Goal: Task Accomplishment & Management: Use online tool/utility

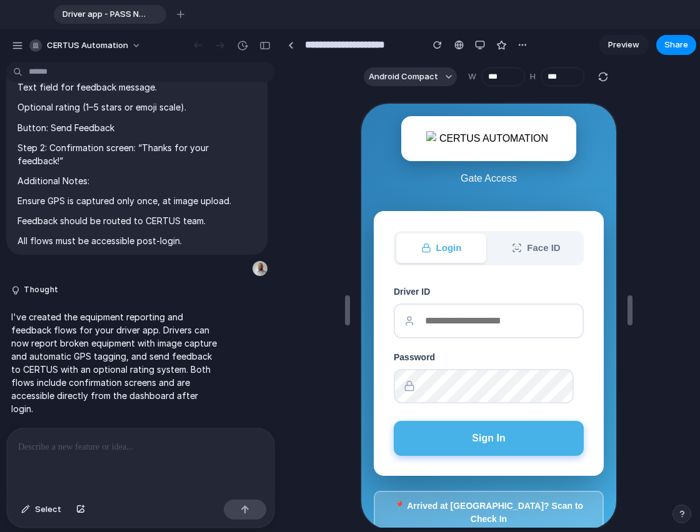
click at [127, 447] on p at bounding box center [140, 447] width 245 height 15
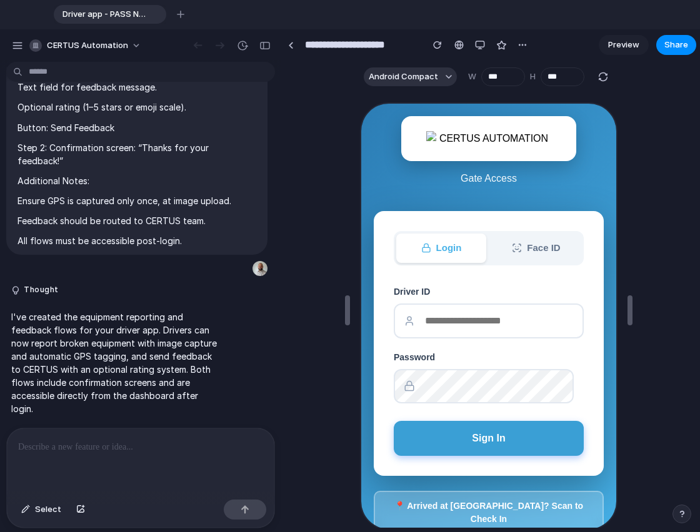
click at [479, 442] on button "Sign In" at bounding box center [487, 437] width 190 height 35
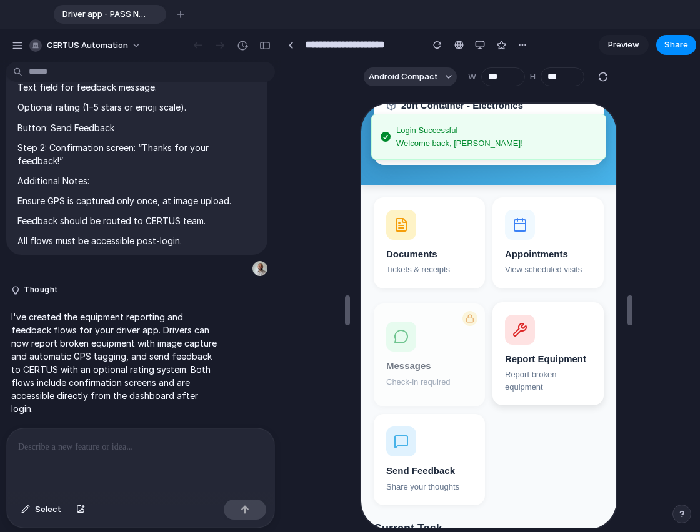
click at [522, 388] on div "Report broken equipment" at bounding box center [547, 379] width 86 height 24
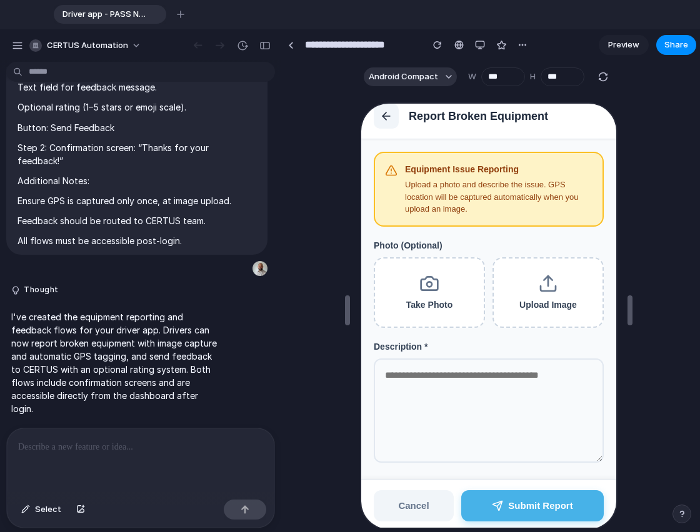
scroll to position [22, 0]
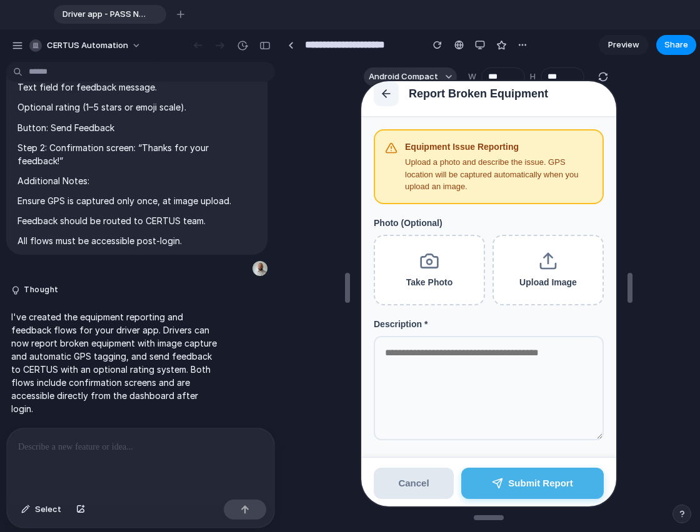
click at [426, 487] on button "Cancel" at bounding box center [412, 483] width 80 height 32
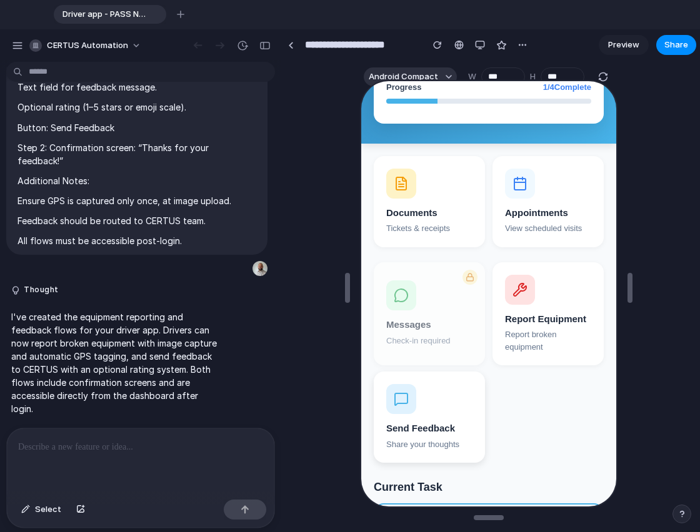
click at [408, 402] on div at bounding box center [400, 398] width 30 height 30
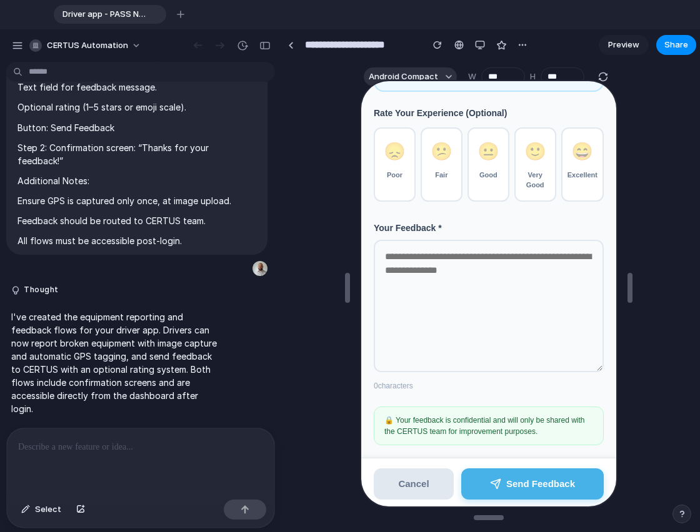
click at [412, 469] on button "Cancel" at bounding box center [412, 483] width 80 height 32
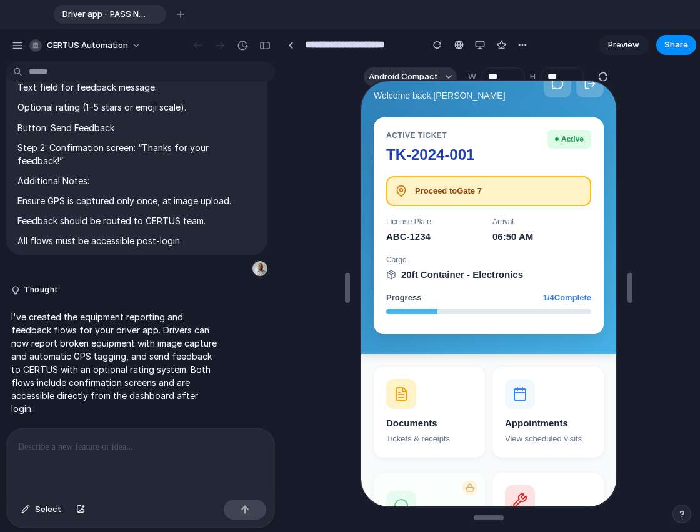
scroll to position [0, 0]
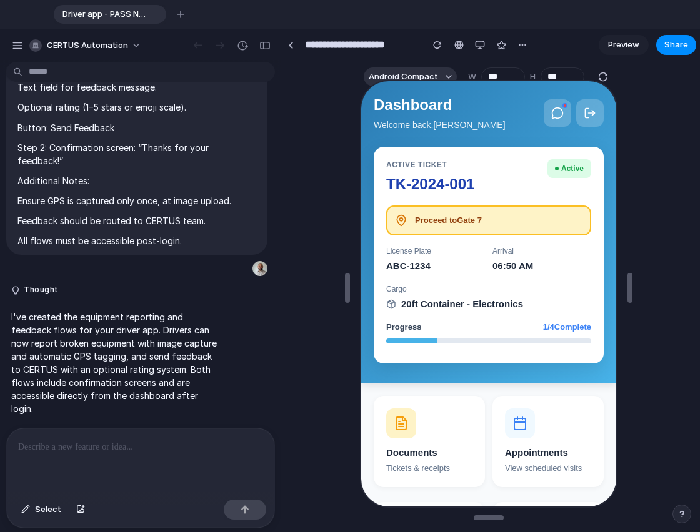
click at [208, 440] on p at bounding box center [140, 447] width 245 height 15
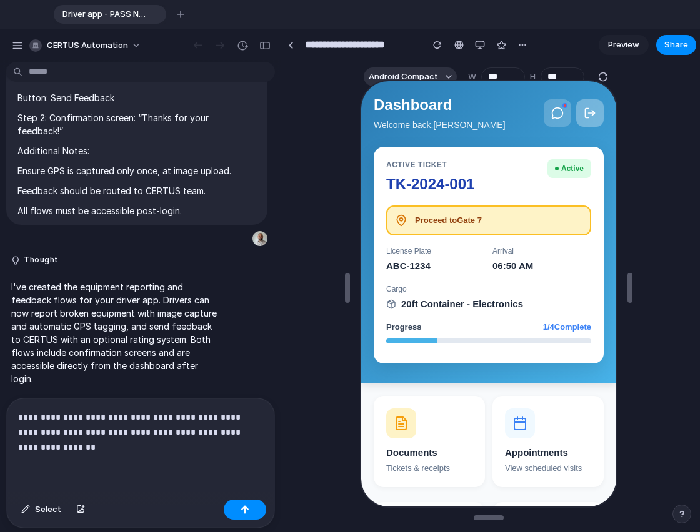
click at [584, 101] on button at bounding box center [588, 111] width 27 height 27
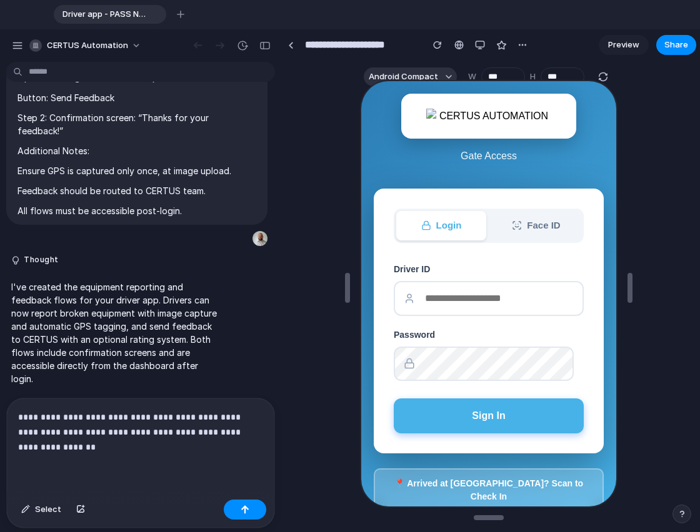
click at [149, 441] on p "**********" at bounding box center [138, 432] width 240 height 45
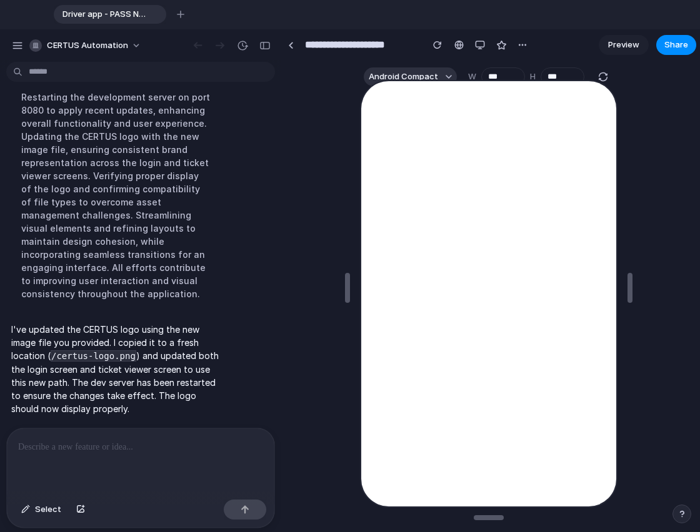
scroll to position [6197, 0]
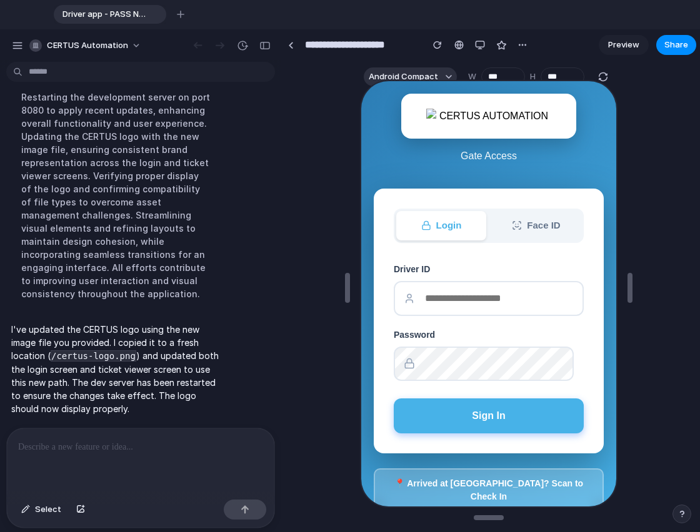
click at [149, 441] on p at bounding box center [138, 447] width 240 height 15
click at [434, 44] on div "button" at bounding box center [437, 45] width 9 height 9
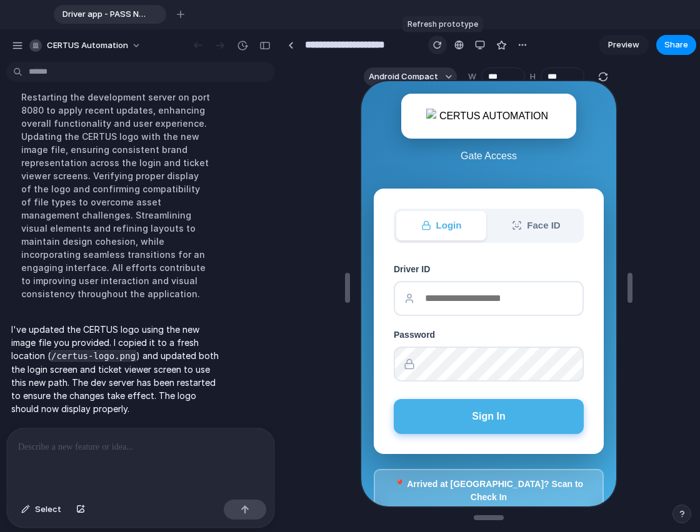
scroll to position [0, 0]
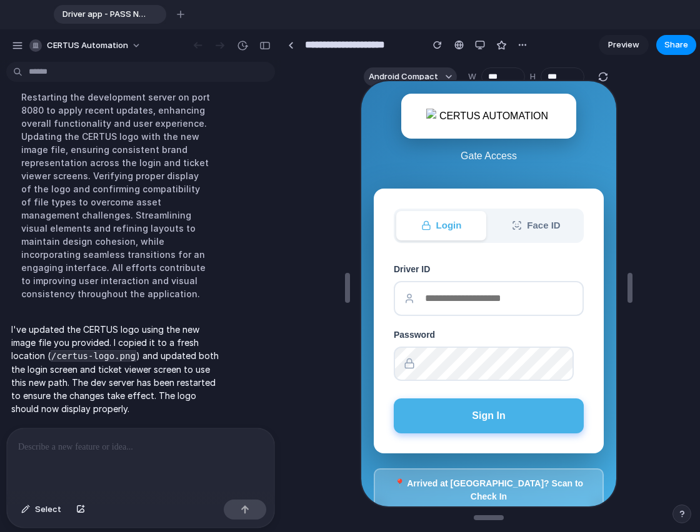
click at [109, 447] on p at bounding box center [138, 447] width 240 height 15
click at [676, 515] on button "button" at bounding box center [681, 514] width 19 height 19
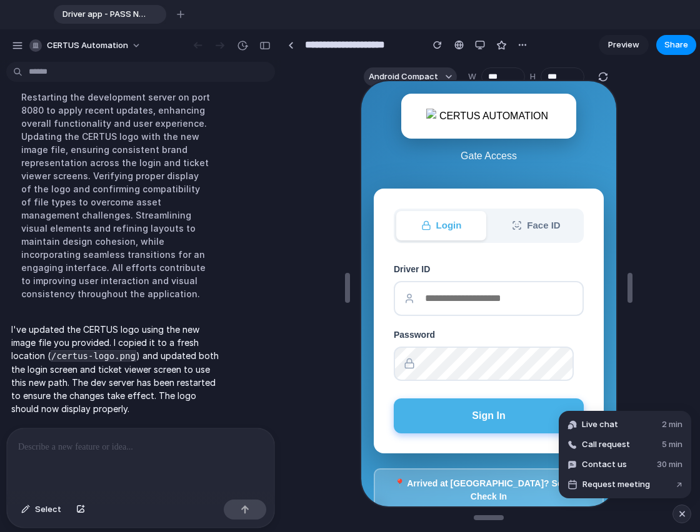
drag, startPoint x: 637, startPoint y: 432, endPoint x: 191, endPoint y: 277, distance: 473.0
click at [191, 277] on div "CERTUS Automation Thought I've enhanced the QR code flow to simulate a realisti…" at bounding box center [350, 280] width 700 height 503
click at [17, 41] on div "button" at bounding box center [17, 45] width 11 height 11
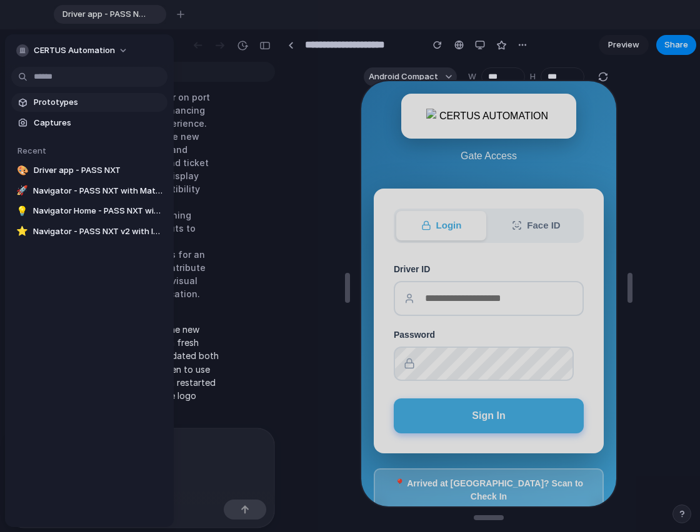
click at [54, 100] on span "Prototypes" at bounding box center [98, 102] width 129 height 12
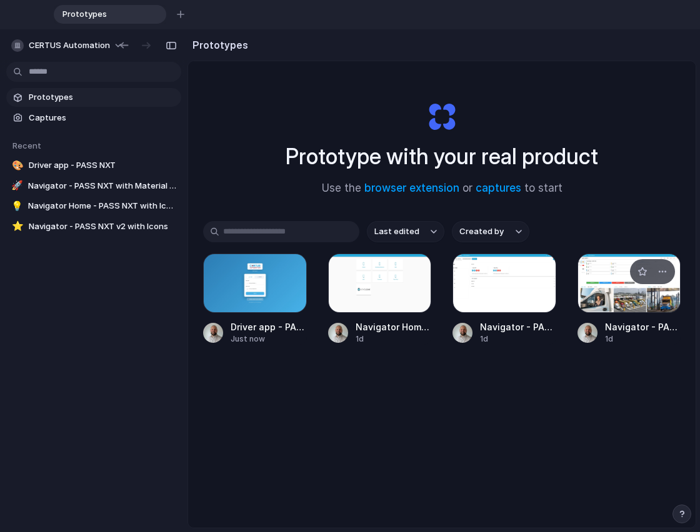
click at [606, 299] on div at bounding box center [629, 283] width 104 height 59
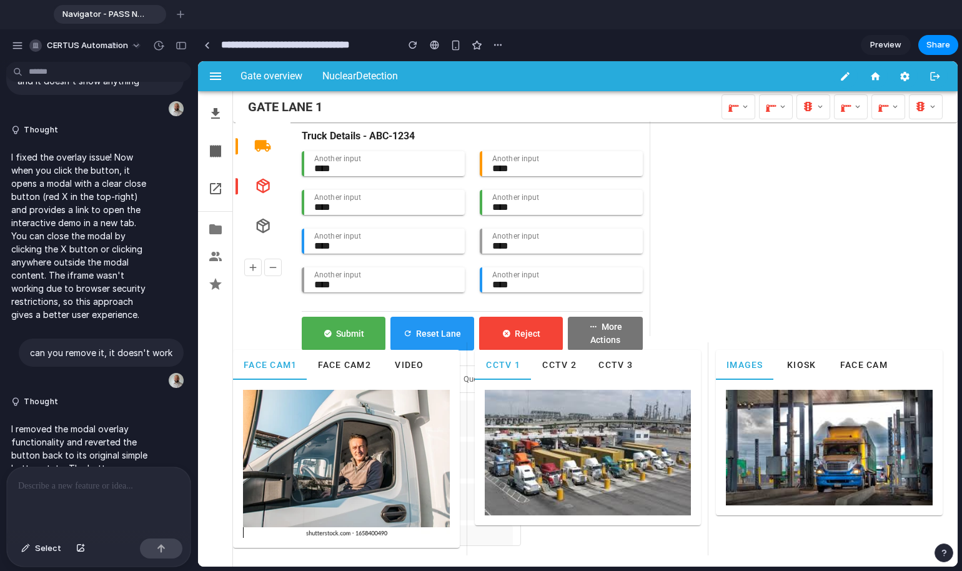
scroll to position [5055, 0]
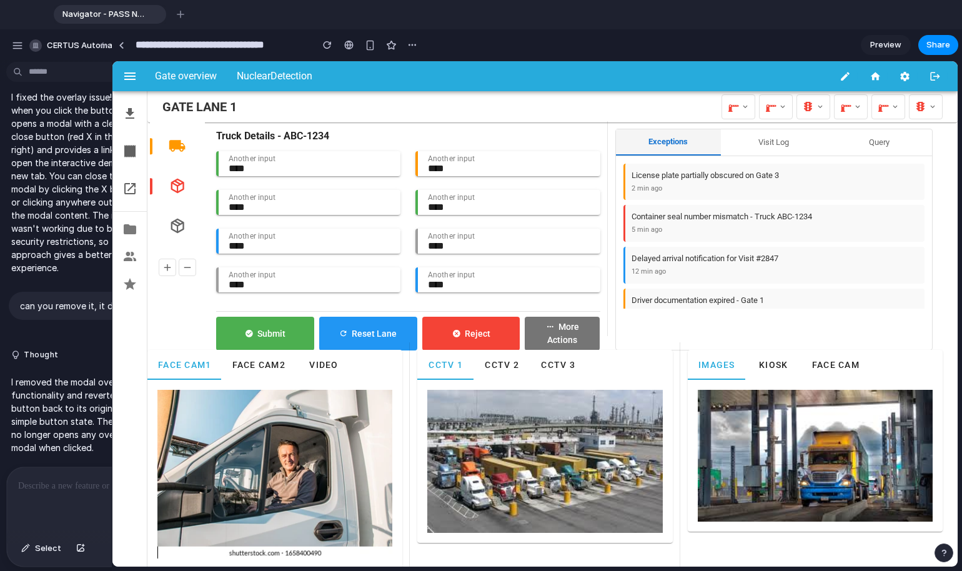
drag, startPoint x: 277, startPoint y: 173, endPoint x: 112, endPoint y: 202, distance: 167.6
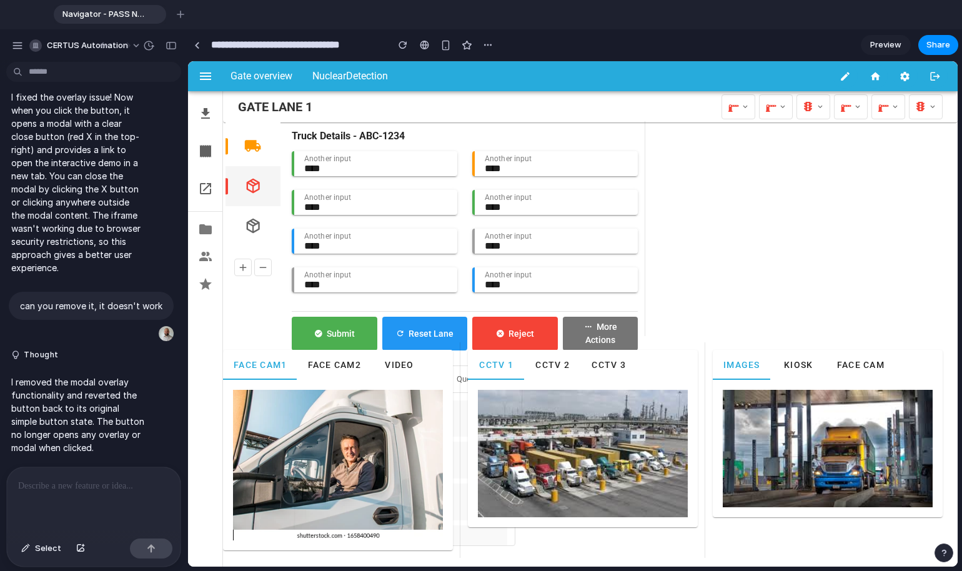
click at [254, 186] on icon "button" at bounding box center [252, 185] width 17 height 17
click at [253, 236] on button "button" at bounding box center [253, 226] width 35 height 35
click at [590, 331] on button "More Actions" at bounding box center [600, 334] width 75 height 34
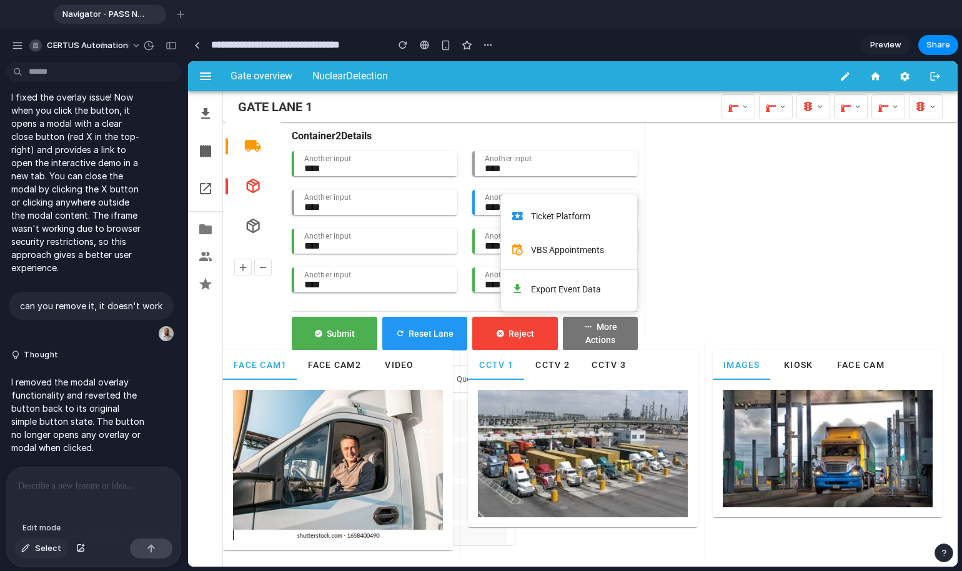
click at [24, 532] on button "Select" at bounding box center [41, 549] width 52 height 20
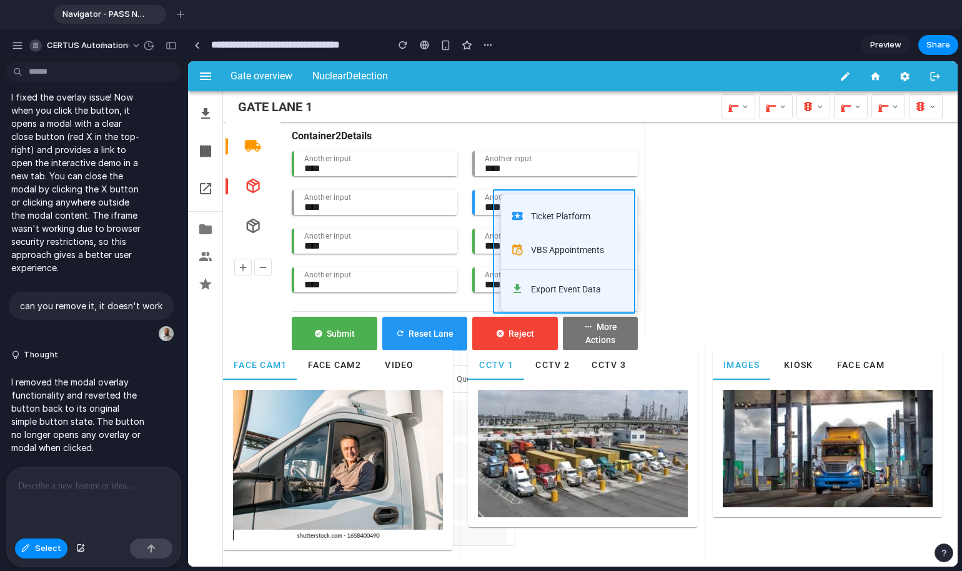
click at [626, 196] on div at bounding box center [573, 314] width 770 height 506
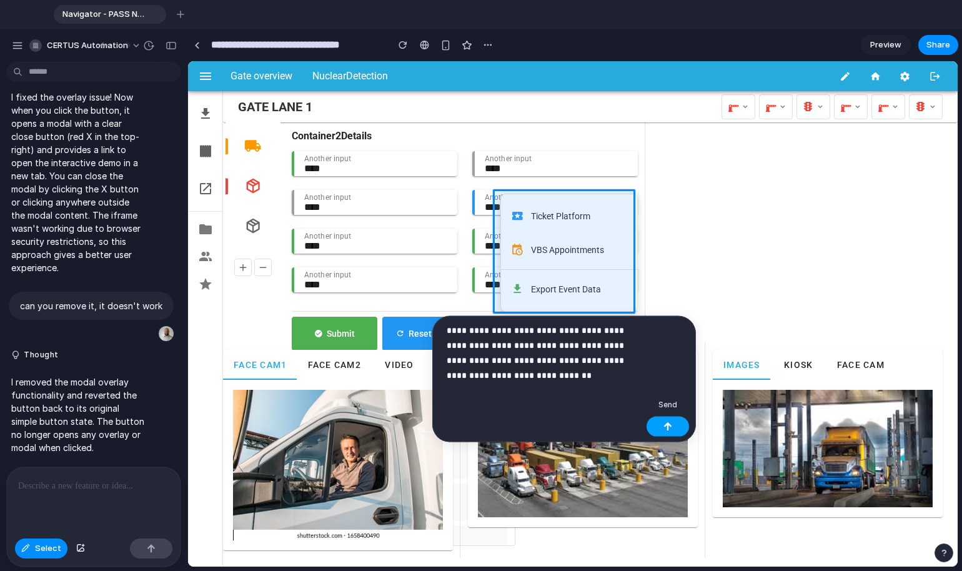
click at [653, 428] on button "button" at bounding box center [668, 427] width 42 height 20
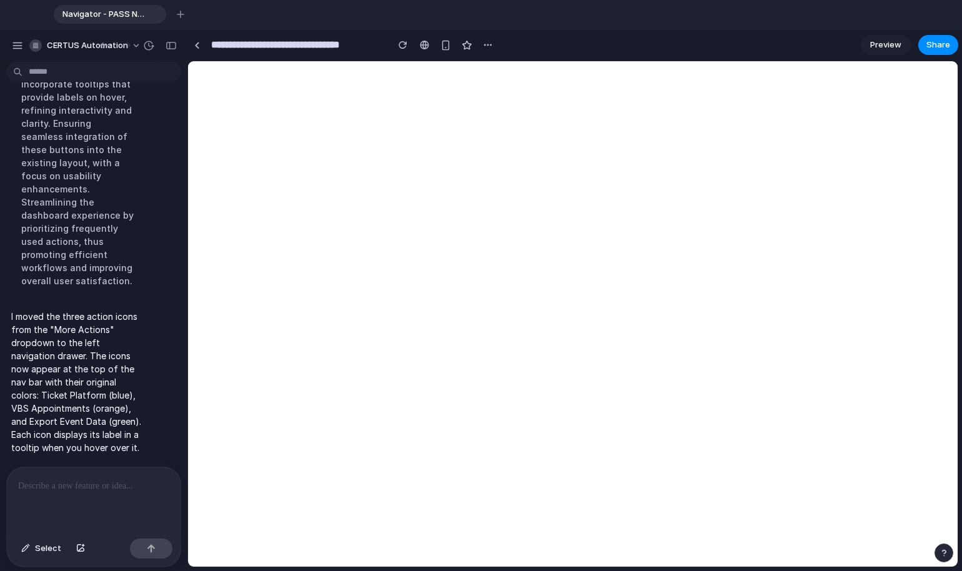
scroll to position [5311, 0]
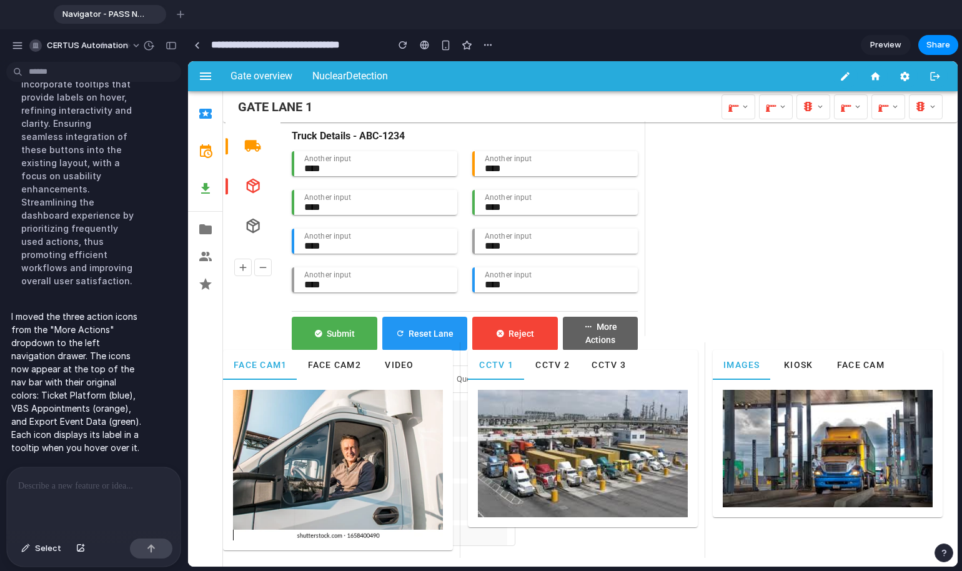
click at [618, 339] on button "More Actions" at bounding box center [600, 334] width 75 height 34
click at [618, 339] on div at bounding box center [573, 314] width 770 height 506
click at [44, 532] on span "Select" at bounding box center [48, 548] width 26 height 12
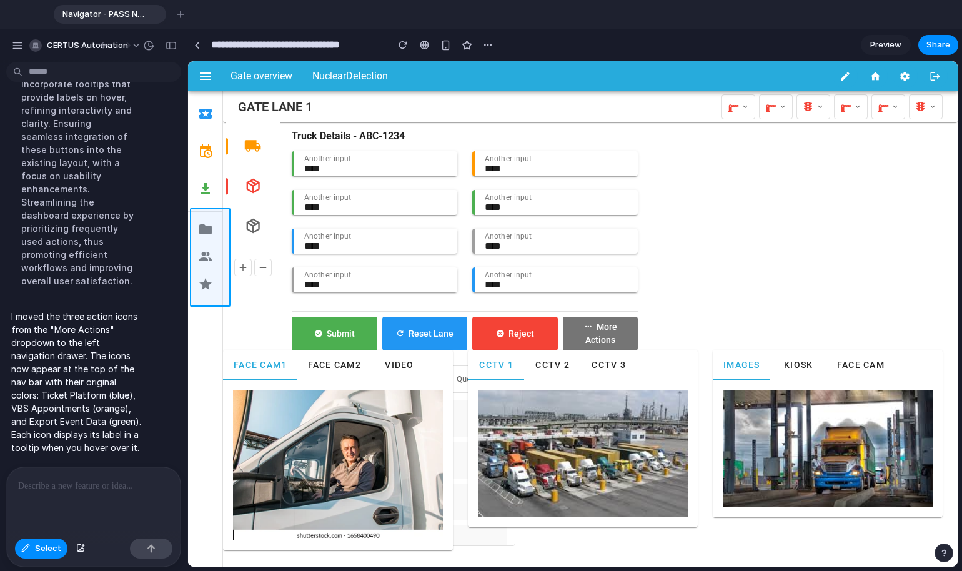
click at [215, 215] on div at bounding box center [573, 314] width 770 height 506
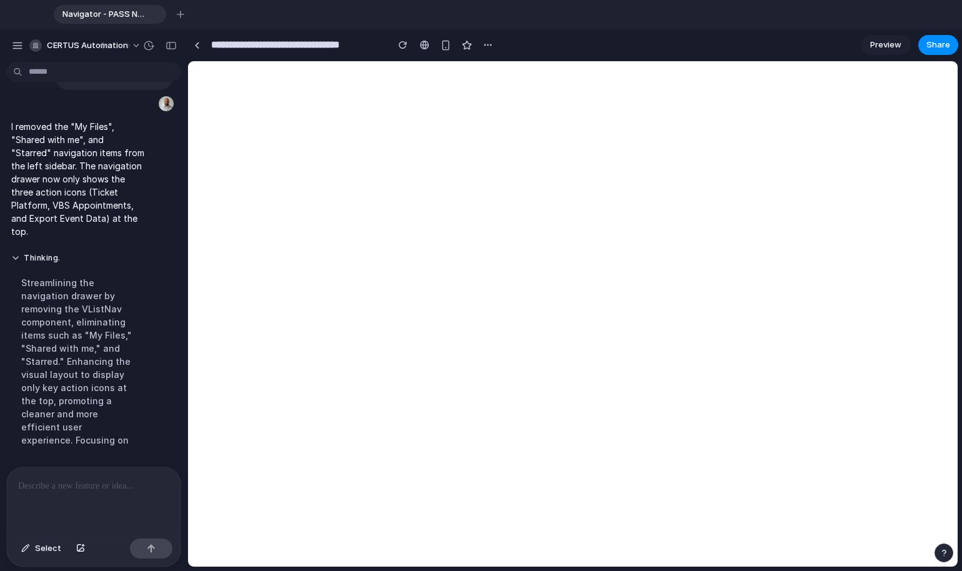
scroll to position [0, 0]
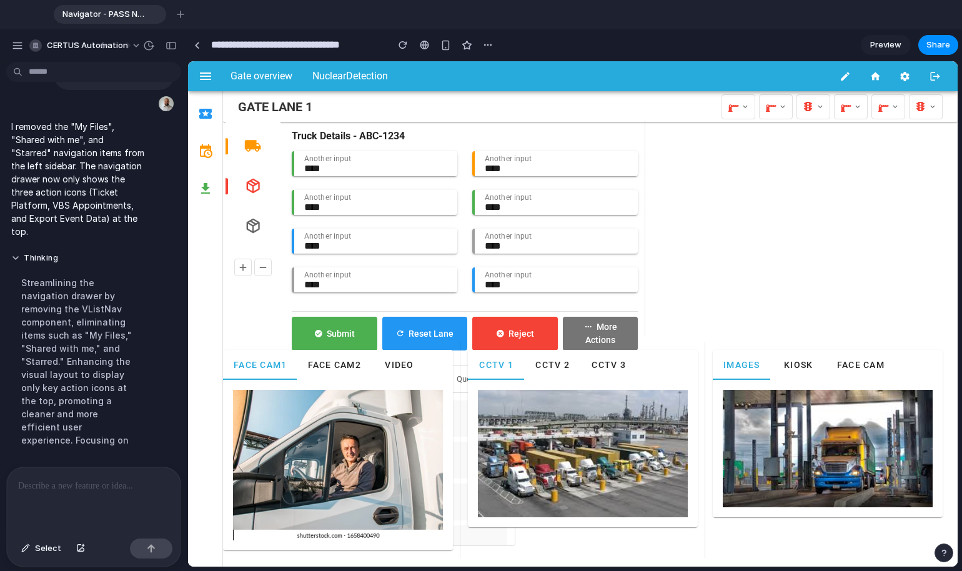
click at [47, 510] on div at bounding box center [94, 500] width 174 height 66
click at [41, 532] on span "Select" at bounding box center [48, 548] width 26 height 12
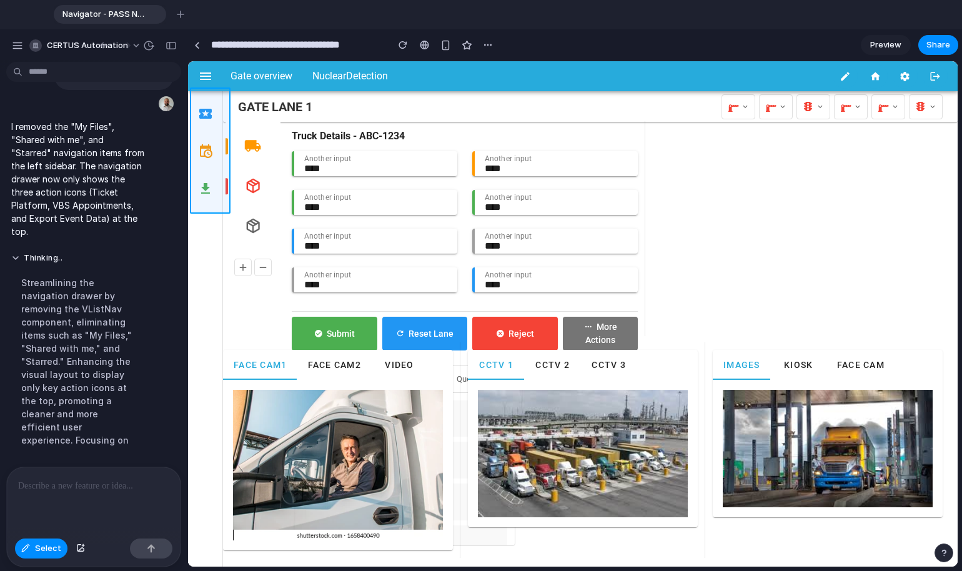
drag, startPoint x: 211, startPoint y: 93, endPoint x: 201, endPoint y: 92, distance: 10.0
click at [201, 92] on div at bounding box center [573, 314] width 770 height 506
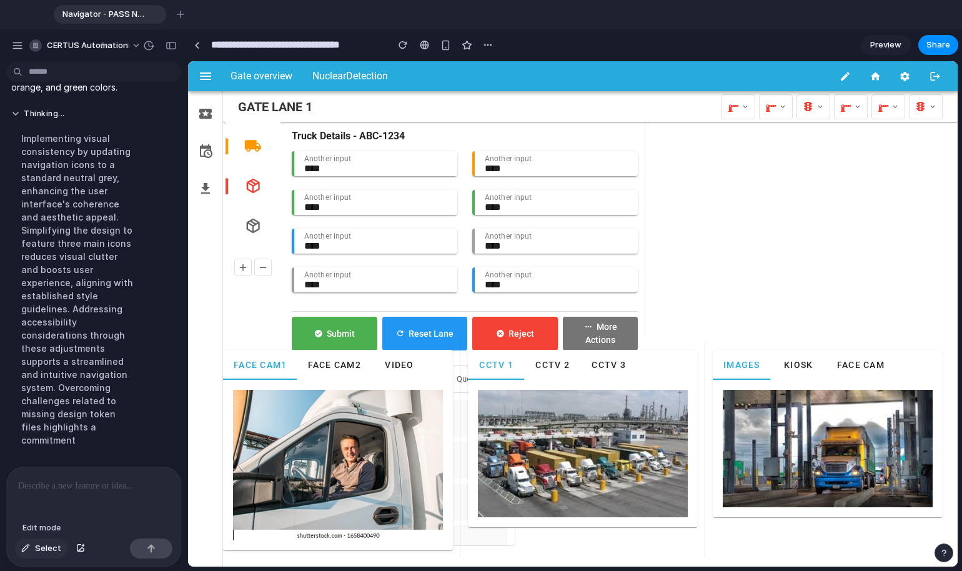
click at [35, 532] on span "Select" at bounding box center [48, 548] width 26 height 12
click at [67, 479] on p at bounding box center [93, 486] width 151 height 15
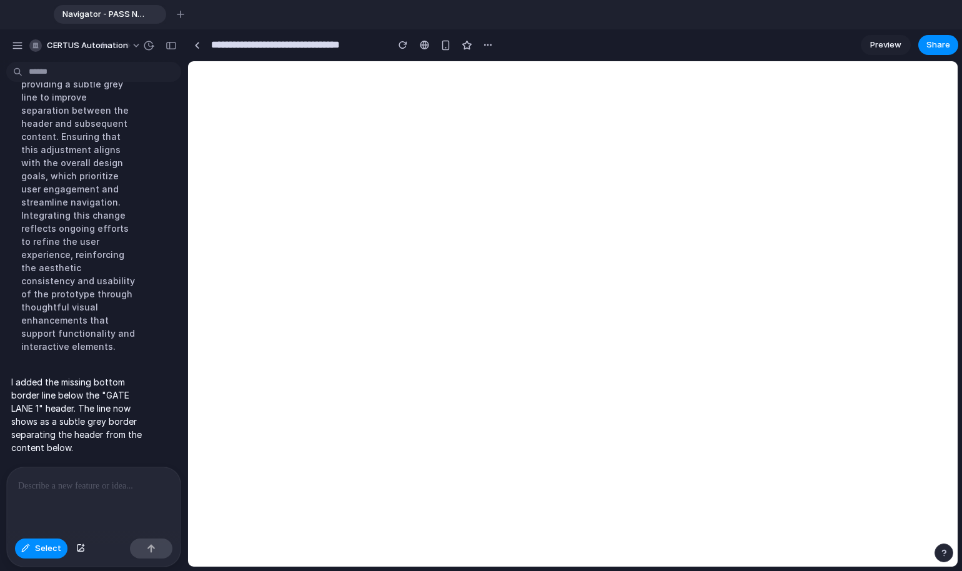
scroll to position [4748, 0]
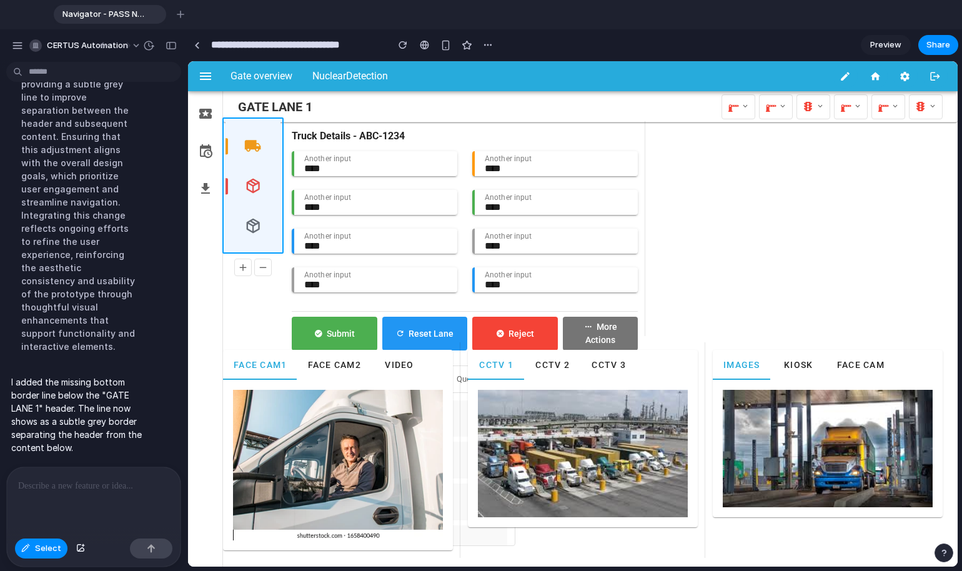
click at [263, 121] on div at bounding box center [573, 314] width 770 height 506
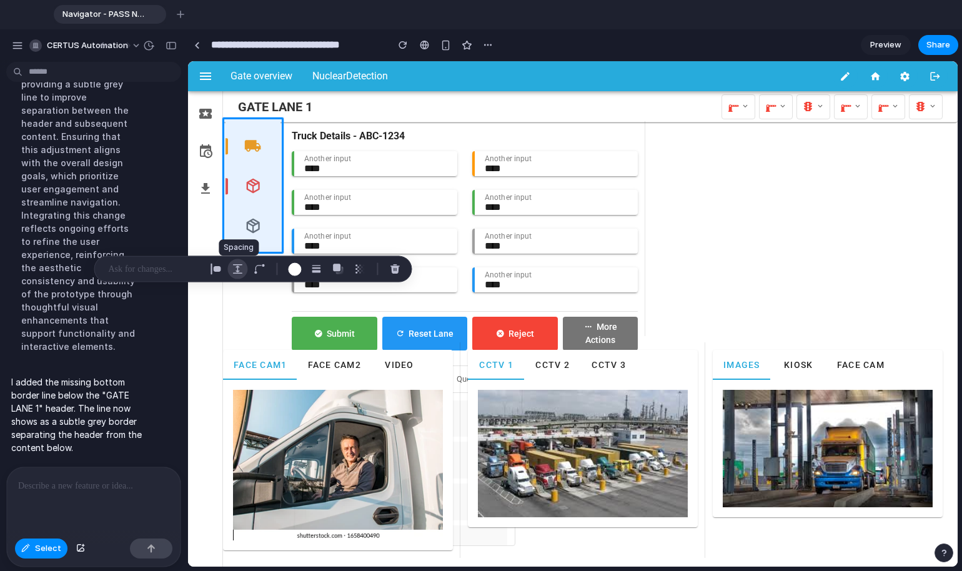
click at [242, 266] on div "button" at bounding box center [237, 269] width 11 height 11
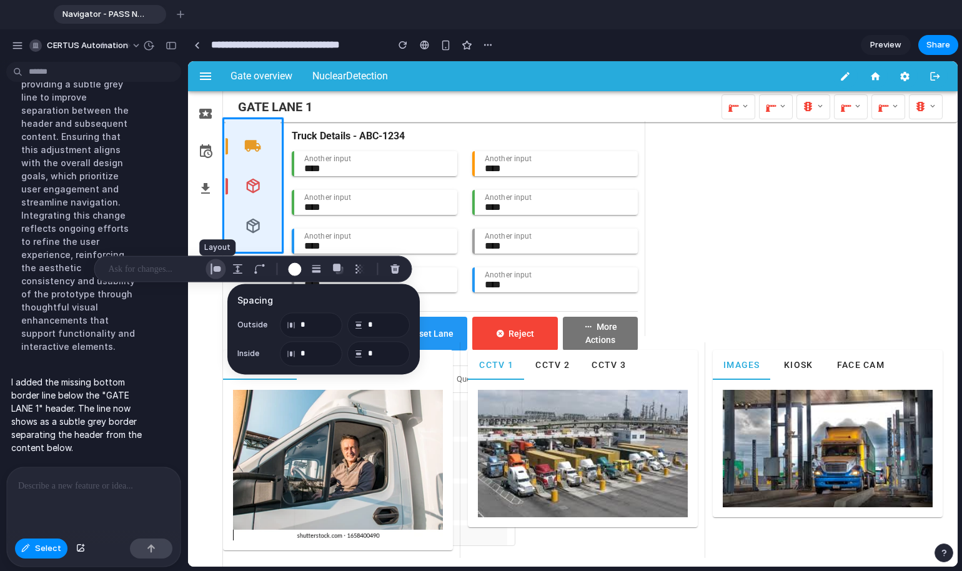
click at [216, 271] on div "button" at bounding box center [215, 269] width 11 height 11
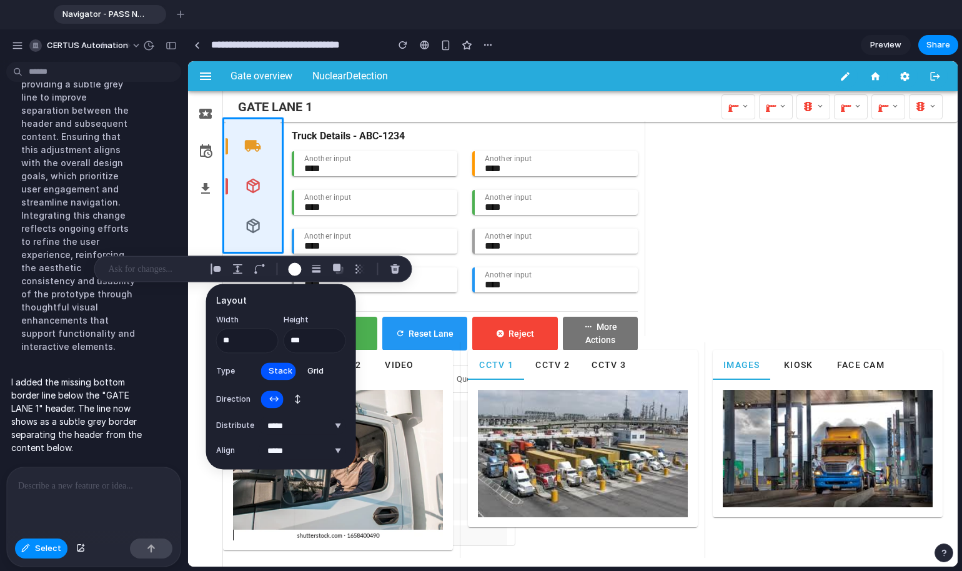
click at [307, 370] on span "Grid" at bounding box center [315, 371] width 16 height 12
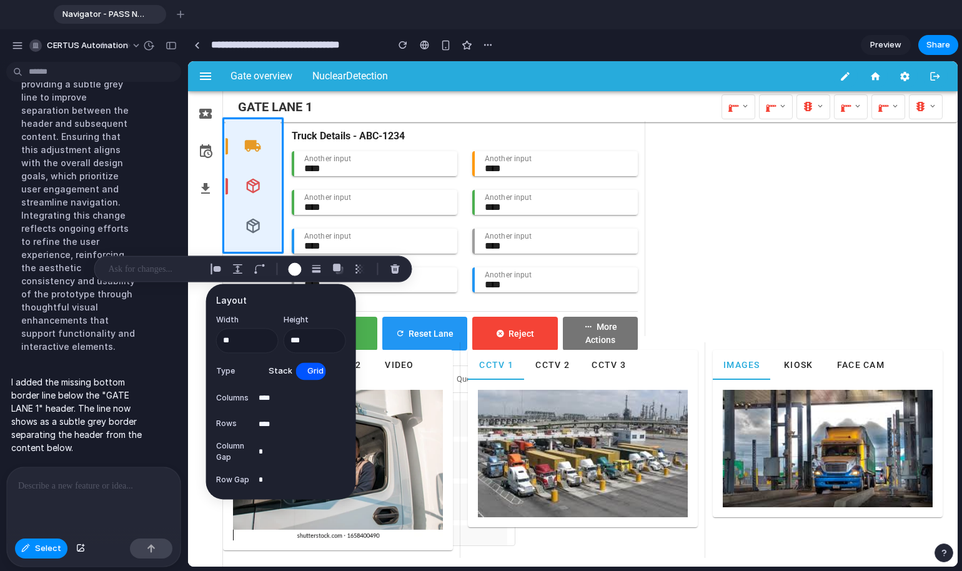
click at [277, 370] on span "Stack" at bounding box center [281, 371] width 24 height 12
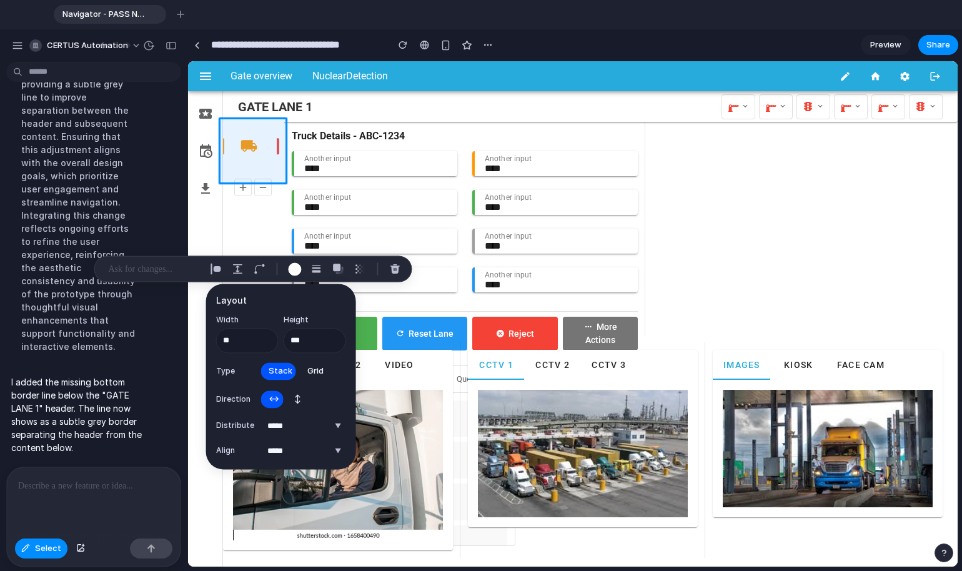
click at [31, 442] on p "I added the missing bottom border line below the "GATE LANE 1" header. The line…" at bounding box center [78, 415] width 134 height 79
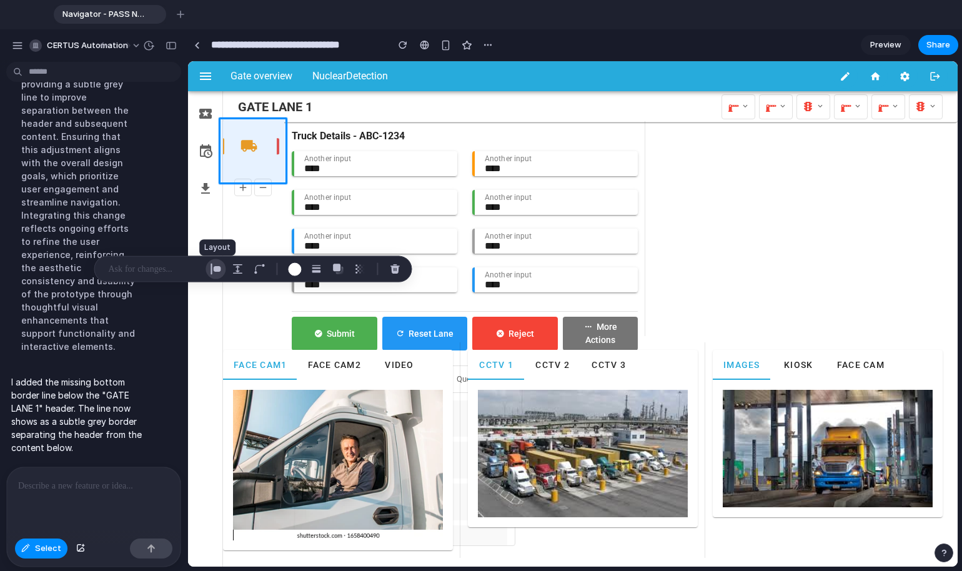
click at [221, 265] on div "button" at bounding box center [215, 269] width 11 height 11
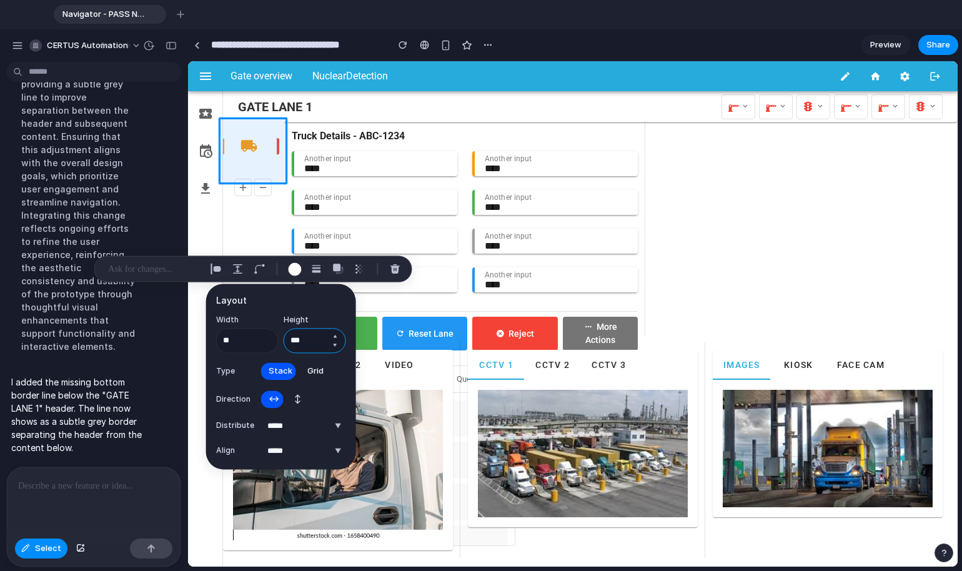
click at [325, 338] on input "***" at bounding box center [315, 340] width 62 height 25
click at [330, 338] on button "Increment" at bounding box center [335, 336] width 12 height 10
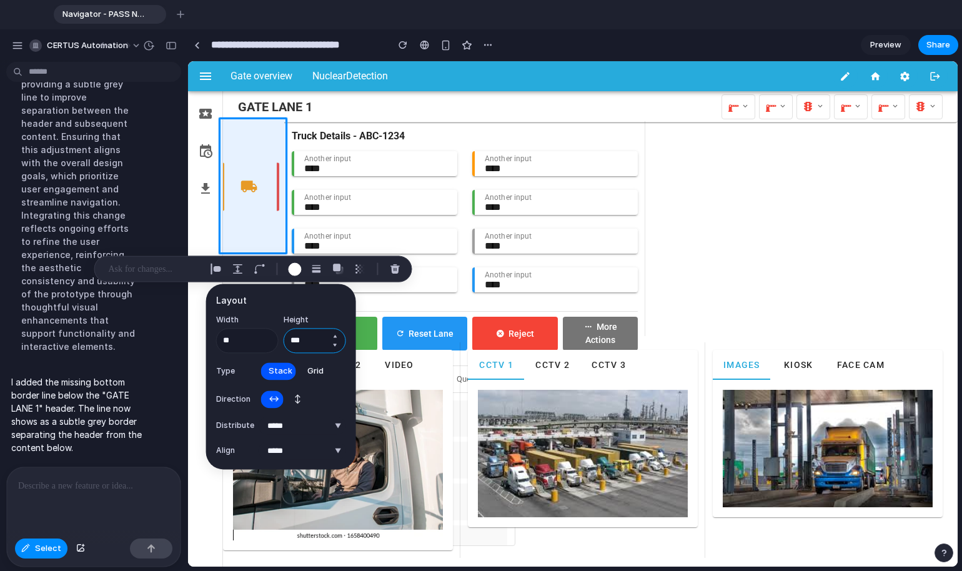
click at [337, 336] on button "Increment" at bounding box center [335, 336] width 12 height 10
type input "***"
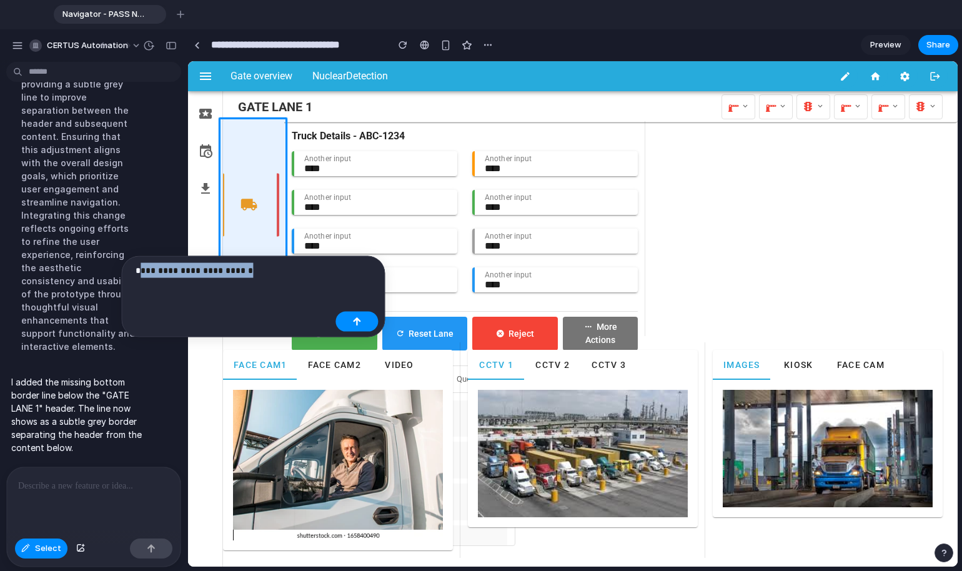
drag, startPoint x: 265, startPoint y: 268, endPoint x: 139, endPoint y: 262, distance: 126.4
click at [139, 263] on p "**********" at bounding box center [233, 270] width 195 height 15
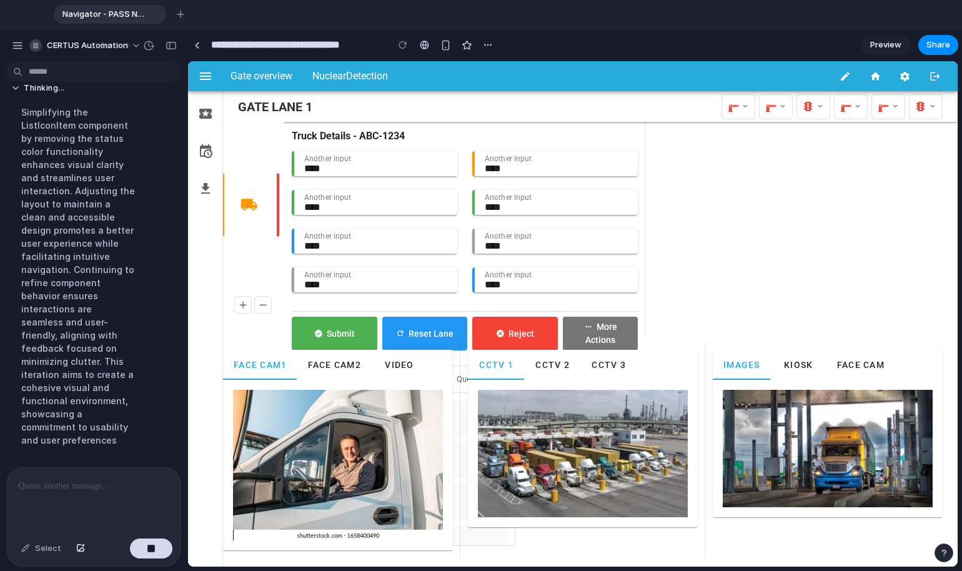
scroll to position [4875, 0]
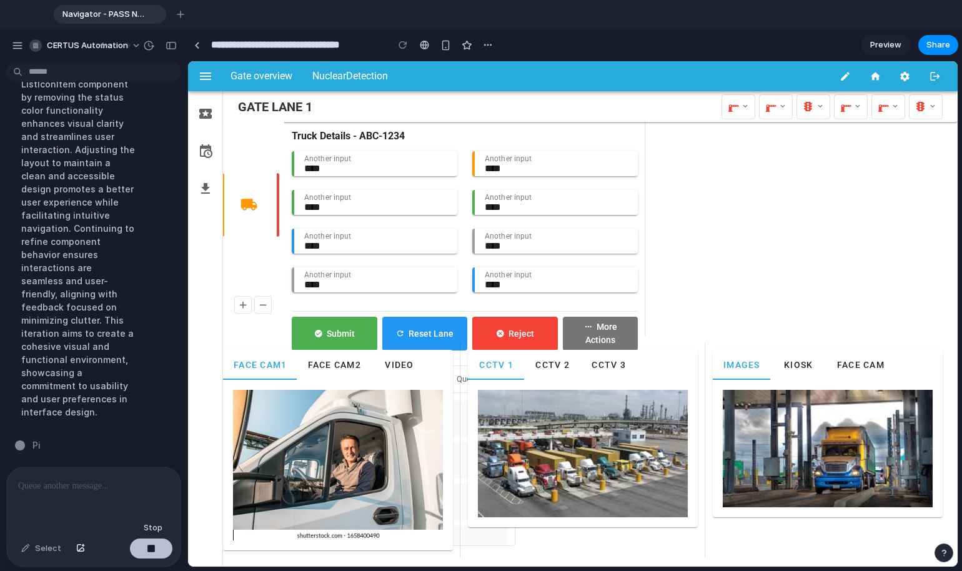
click at [145, 532] on button "button" at bounding box center [151, 549] width 42 height 20
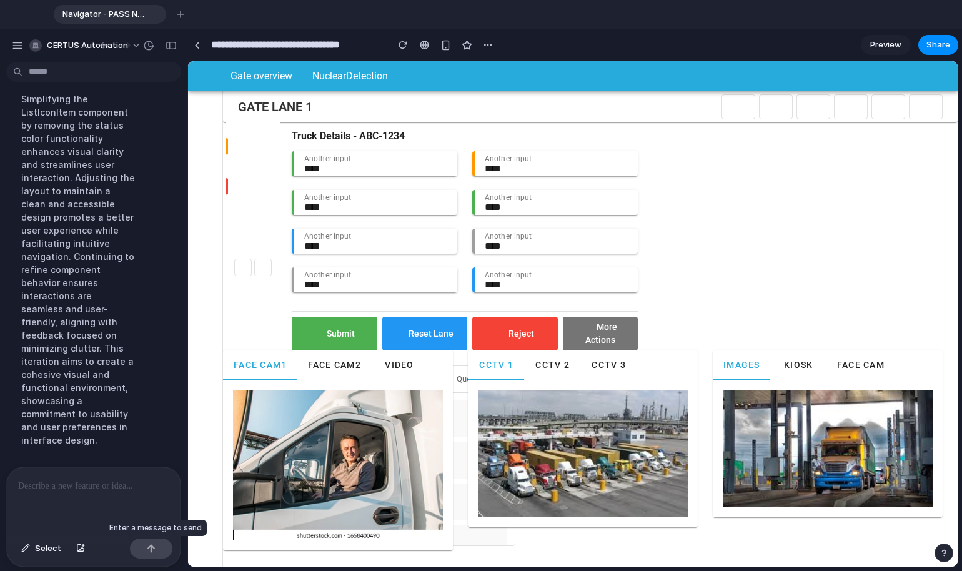
scroll to position [0, 0]
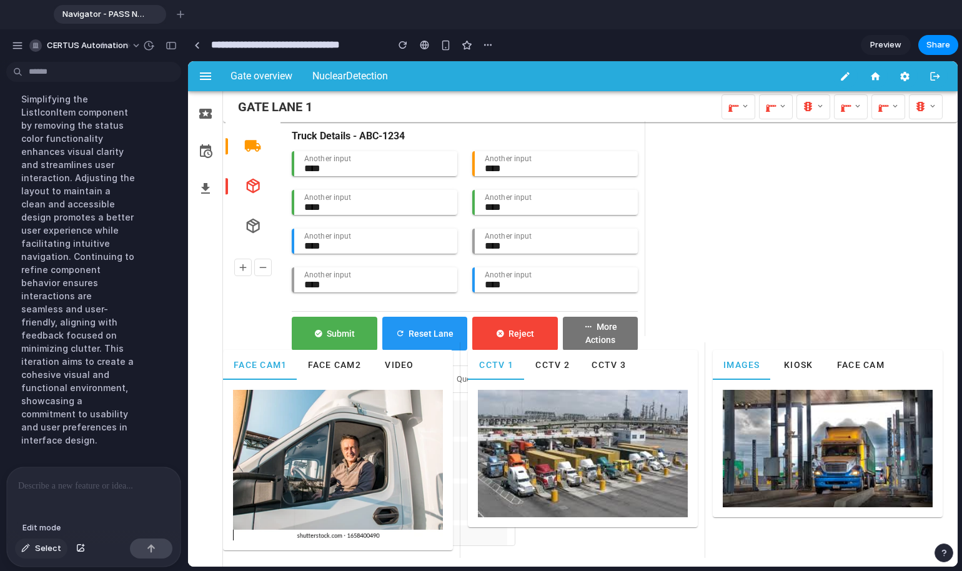
click at [34, 532] on button "Select" at bounding box center [41, 549] width 52 height 20
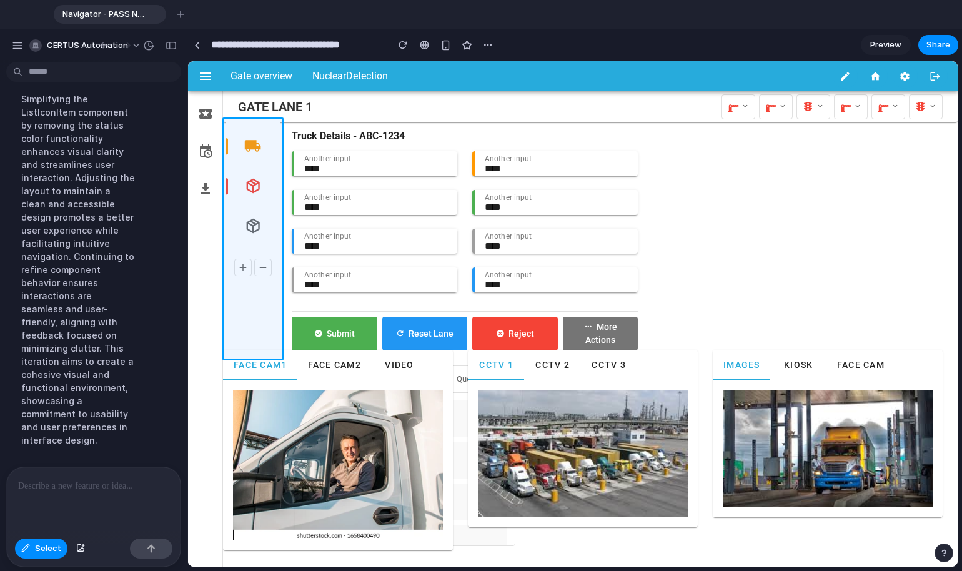
click at [270, 324] on div at bounding box center [573, 314] width 770 height 506
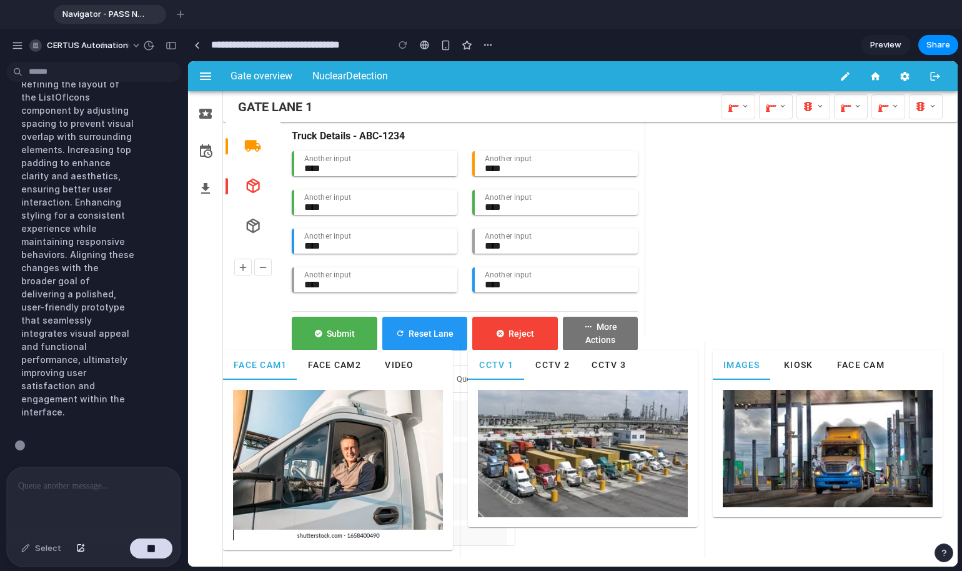
scroll to position [5107, 0]
click at [174, 44] on div "button" at bounding box center [171, 45] width 11 height 9
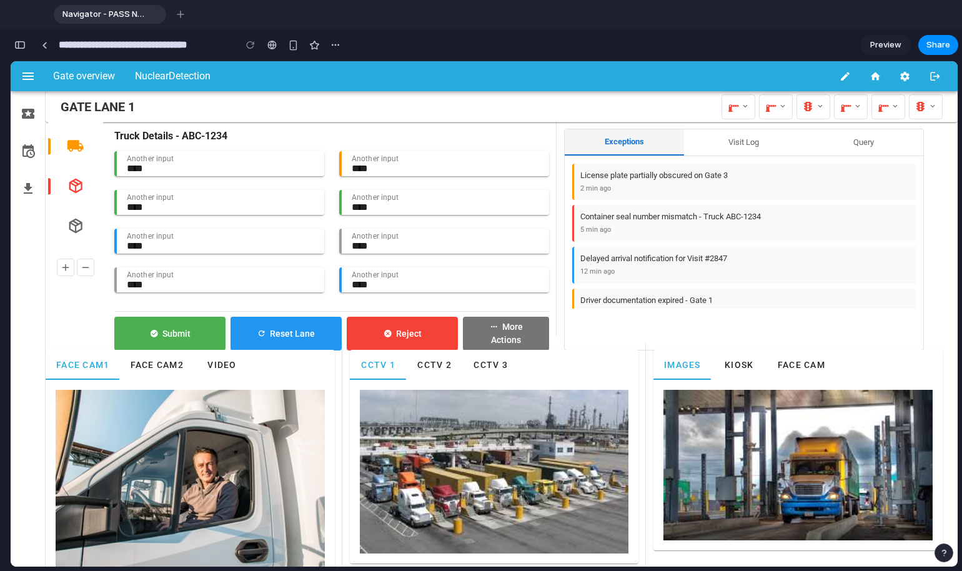
scroll to position [6507, 0]
click at [699, 52] on link "Preview" at bounding box center [886, 45] width 50 height 20
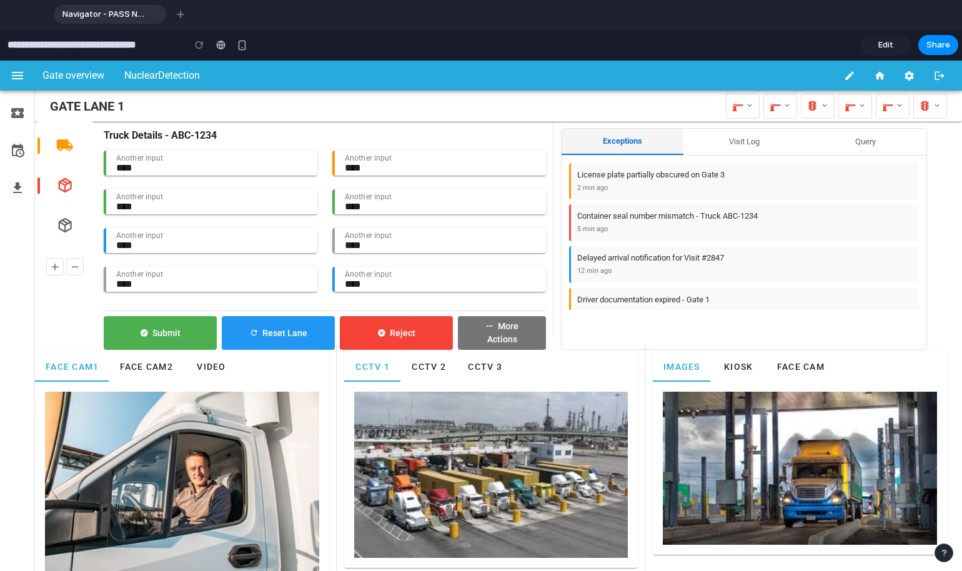
click at [699, 52] on link "Edit" at bounding box center [886, 45] width 50 height 20
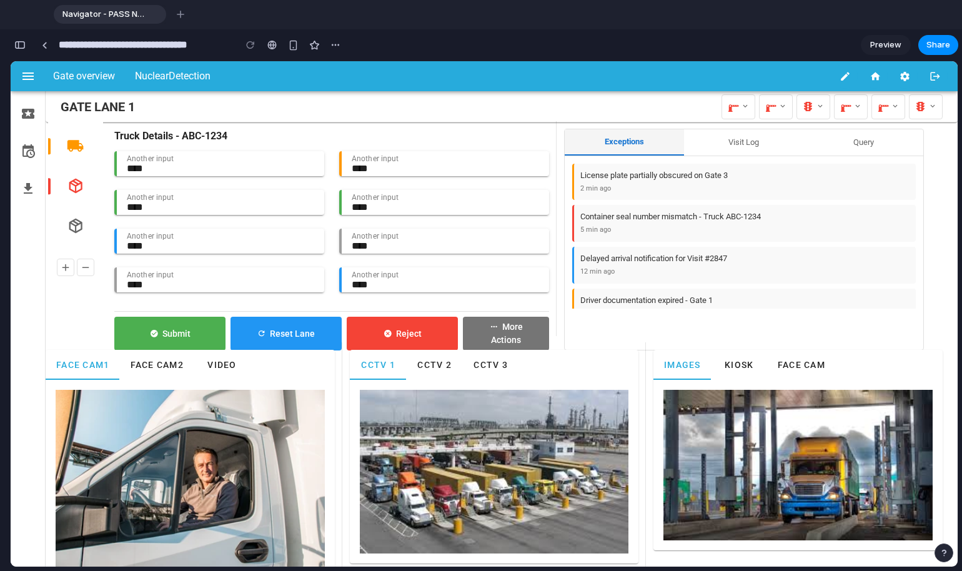
scroll to position [5624, 0]
click at [10, 44] on div at bounding box center [5, 285] width 11 height 571
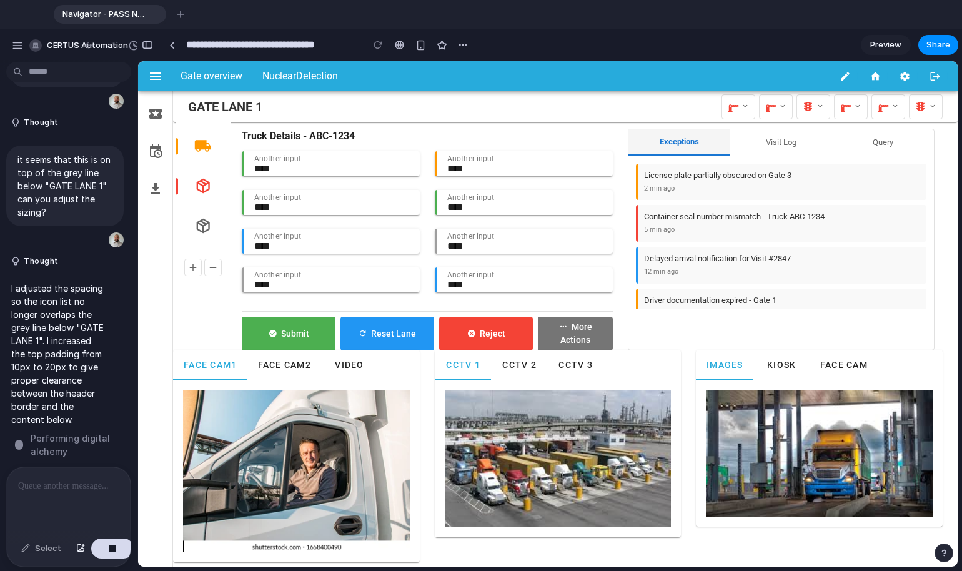
scroll to position [0, 0]
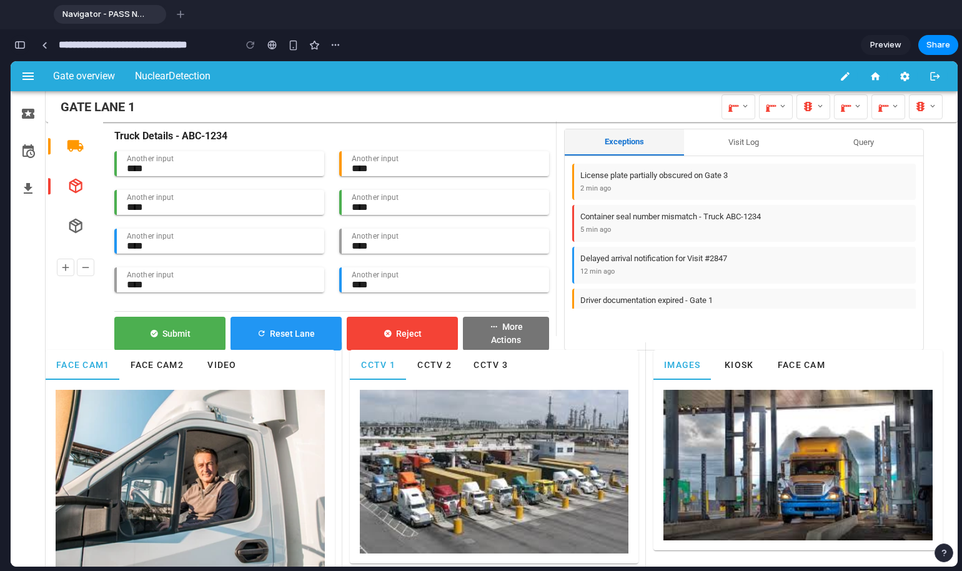
click at [24, 44] on div "button" at bounding box center [19, 45] width 11 height 9
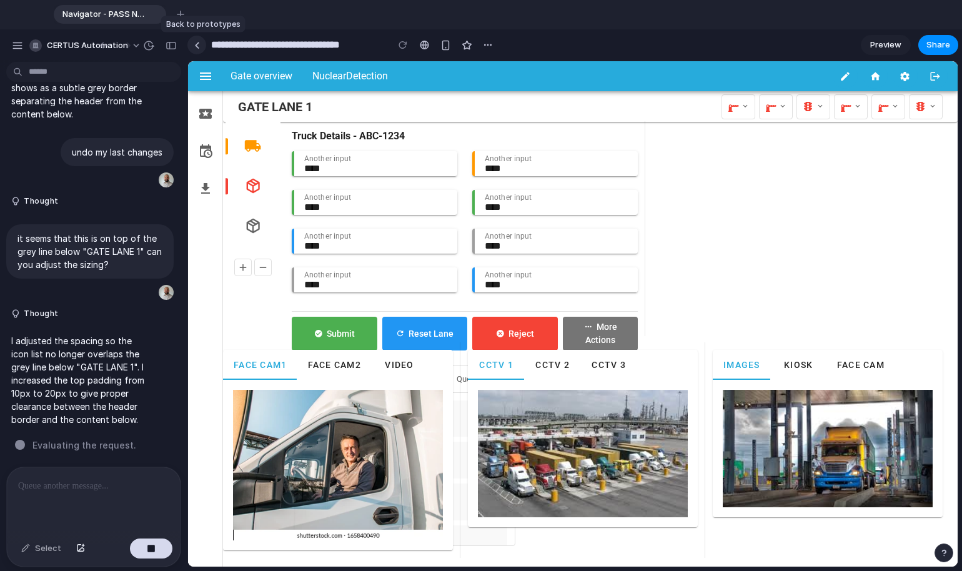
click at [190, 43] on link at bounding box center [196, 45] width 19 height 19
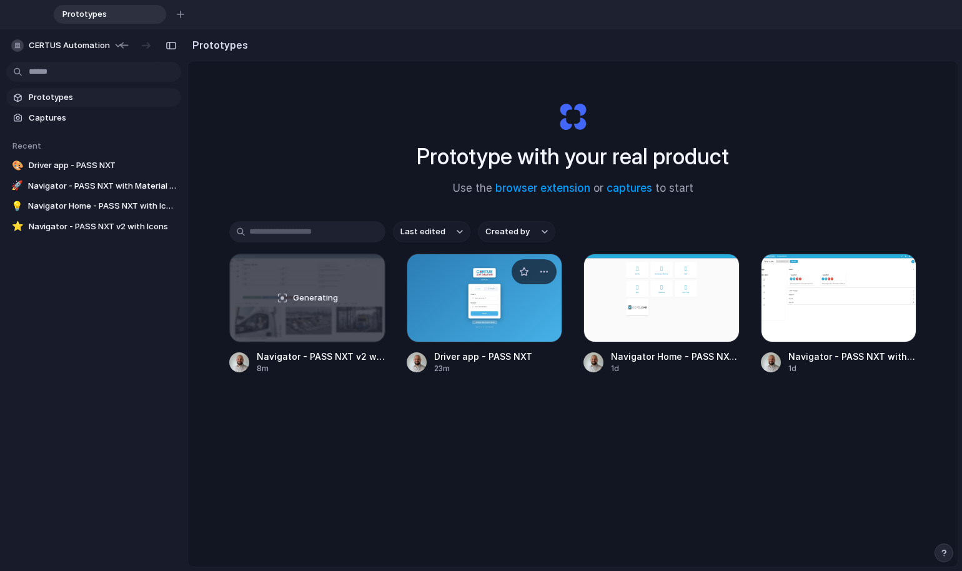
click at [467, 305] on div at bounding box center [485, 298] width 156 height 89
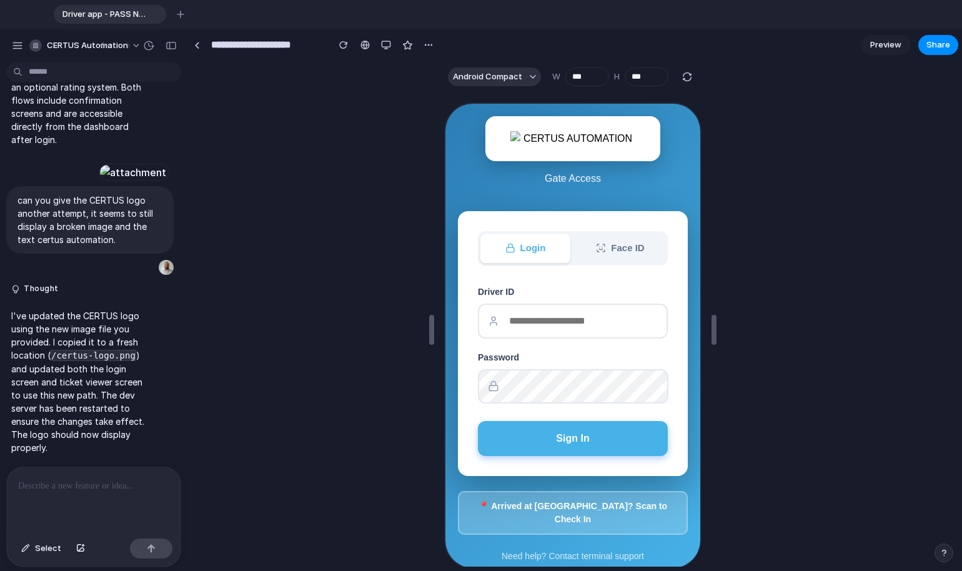
click at [96, 502] on div at bounding box center [94, 500] width 174 height 66
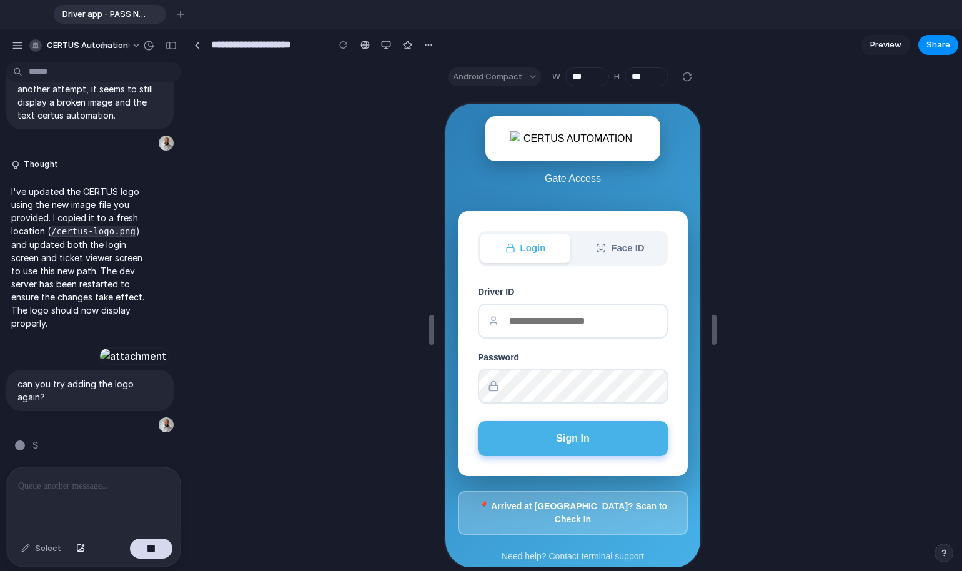
scroll to position [7411, 0]
click at [192, 44] on link at bounding box center [196, 45] width 19 height 19
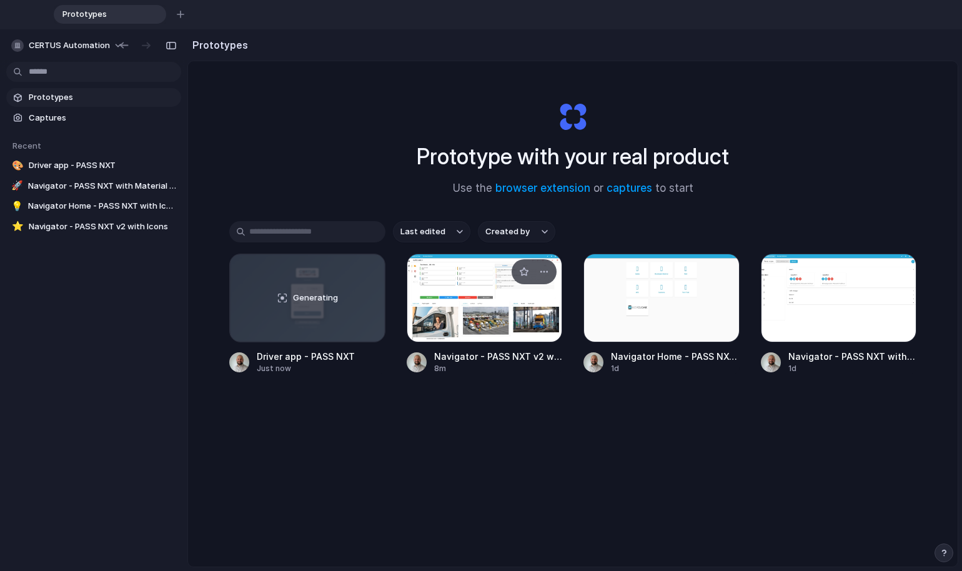
click at [471, 292] on div at bounding box center [485, 298] width 156 height 89
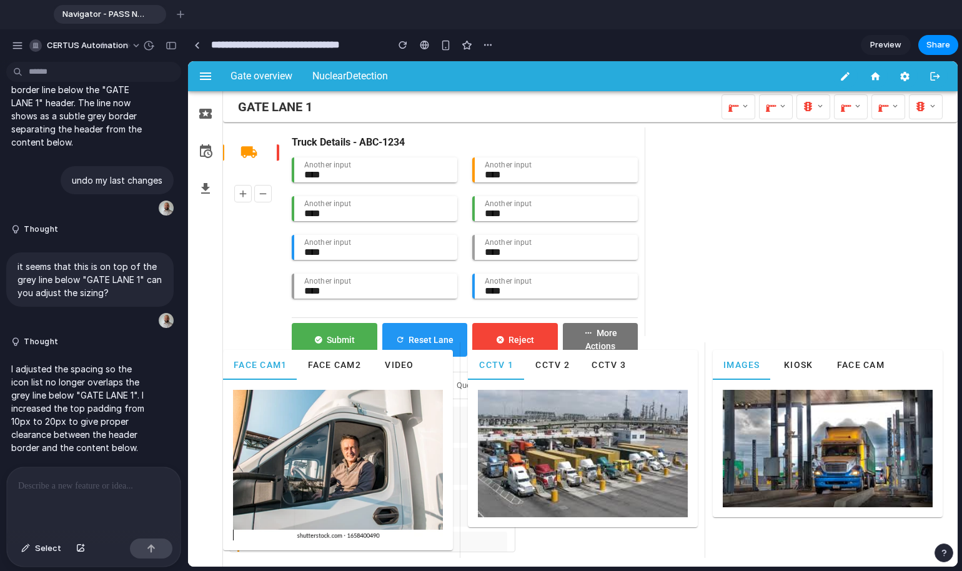
click at [106, 479] on p at bounding box center [93, 486] width 151 height 15
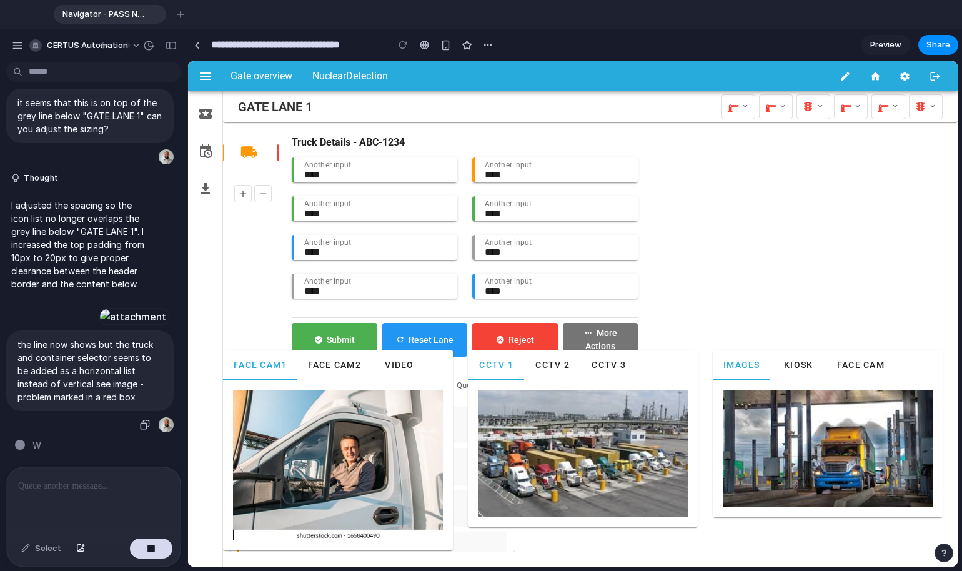
scroll to position [4246, 0]
click at [195, 41] on link at bounding box center [196, 45] width 19 height 19
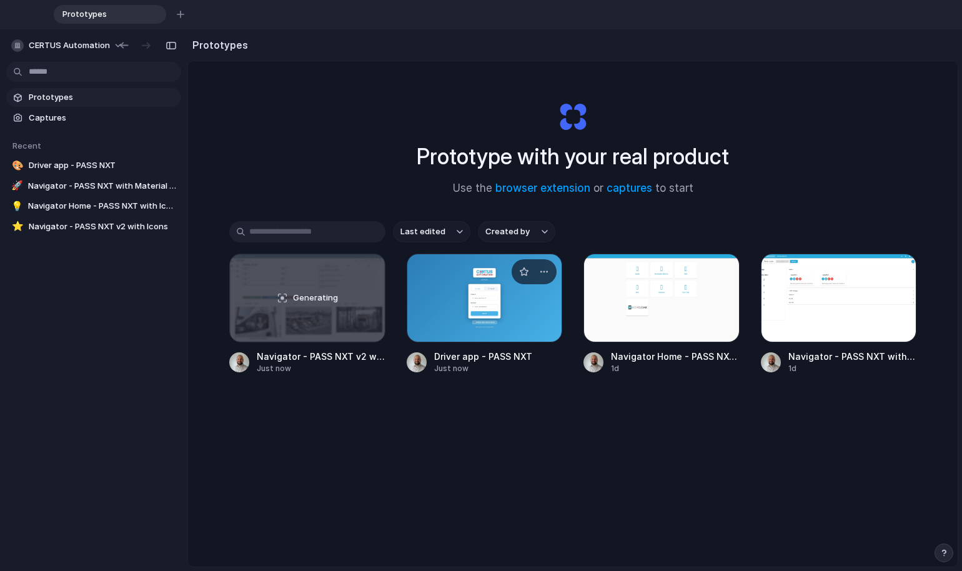
click at [459, 305] on div at bounding box center [485, 298] width 156 height 89
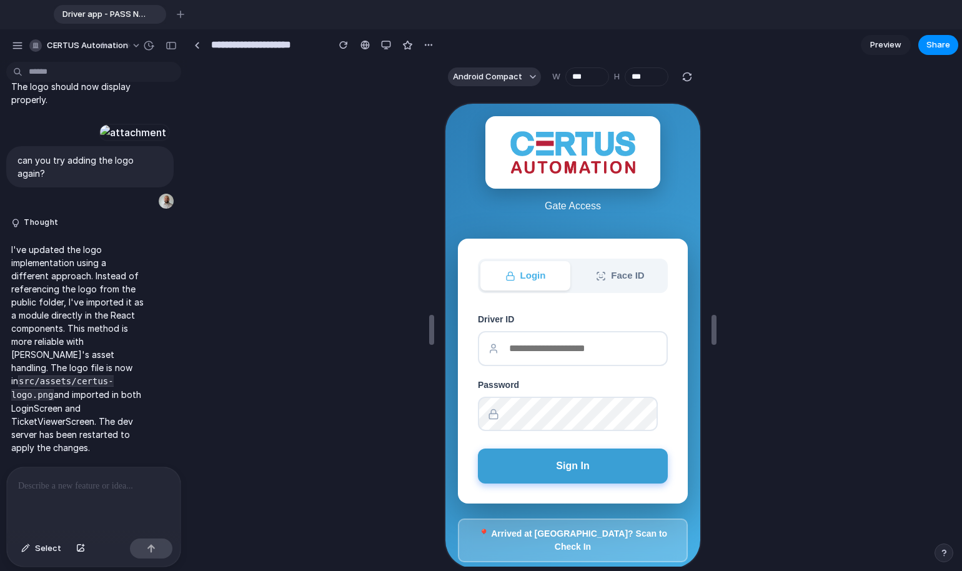
click at [510, 452] on button "Sign In" at bounding box center [572, 464] width 190 height 35
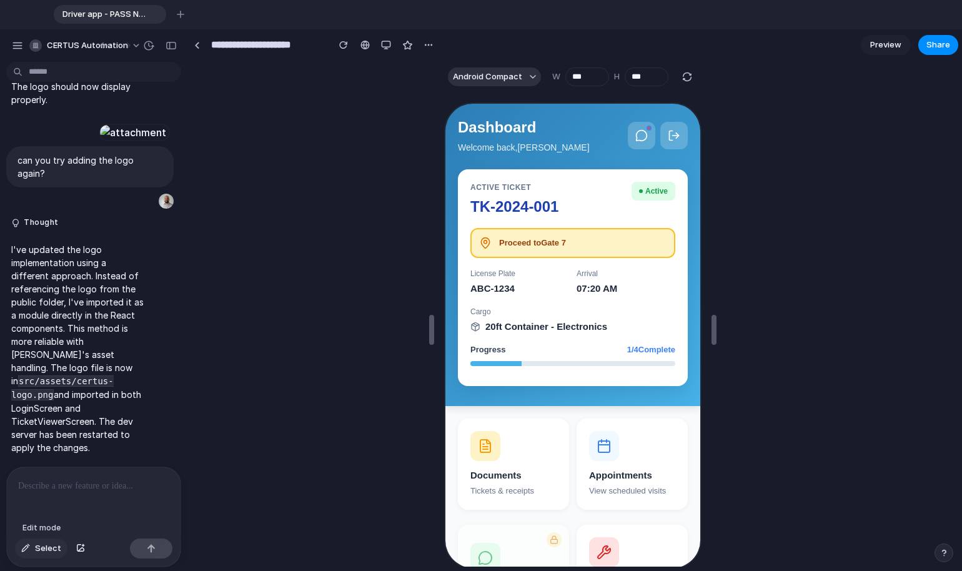
click at [51, 532] on span "Select" at bounding box center [48, 548] width 26 height 12
click at [504, 187] on div at bounding box center [570, 335] width 257 height 467
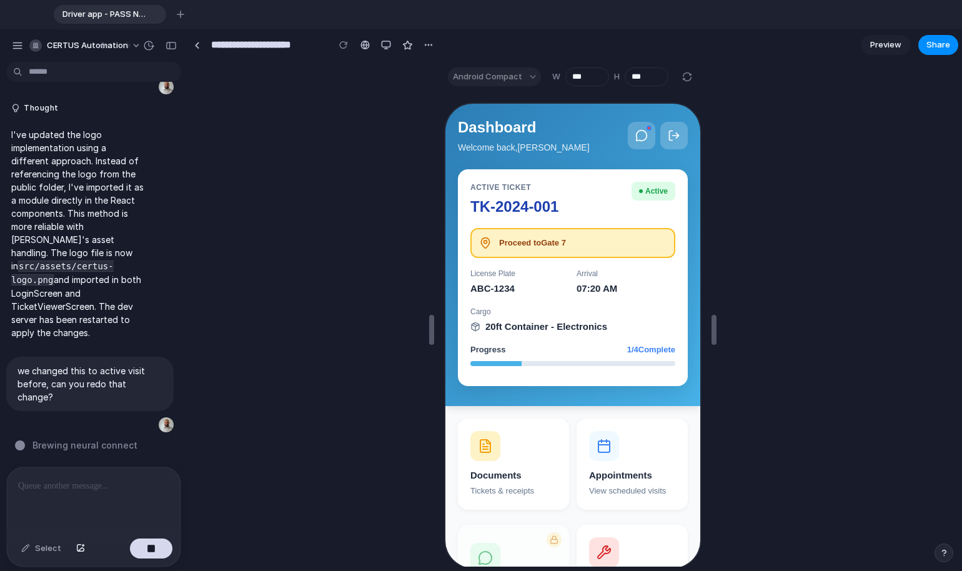
scroll to position [7399, 0]
click at [202, 46] on link at bounding box center [196, 45] width 19 height 19
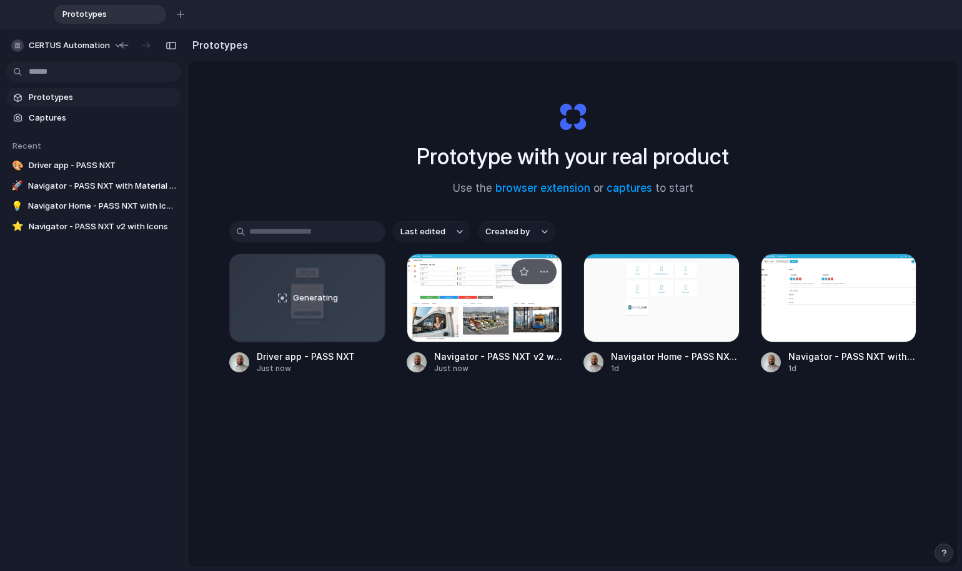
click at [462, 305] on div at bounding box center [485, 298] width 156 height 89
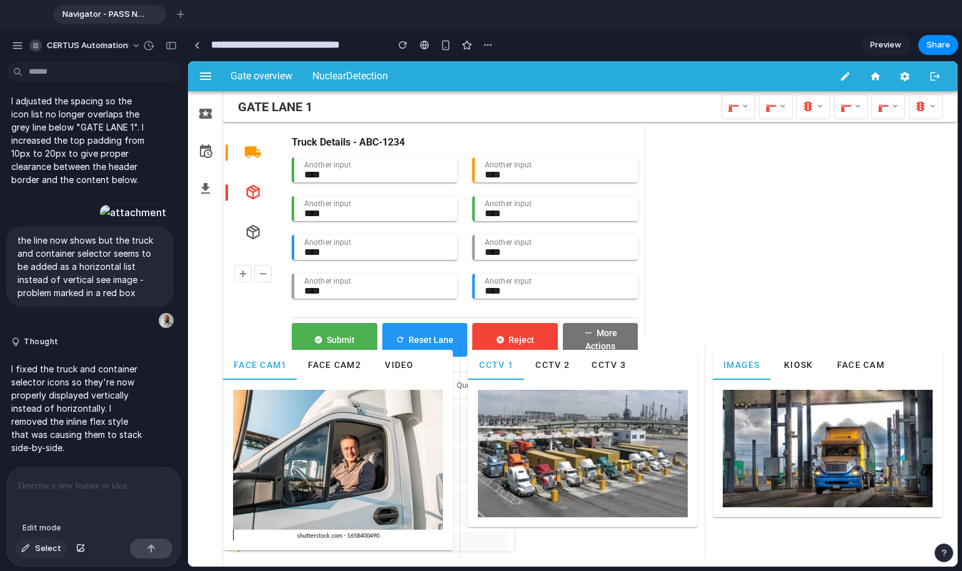
click at [35, 532] on span "Select" at bounding box center [48, 548] width 26 height 12
click at [255, 153] on div at bounding box center [573, 314] width 770 height 506
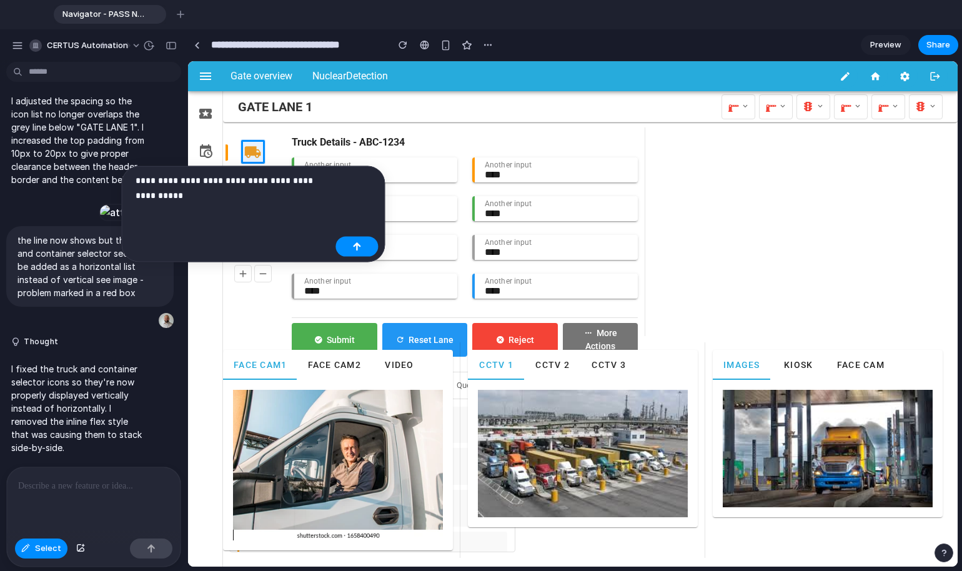
click at [216, 203] on div "**********" at bounding box center [233, 192] width 195 height 39
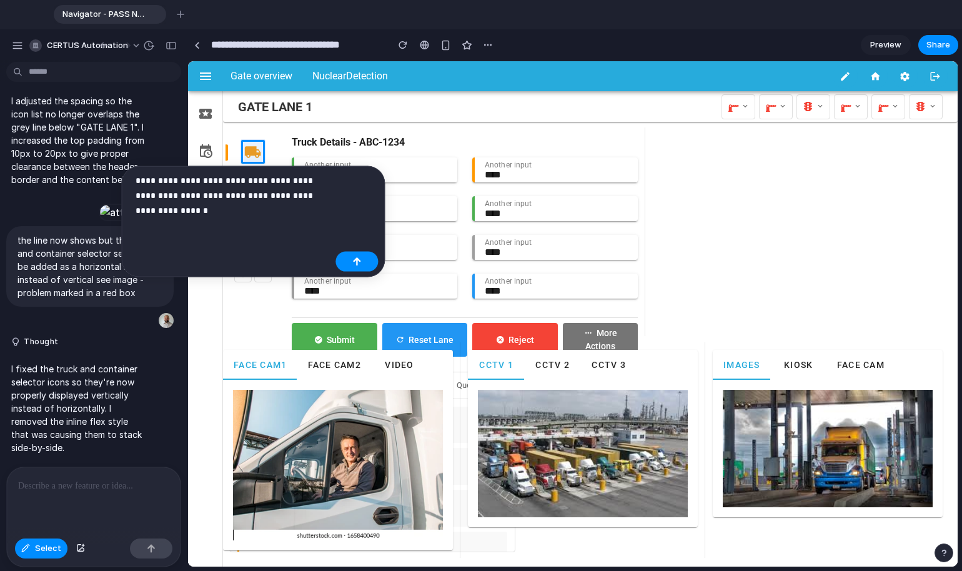
scroll to position [4293, 0]
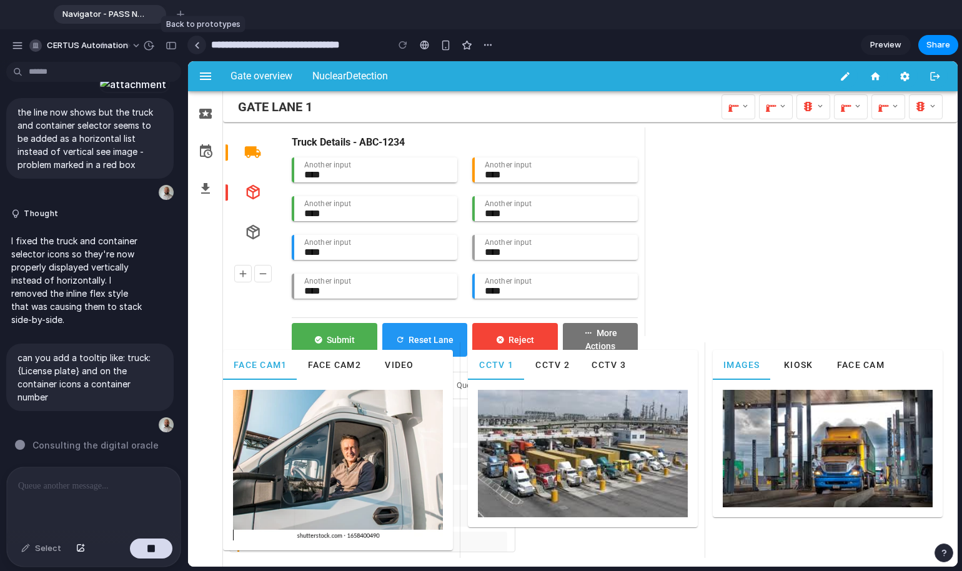
click at [201, 45] on link at bounding box center [196, 45] width 19 height 19
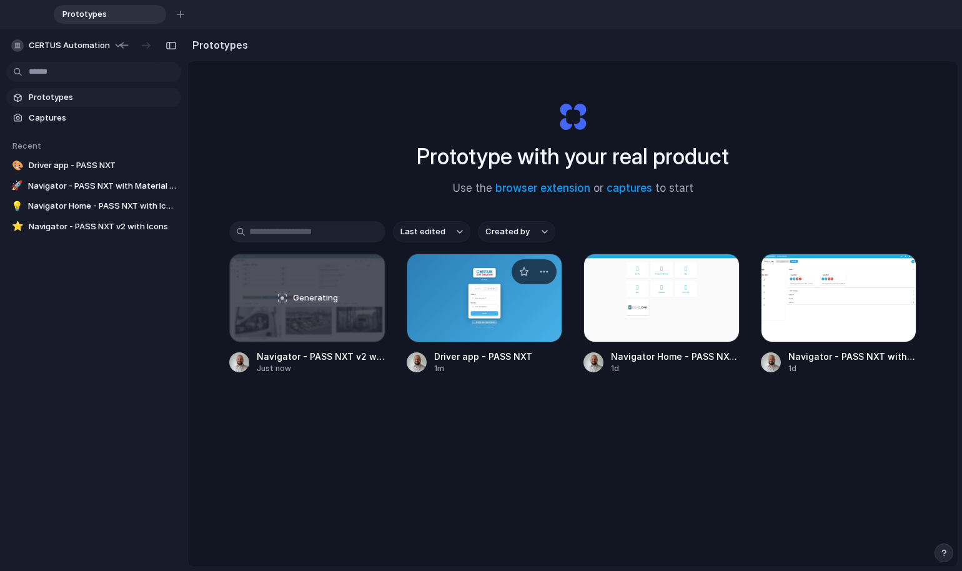
click at [469, 302] on div at bounding box center [485, 298] width 156 height 89
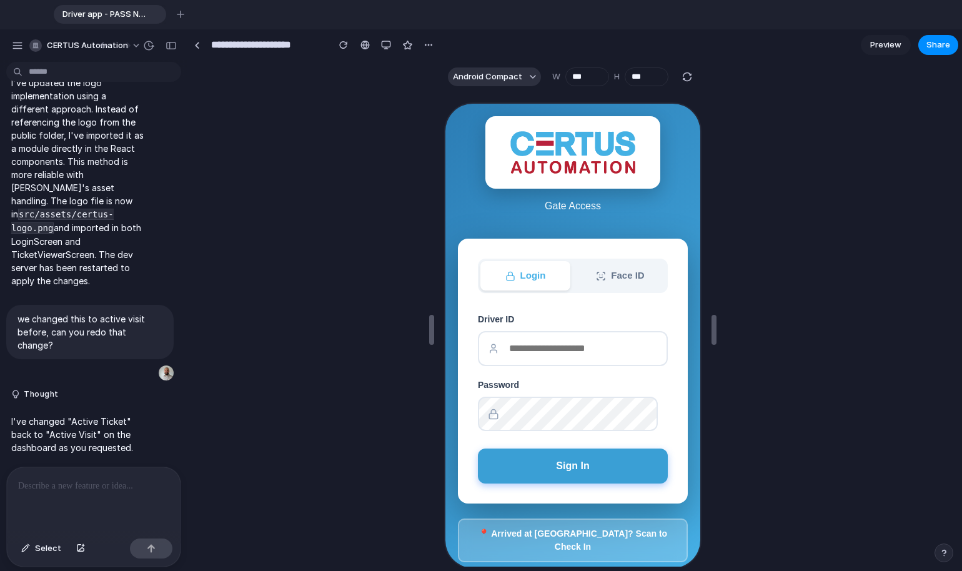
click at [526, 453] on button "Sign In" at bounding box center [572, 464] width 190 height 35
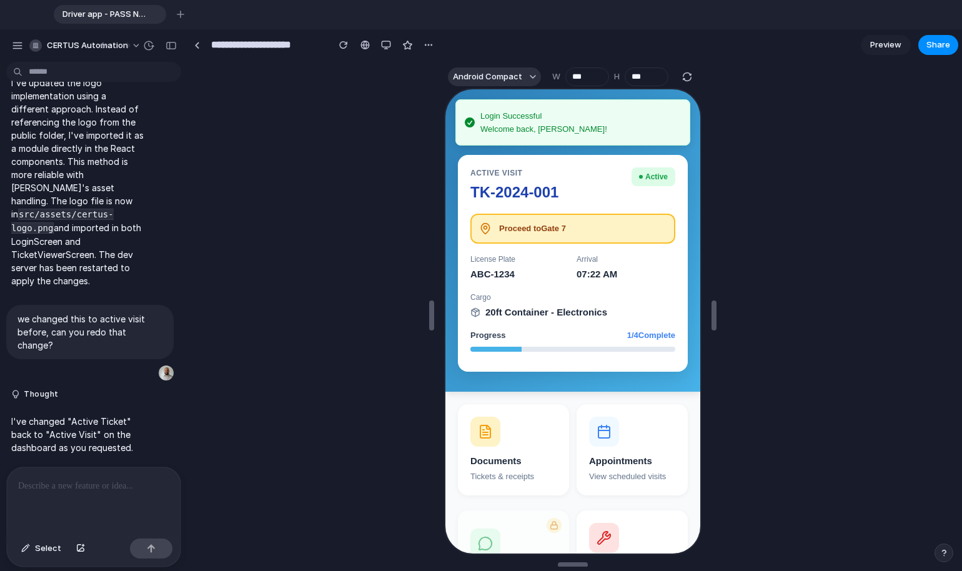
scroll to position [22, 0]
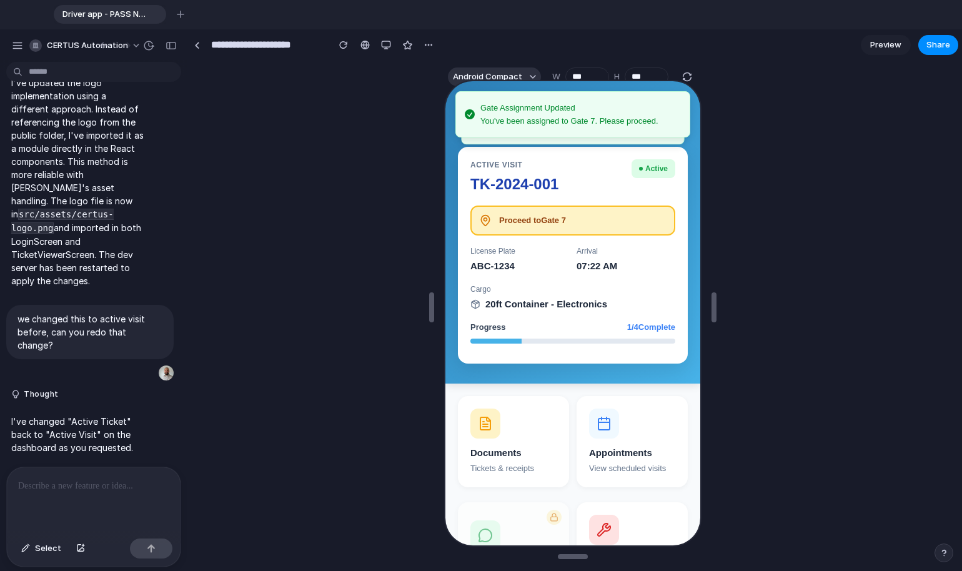
click at [407, 339] on div at bounding box center [573, 307] width 770 height 474
click at [642, 444] on div "Appointments" at bounding box center [631, 451] width 86 height 14
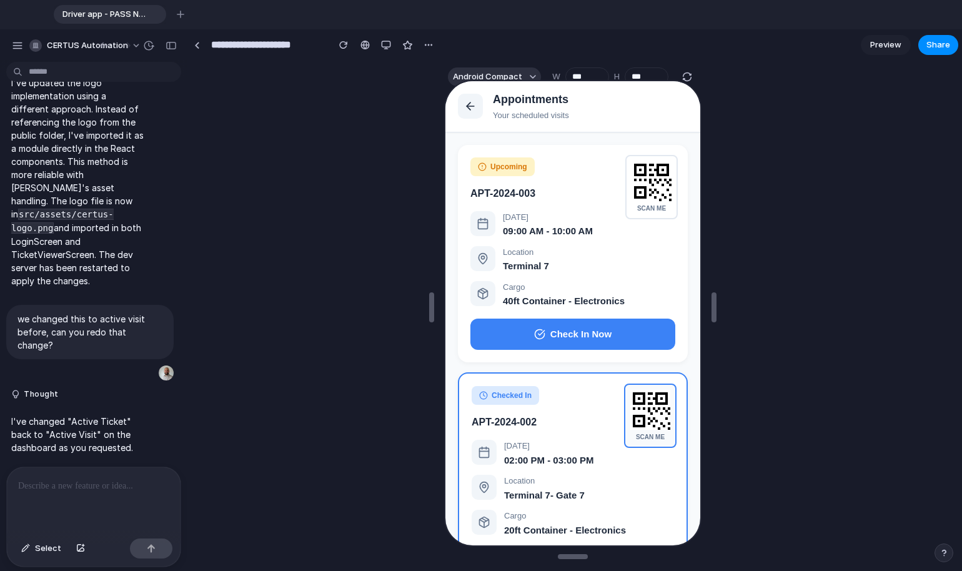
click at [642, 424] on rect at bounding box center [649, 409] width 40 height 40
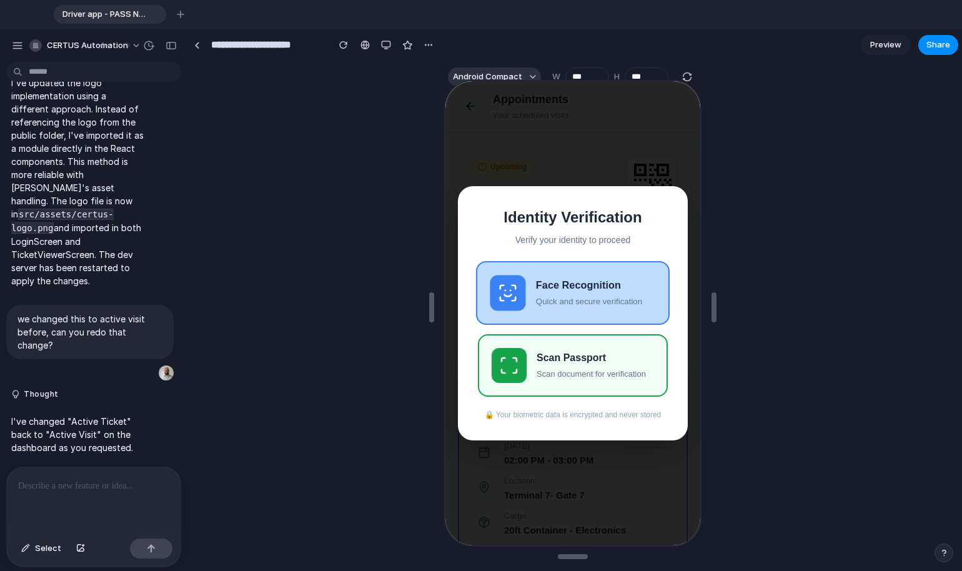
click at [578, 277] on div "Face Recognition" at bounding box center [595, 284] width 120 height 15
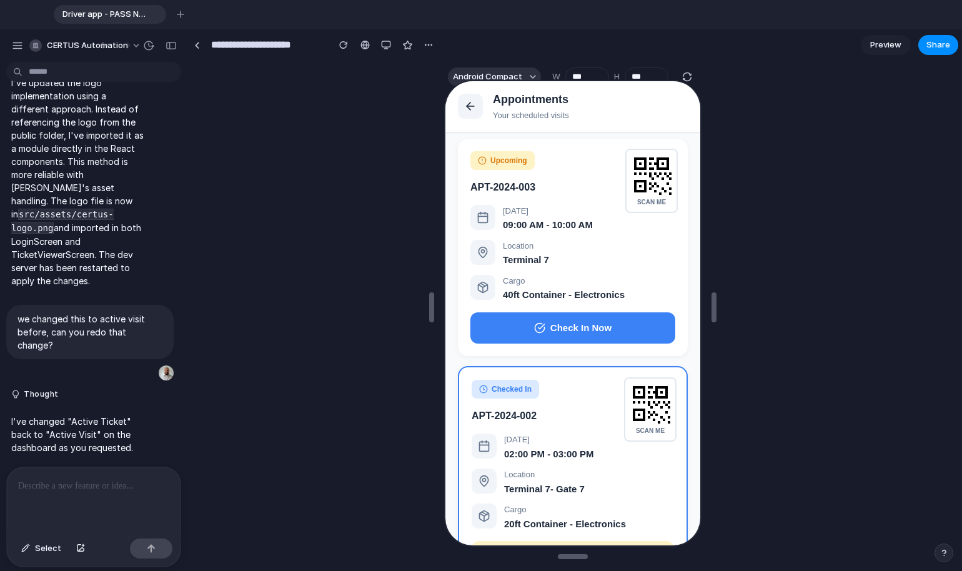
scroll to position [0, 0]
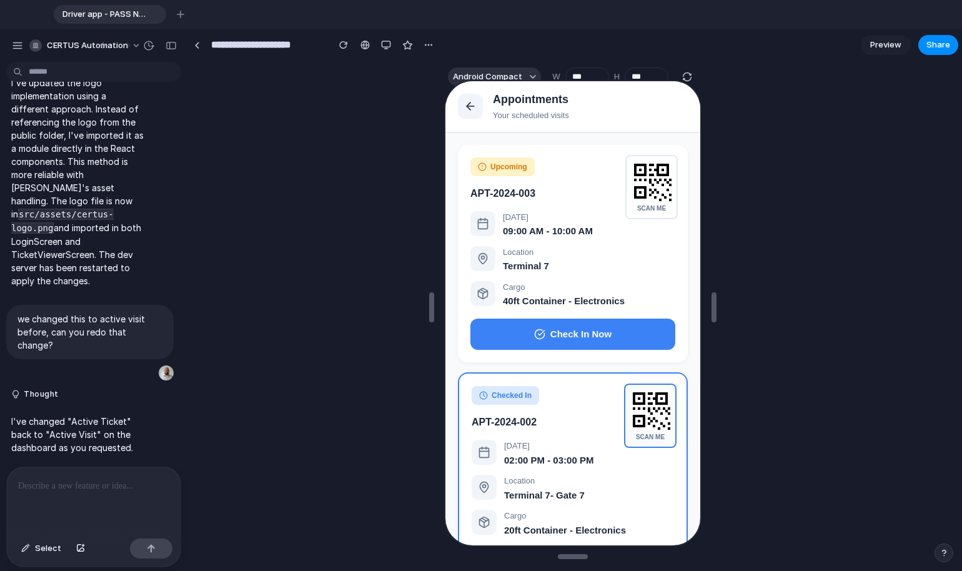
click at [637, 409] on rect at bounding box center [649, 409] width 40 height 40
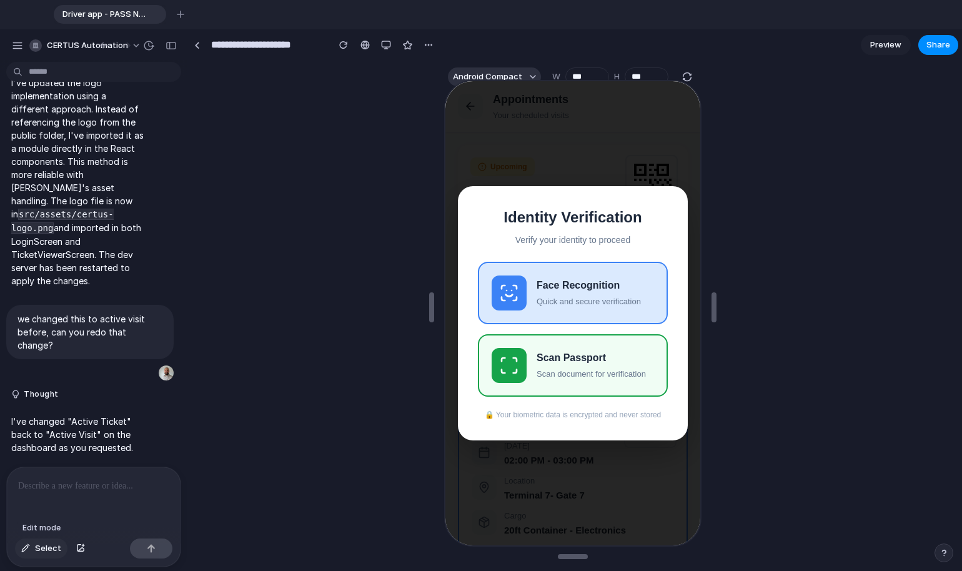
click at [26, 532] on div "button" at bounding box center [25, 548] width 9 height 7
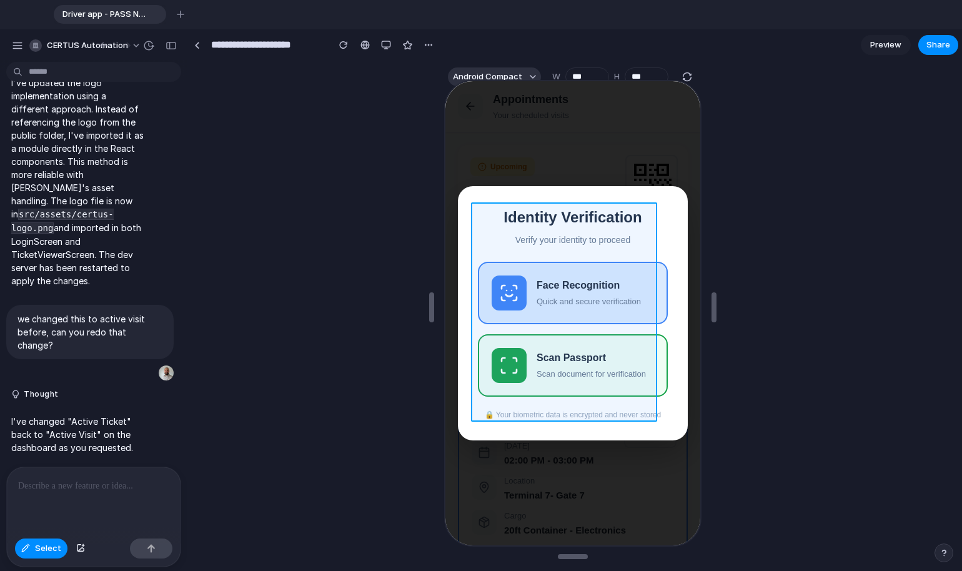
click at [577, 255] on div at bounding box center [570, 312] width 257 height 467
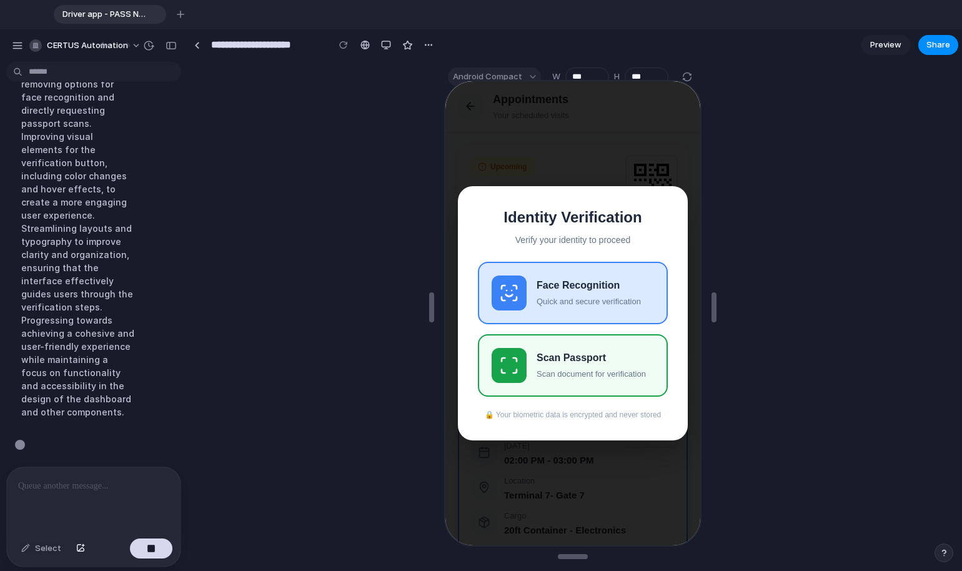
scroll to position [7735, 0]
click at [196, 51] on link at bounding box center [196, 45] width 19 height 19
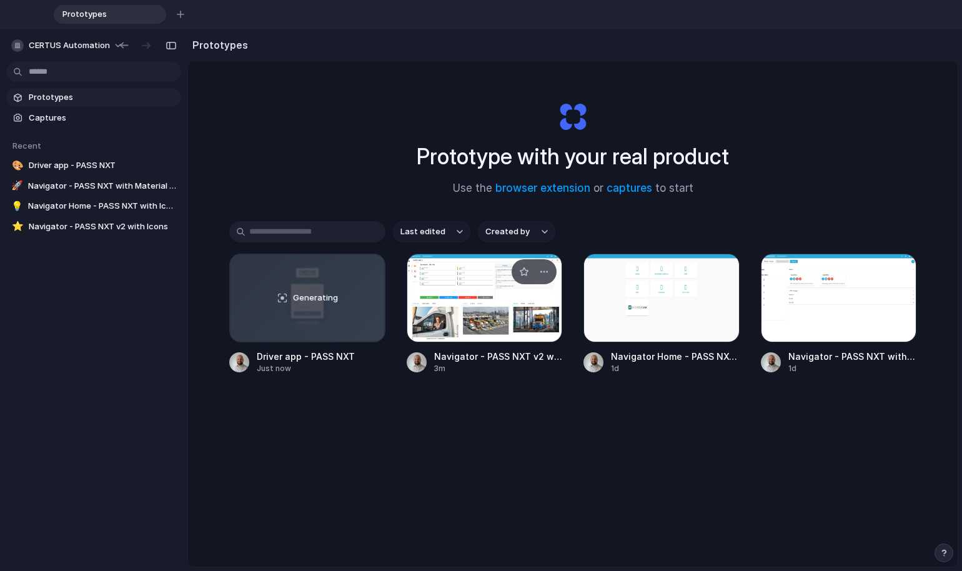
click at [478, 295] on div at bounding box center [485, 298] width 156 height 89
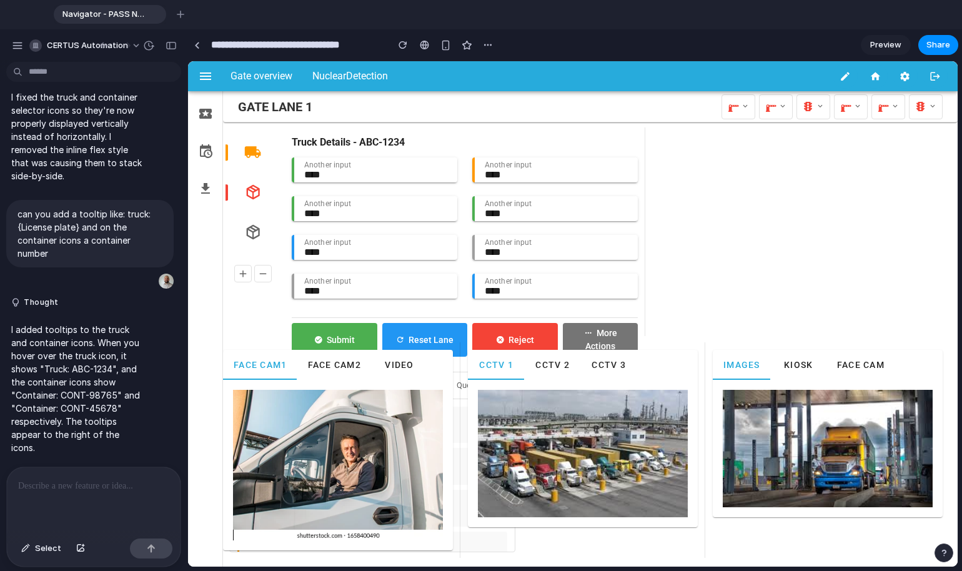
click at [59, 487] on p at bounding box center [91, 486] width 146 height 15
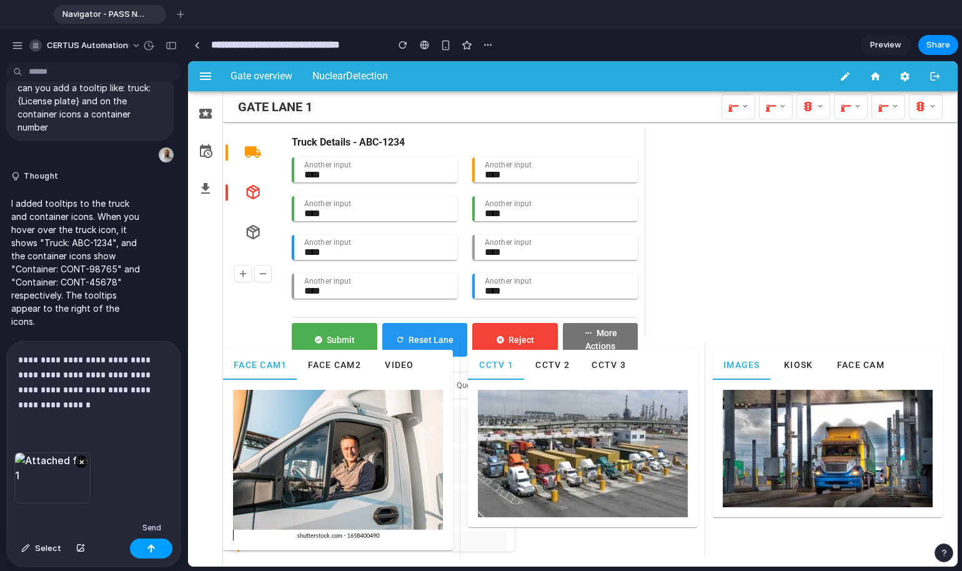
click at [151, 532] on div "button" at bounding box center [151, 548] width 9 height 9
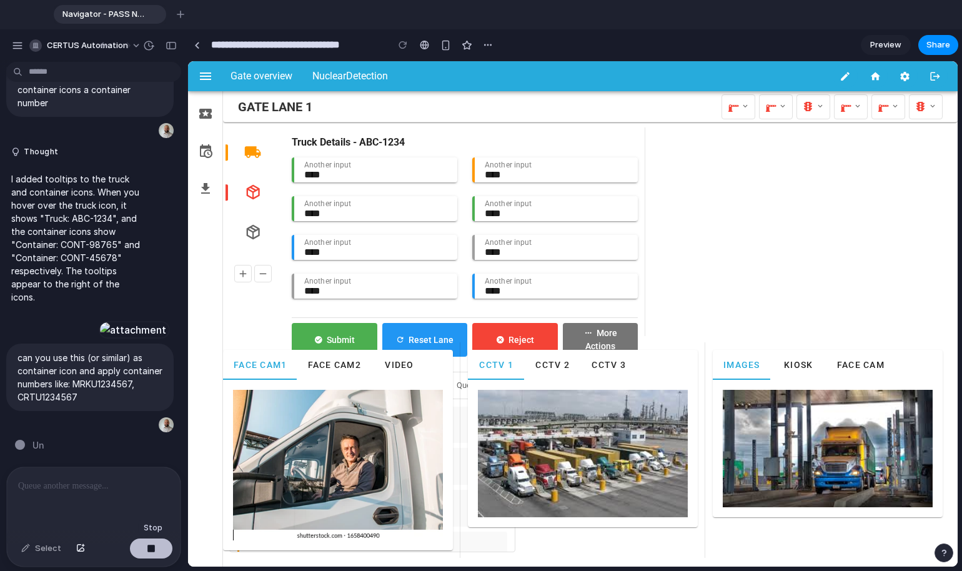
scroll to position [4346, 0]
click at [203, 41] on link at bounding box center [196, 45] width 19 height 19
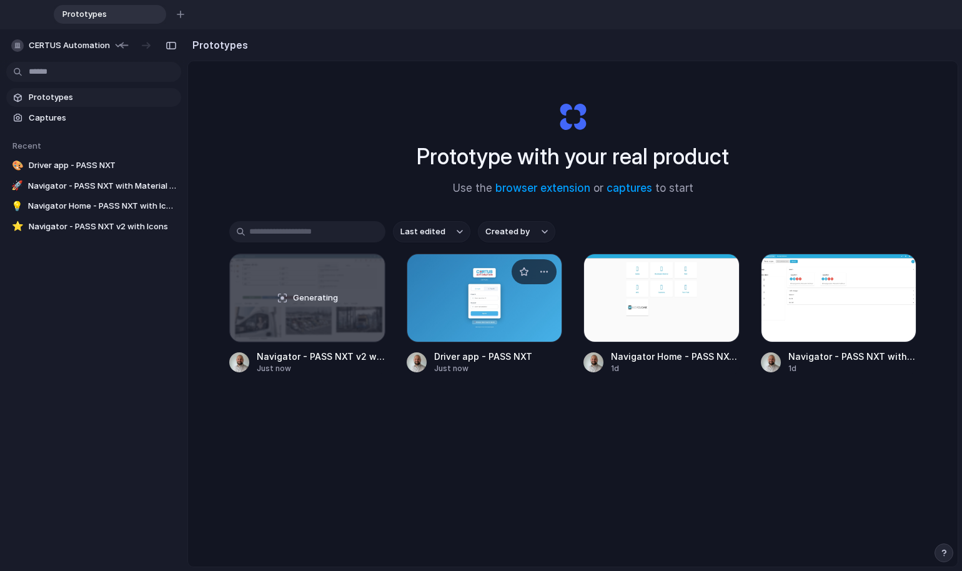
click at [457, 310] on div at bounding box center [485, 298] width 156 height 89
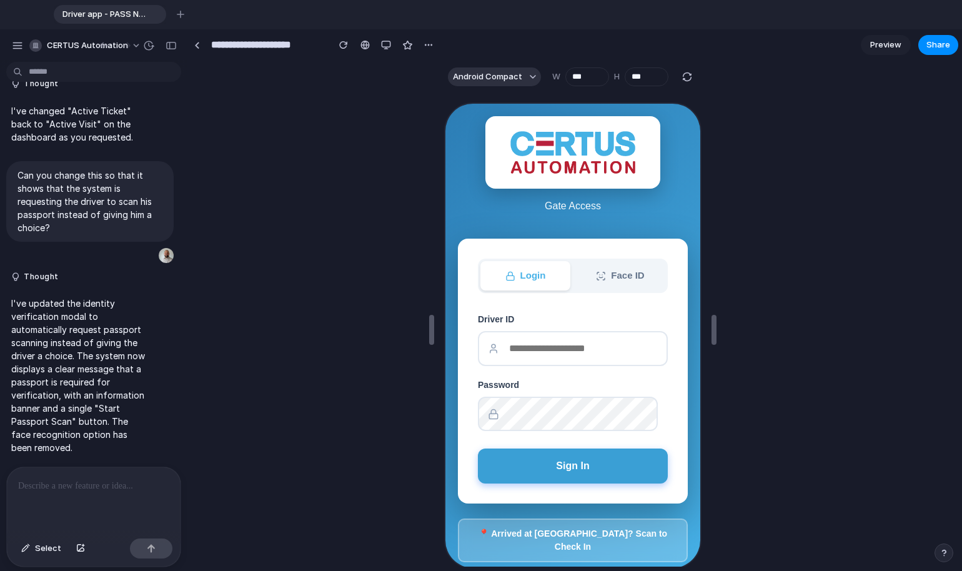
click at [562, 464] on button "Sign In" at bounding box center [572, 464] width 190 height 35
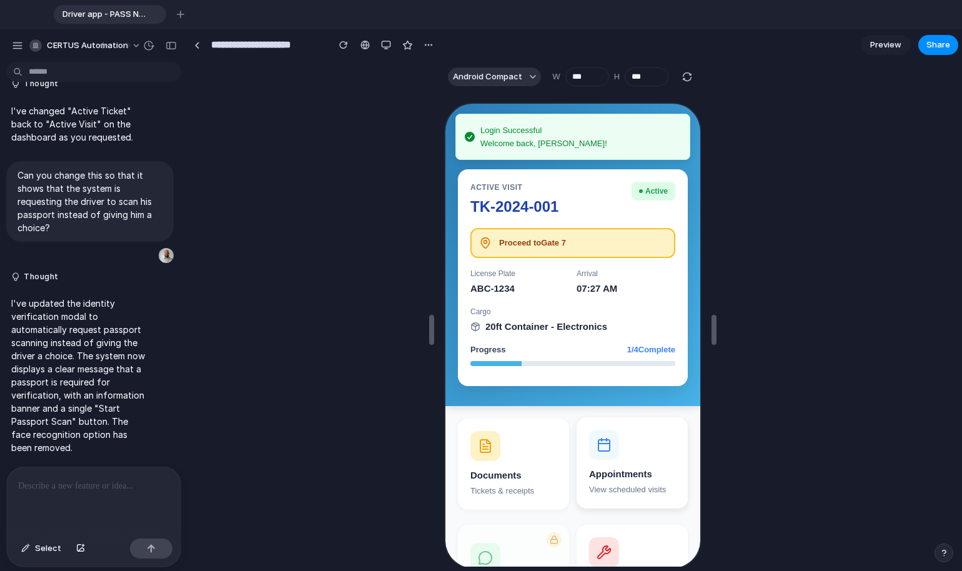
click at [610, 462] on button "Appointments View scheduled visits" at bounding box center [631, 461] width 111 height 91
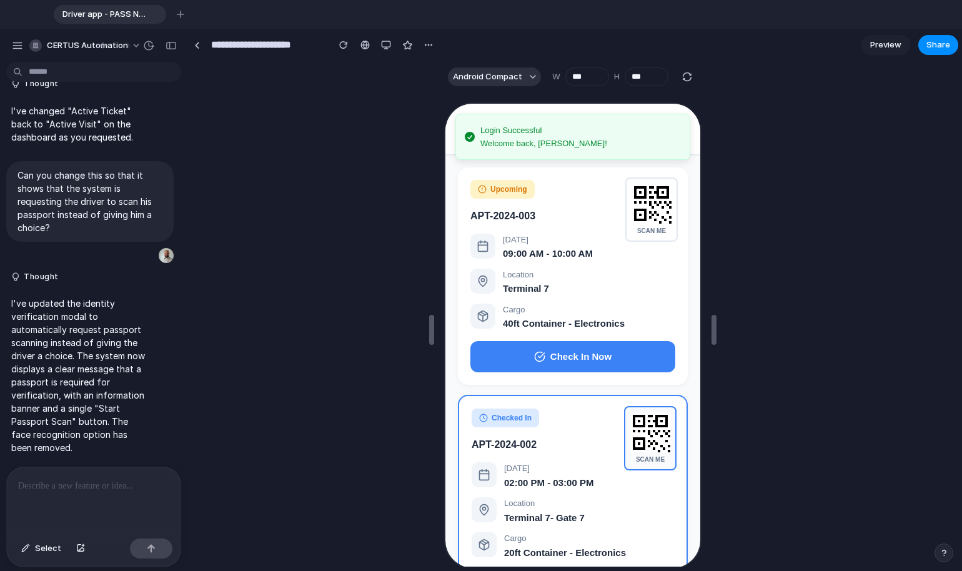
click at [634, 439] on rect at bounding box center [637, 442] width 7 height 7
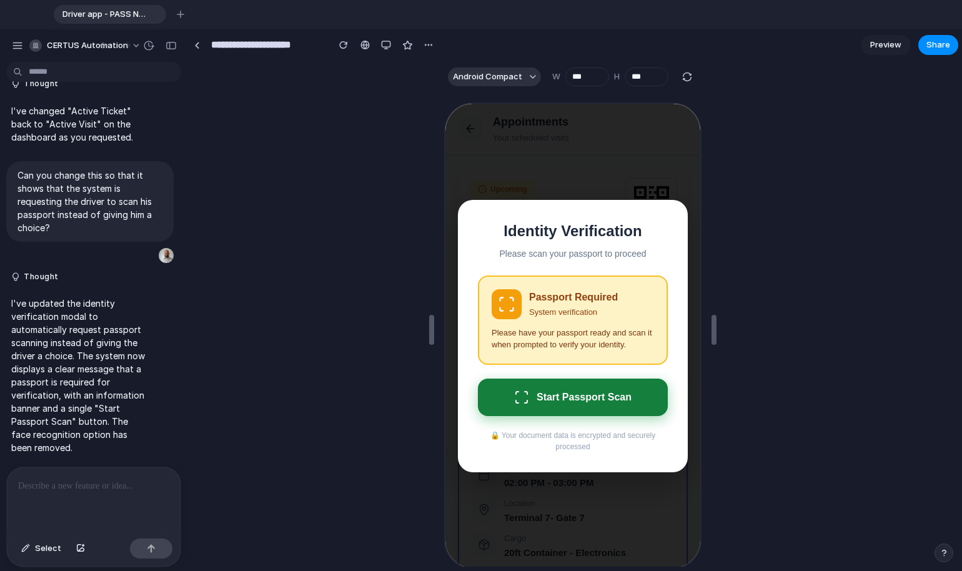
click at [601, 406] on button "Start Passport Scan" at bounding box center [572, 395] width 190 height 37
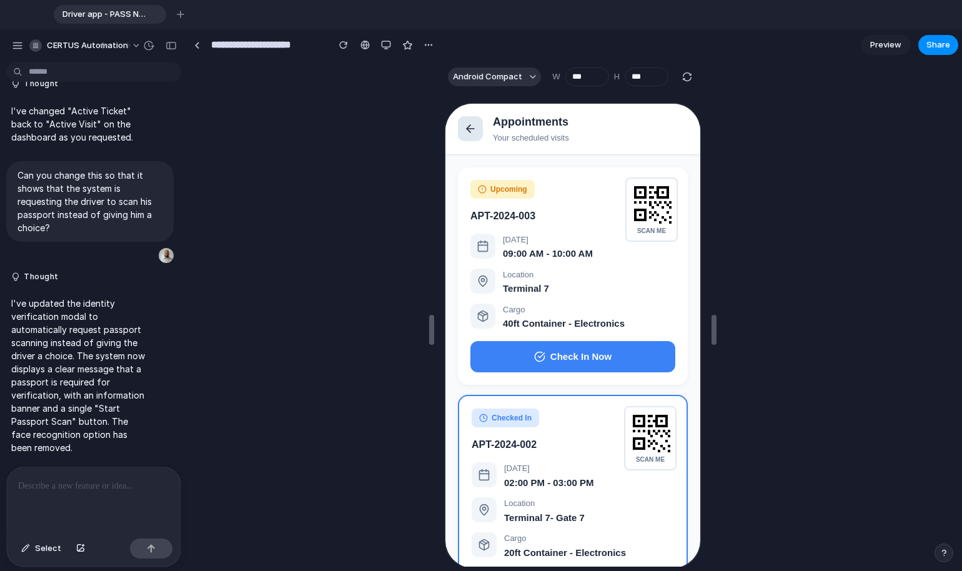
click at [477, 132] on button at bounding box center [469, 127] width 25 height 25
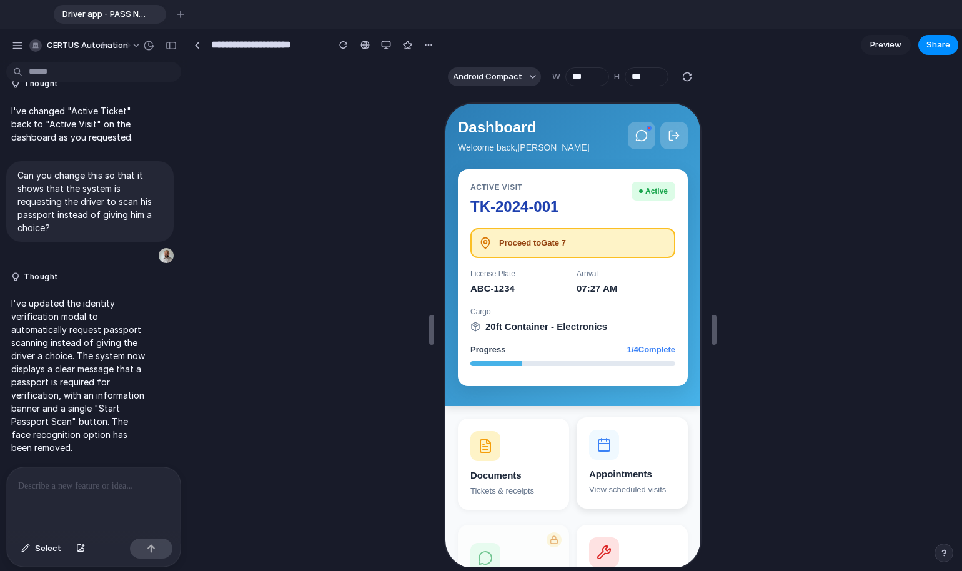
click at [629, 466] on div "Appointments" at bounding box center [631, 473] width 86 height 14
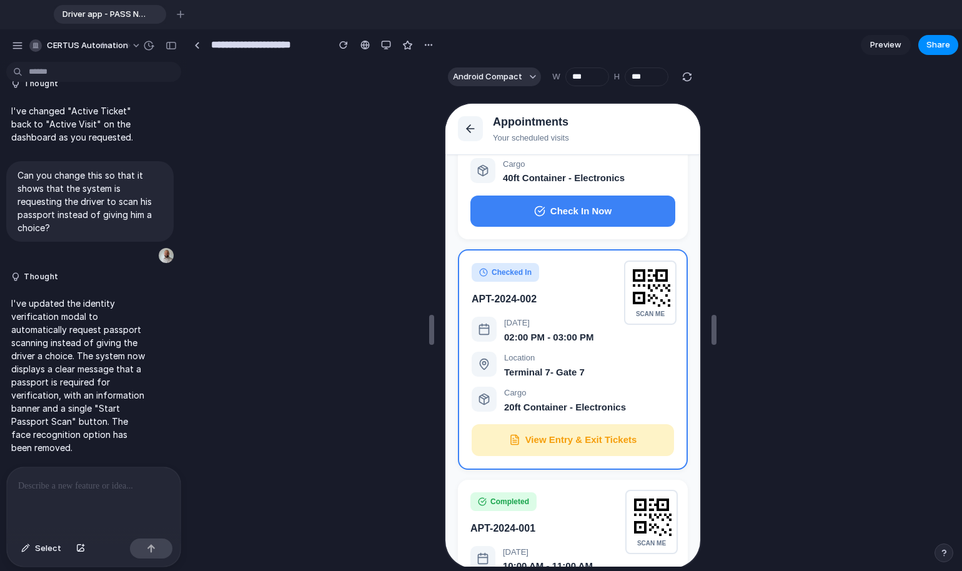
scroll to position [35, 0]
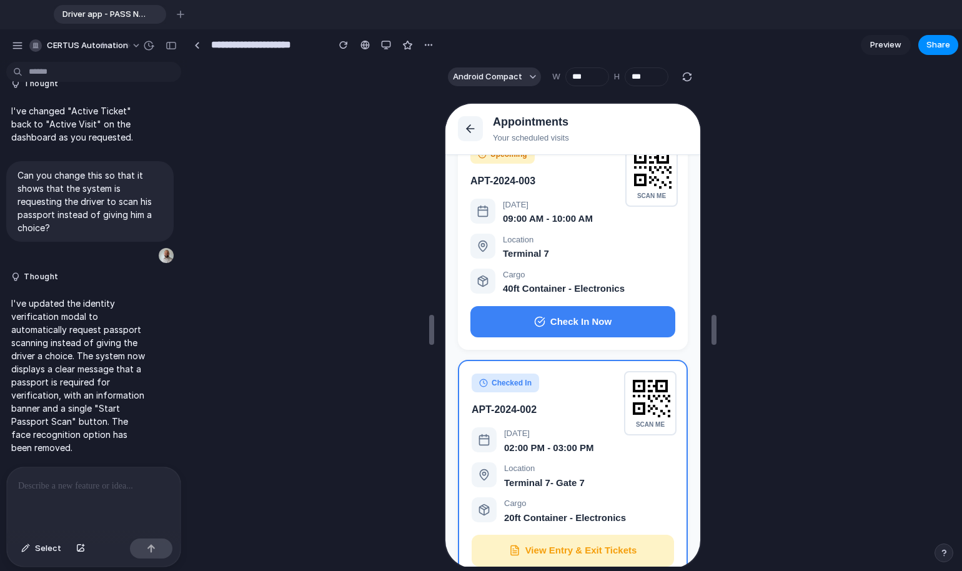
click at [385, 207] on div at bounding box center [573, 329] width 770 height 474
click at [465, 129] on icon at bounding box center [469, 127] width 12 height 12
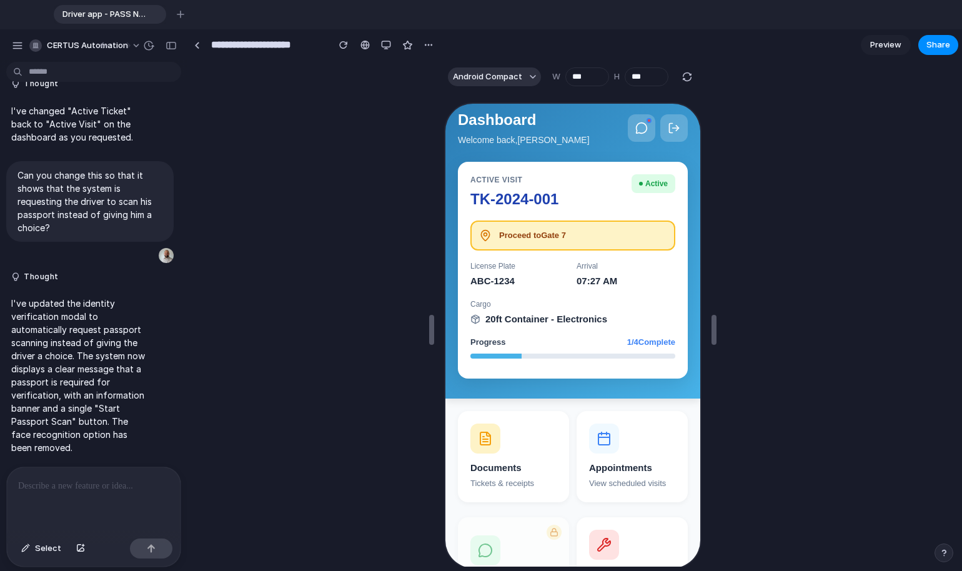
scroll to position [0, 0]
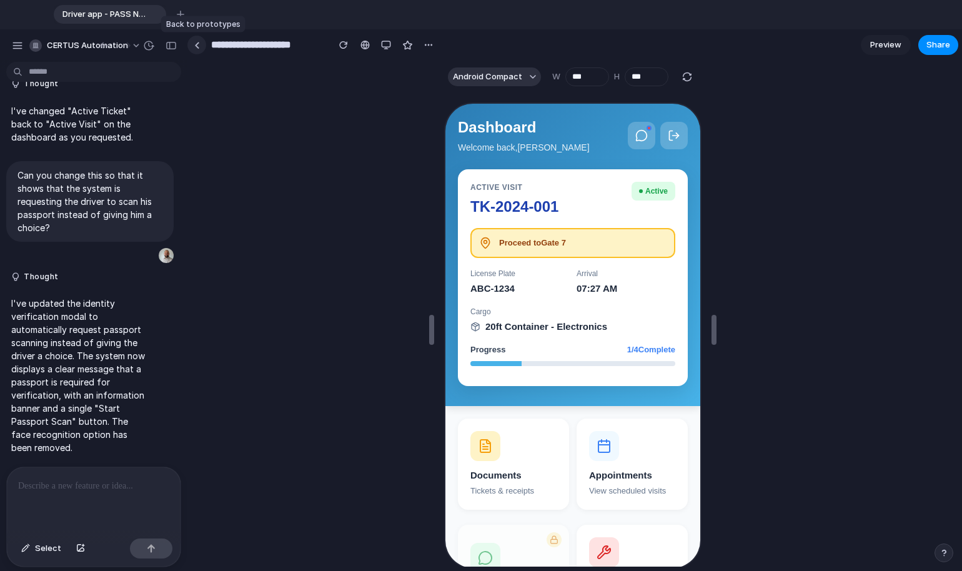
click at [191, 43] on link at bounding box center [196, 45] width 19 height 19
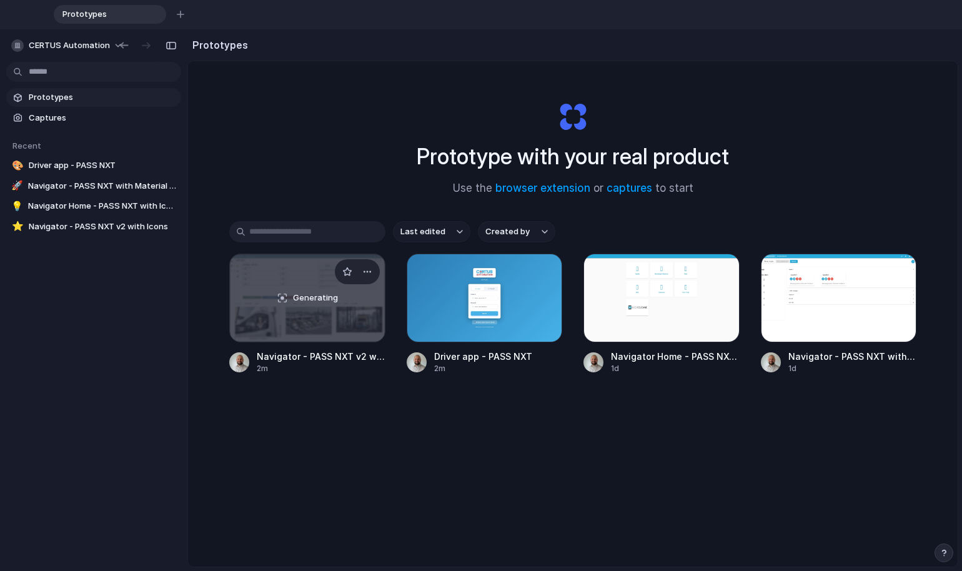
click at [315, 302] on span "Generating" at bounding box center [315, 298] width 45 height 12
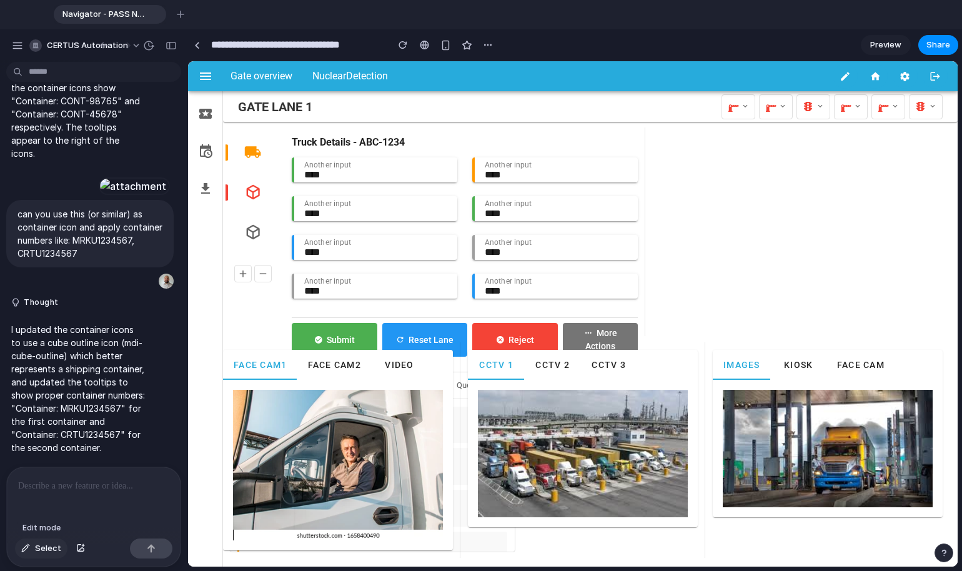
click at [36, 532] on span "Select" at bounding box center [48, 548] width 26 height 12
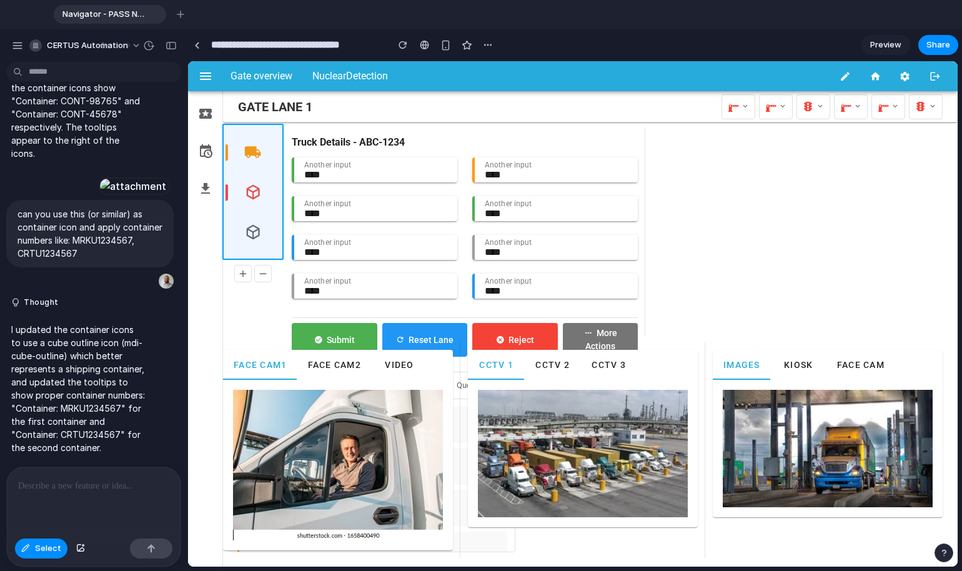
click at [271, 131] on div at bounding box center [573, 314] width 770 height 506
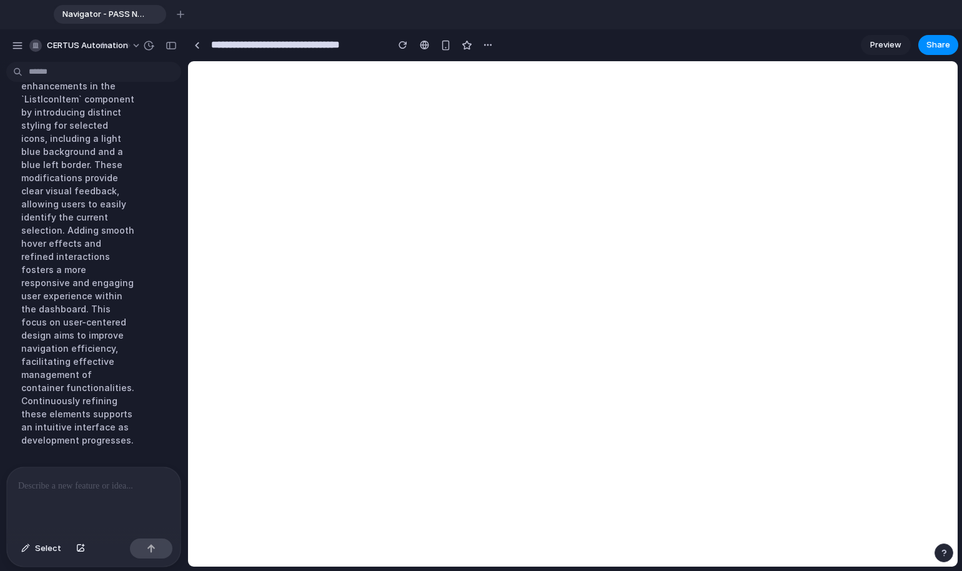
scroll to position [4638, 0]
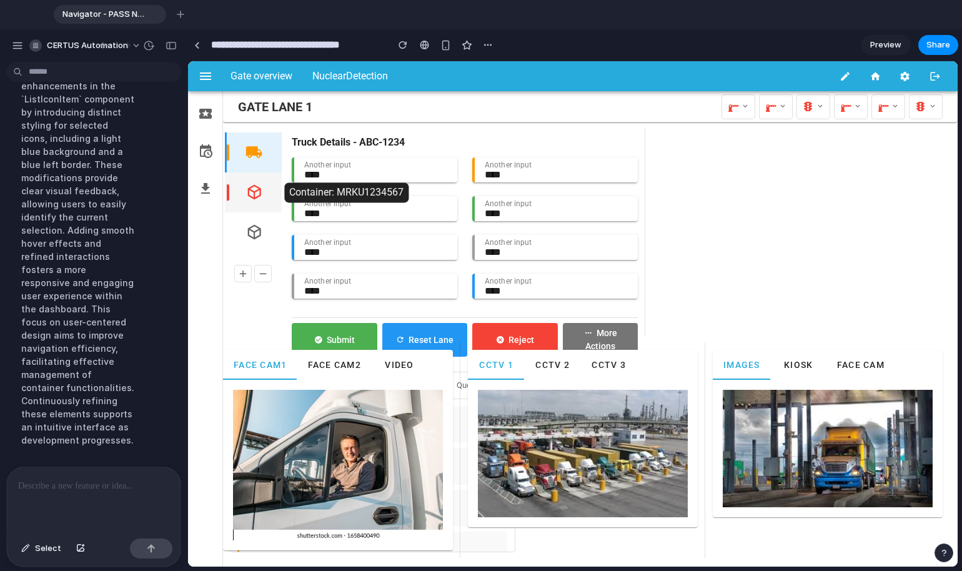
click at [271, 189] on button "button" at bounding box center [254, 192] width 35 height 35
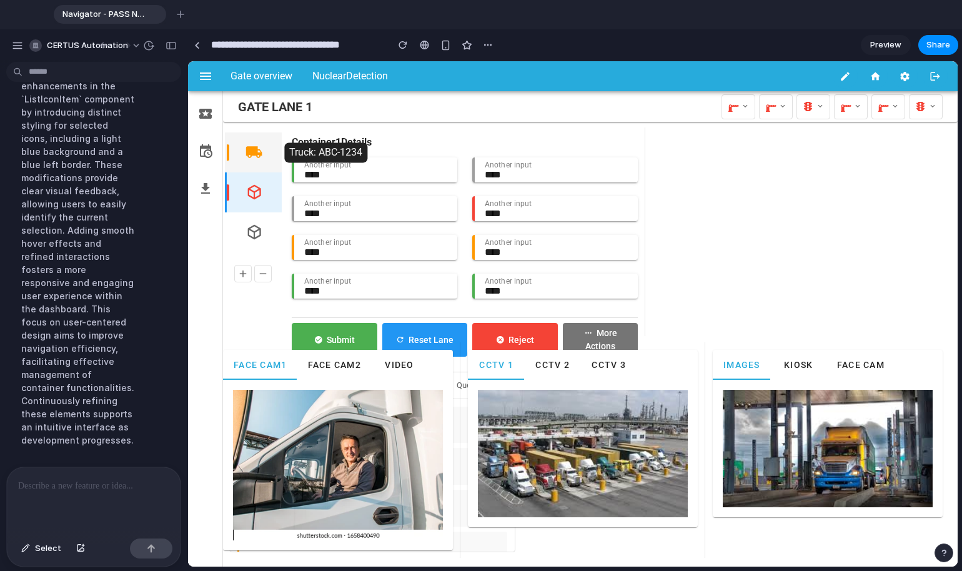
click at [263, 158] on button "button" at bounding box center [254, 152] width 35 height 35
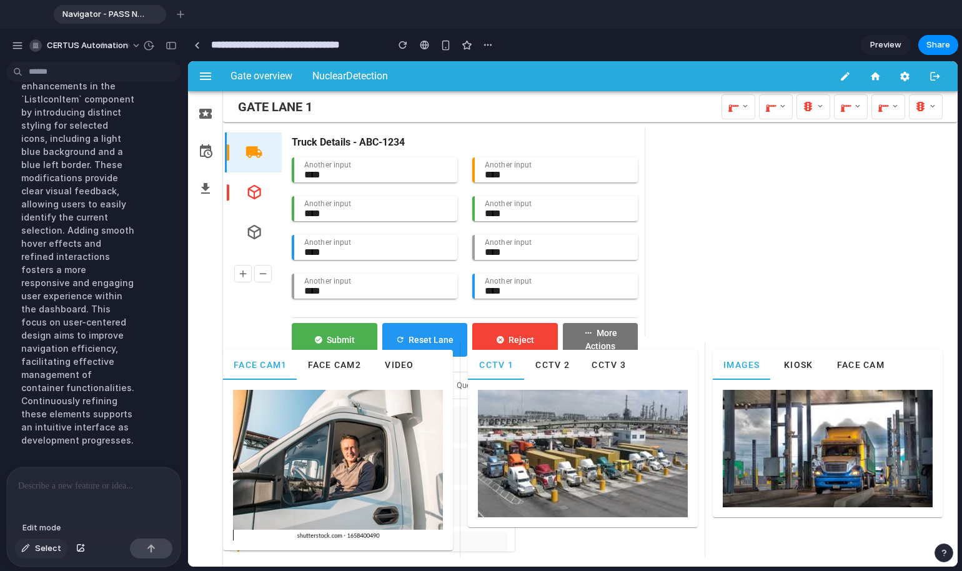
click at [47, 532] on span "Select" at bounding box center [48, 548] width 26 height 12
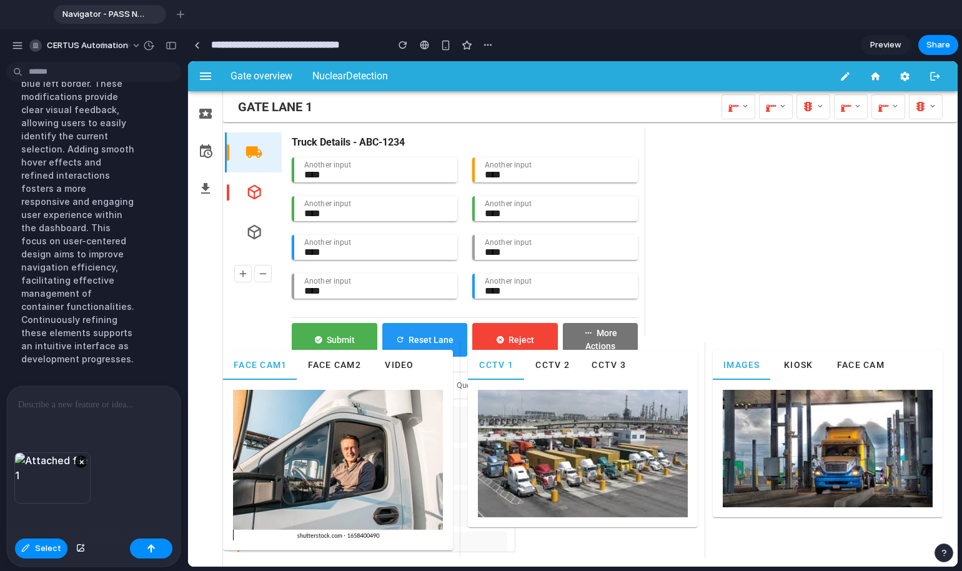
drag, startPoint x: 80, startPoint y: 429, endPoint x: 33, endPoint y: 387, distance: 62.8
click at [33, 387] on div at bounding box center [94, 419] width 174 height 66
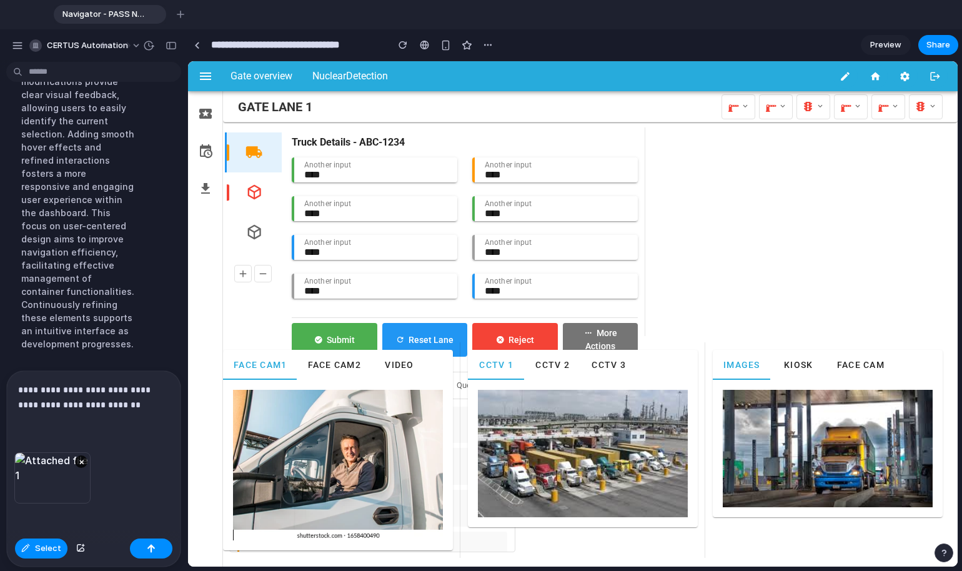
click at [144, 387] on p "**********" at bounding box center [91, 397] width 146 height 30
click at [108, 387] on p "**********" at bounding box center [91, 397] width 146 height 30
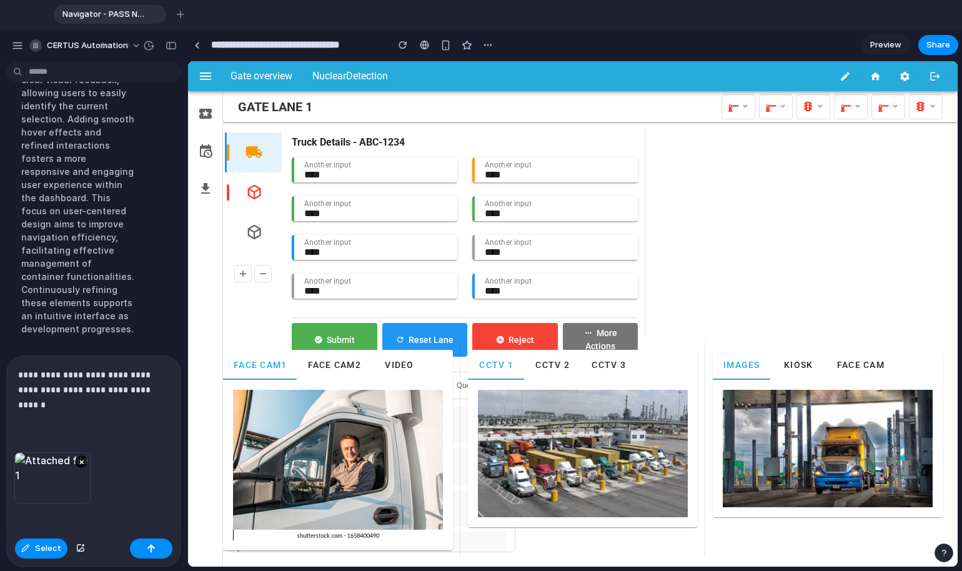
click at [91, 411] on div "**********" at bounding box center [94, 404] width 174 height 96
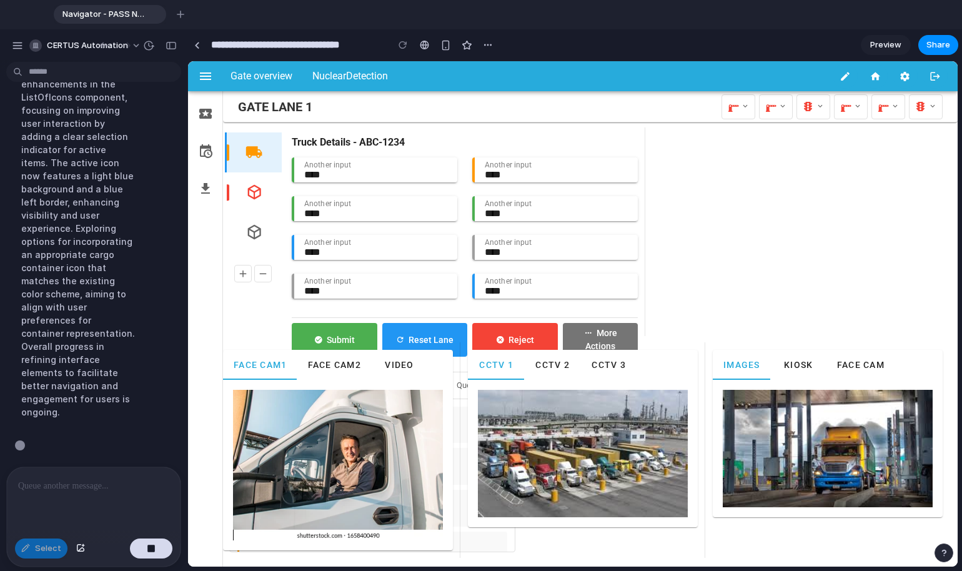
scroll to position [4848, 0]
click at [194, 39] on link at bounding box center [196, 45] width 19 height 19
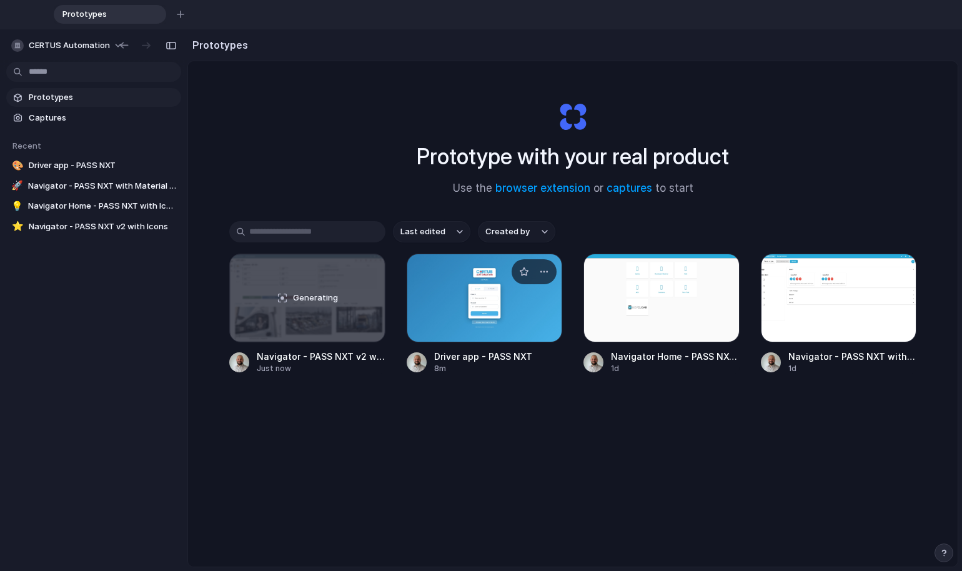
click at [489, 323] on div at bounding box center [485, 298] width 156 height 89
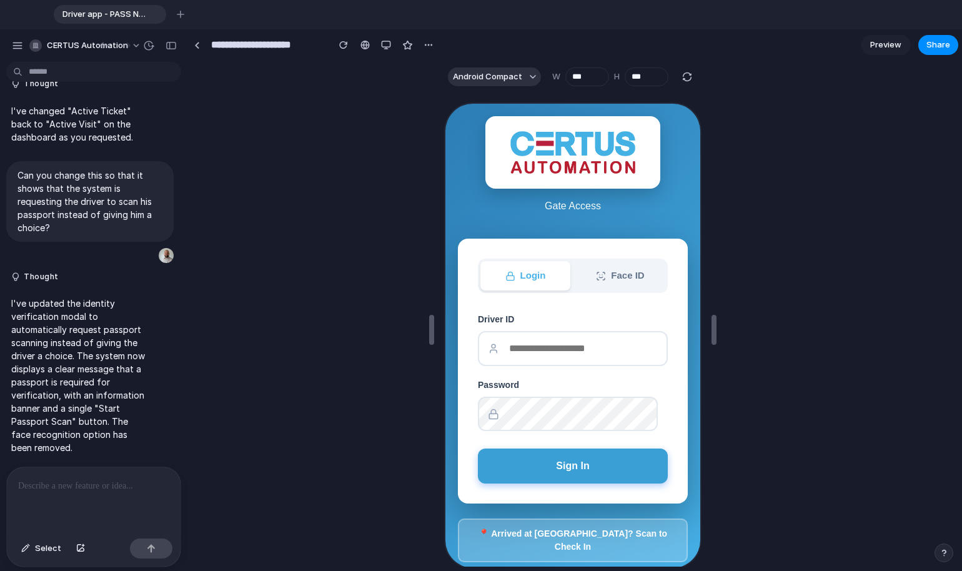
click at [516, 452] on button "Sign In" at bounding box center [572, 464] width 190 height 35
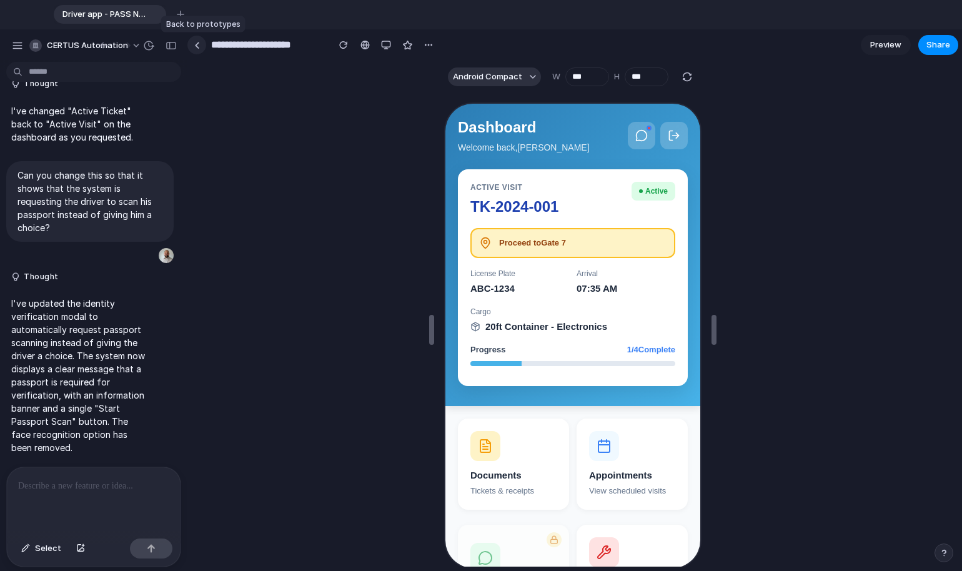
click at [195, 51] on link at bounding box center [196, 45] width 19 height 19
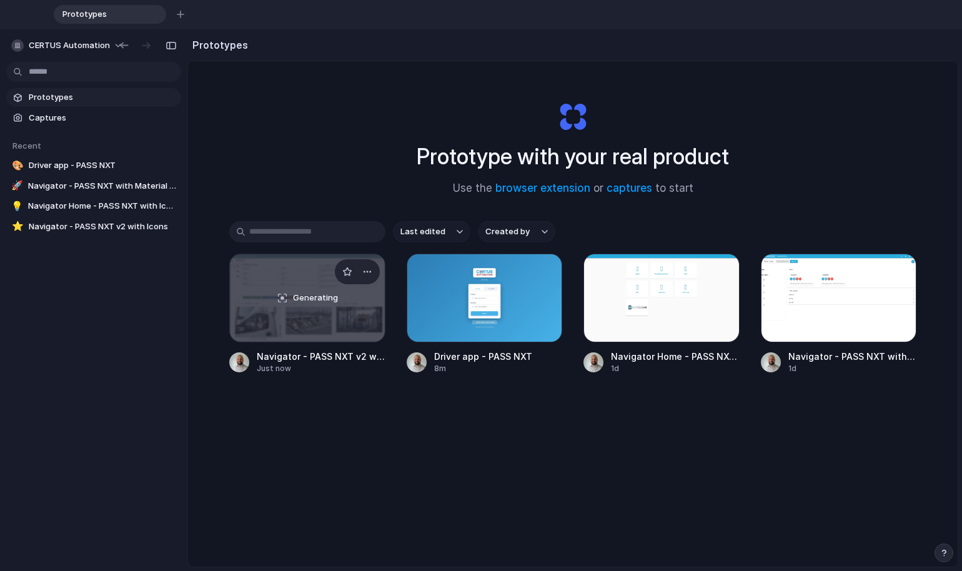
click at [308, 308] on div "Generating" at bounding box center [307, 297] width 155 height 87
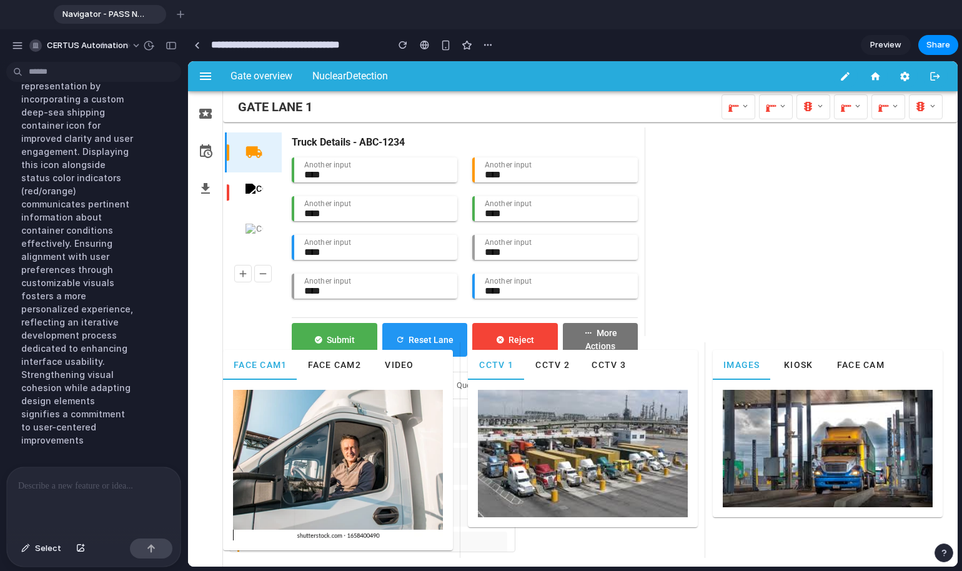
click at [84, 481] on p at bounding box center [91, 486] width 146 height 15
click at [125, 492] on div at bounding box center [94, 500] width 174 height 66
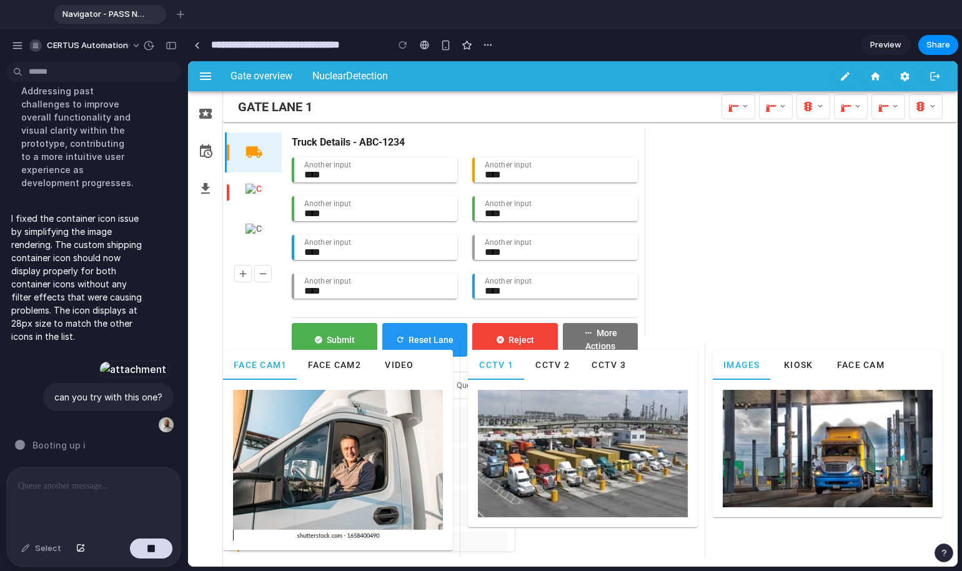
scroll to position [4850, 0]
click at [699, 369] on span "Kiosk" at bounding box center [798, 365] width 29 height 10
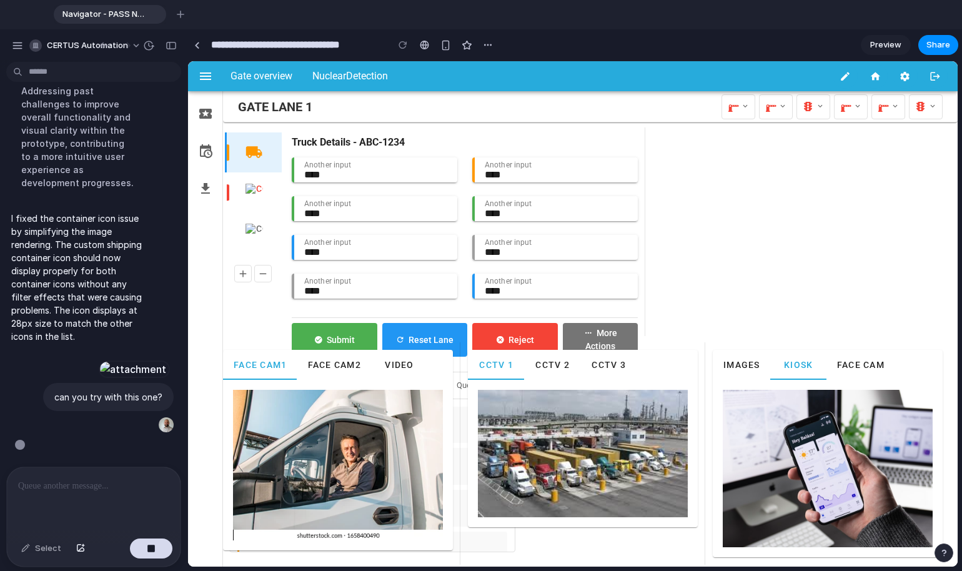
click at [699, 367] on span "Face Cam" at bounding box center [861, 365] width 48 height 10
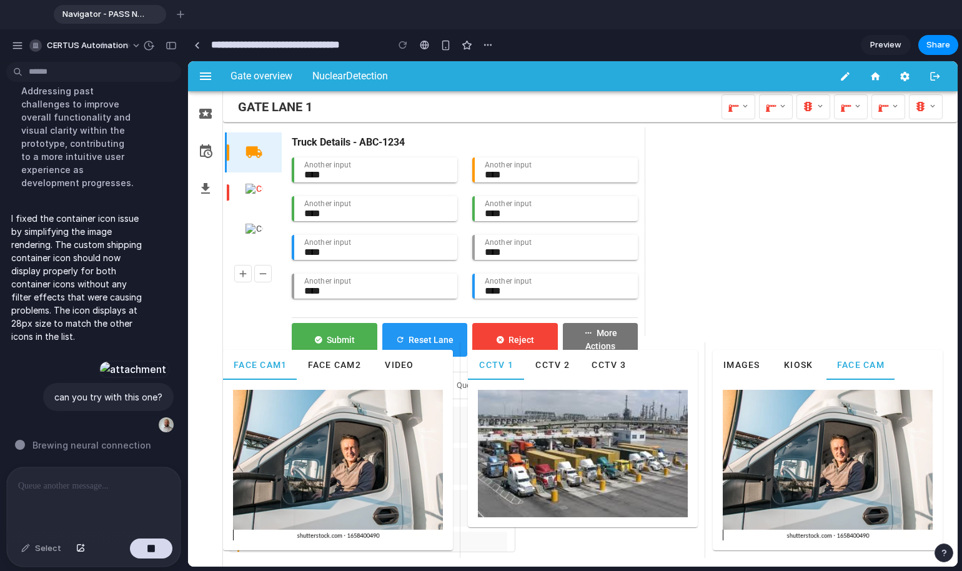
click at [699, 377] on button "Images" at bounding box center [741, 365] width 57 height 30
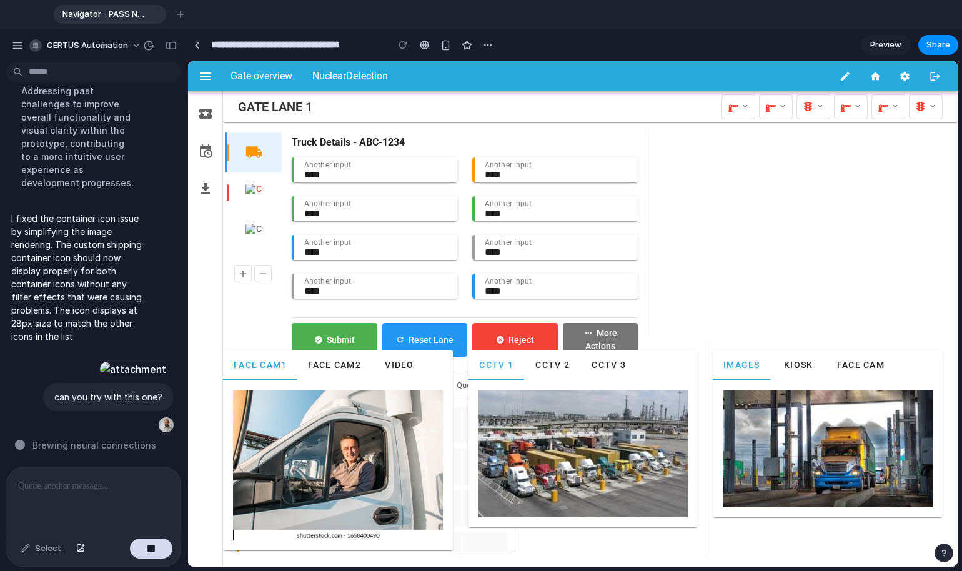
click at [699, 372] on button "Kiosk" at bounding box center [799, 365] width 56 height 30
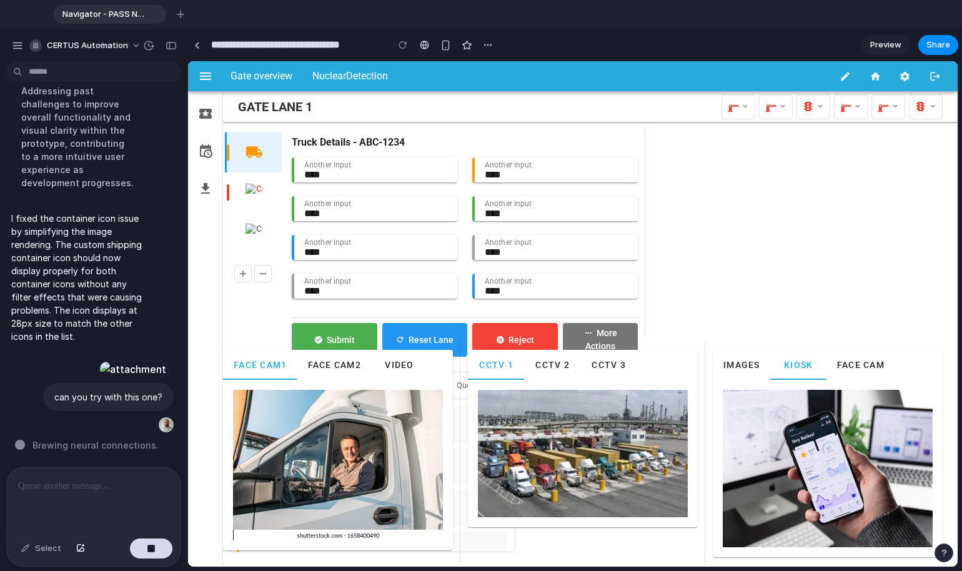
click at [546, 370] on span "CCTV 2" at bounding box center [552, 365] width 35 height 10
click at [597, 372] on button "CCTV 3" at bounding box center [609, 365] width 56 height 30
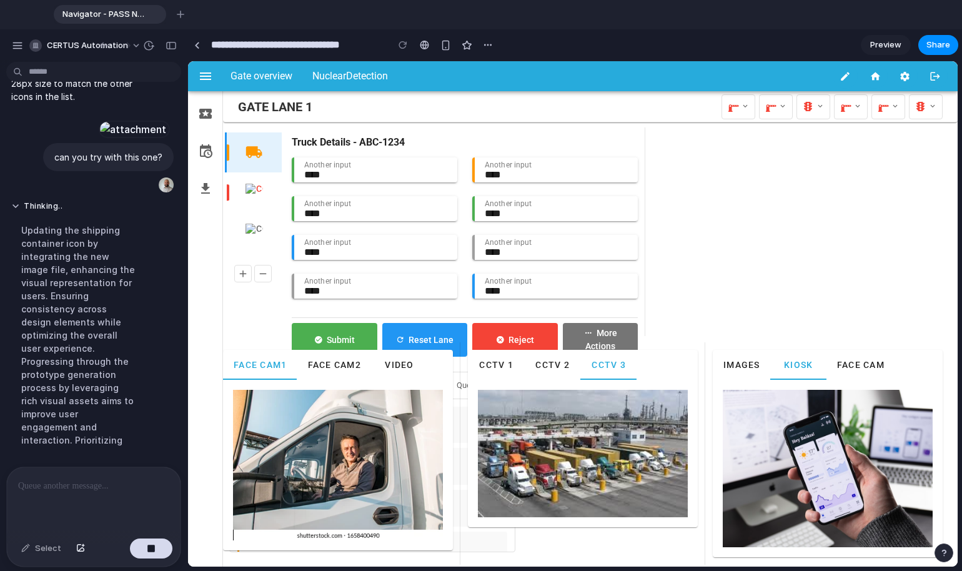
click at [510, 372] on button "CCTV 1" at bounding box center [496, 365] width 56 height 30
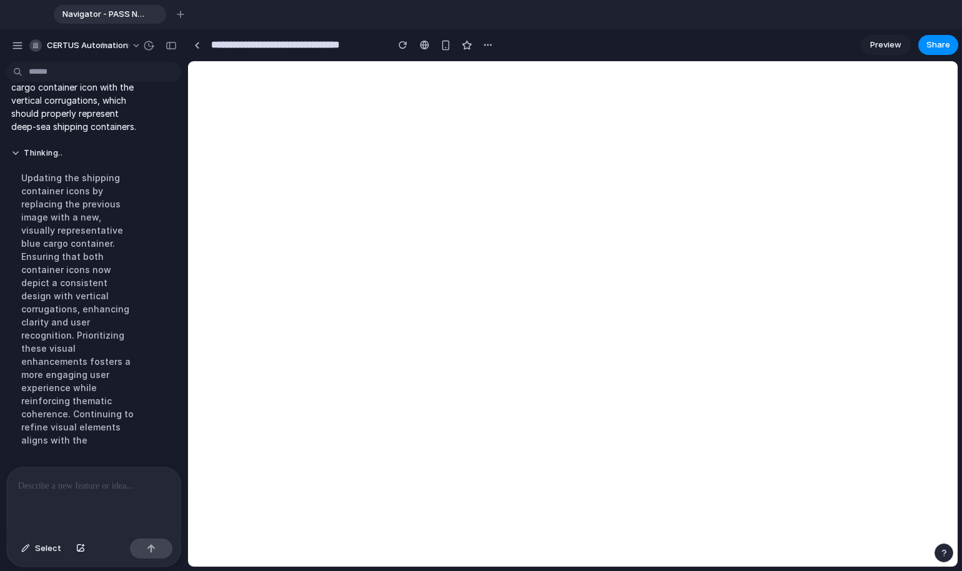
scroll to position [0, 0]
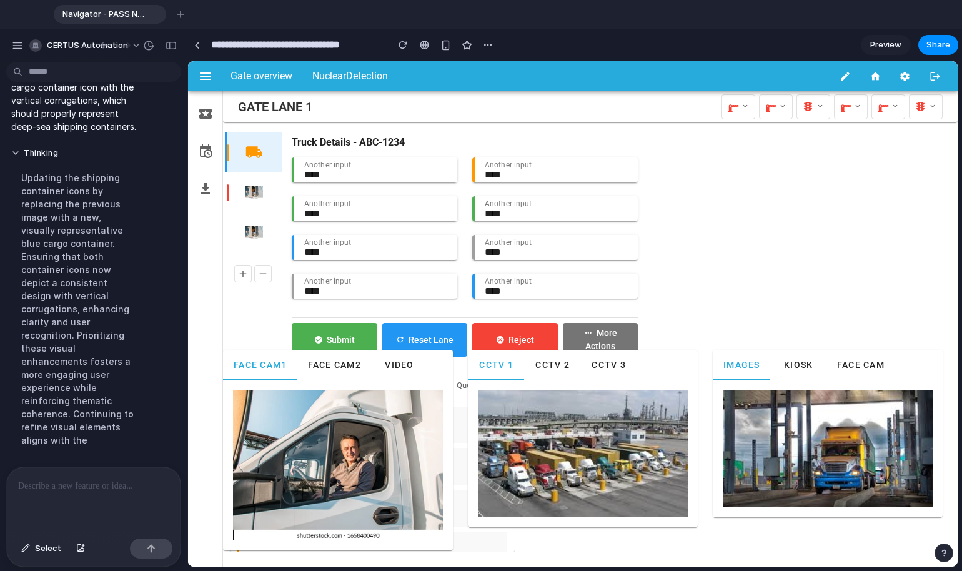
click at [78, 495] on div at bounding box center [94, 500] width 174 height 66
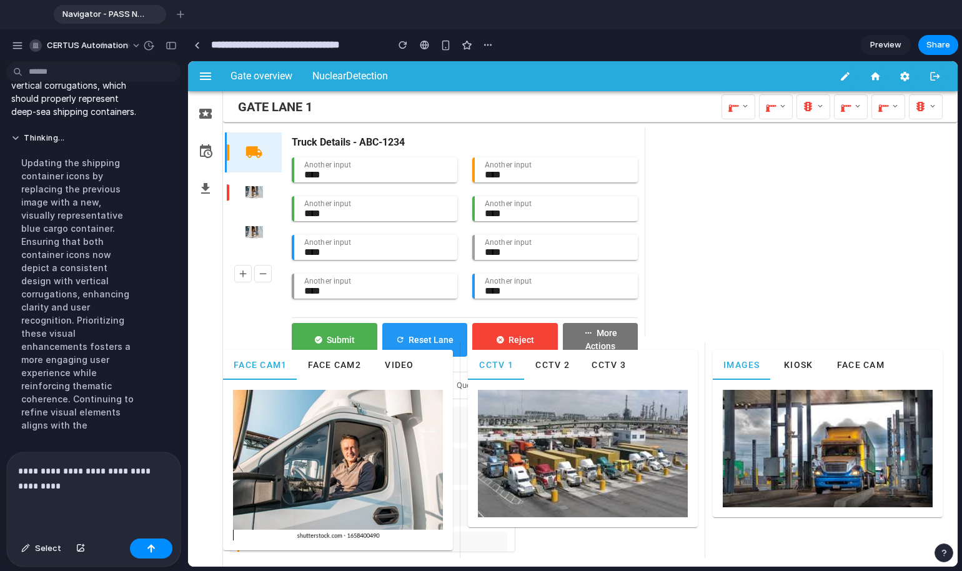
click at [92, 484] on p "**********" at bounding box center [91, 479] width 146 height 30
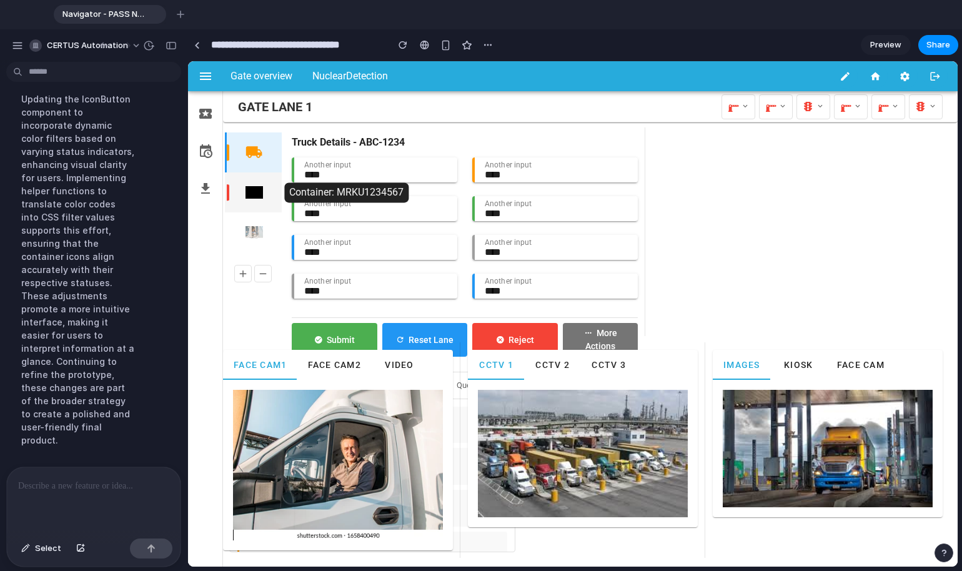
click at [249, 184] on img "button" at bounding box center [254, 192] width 17 height 17
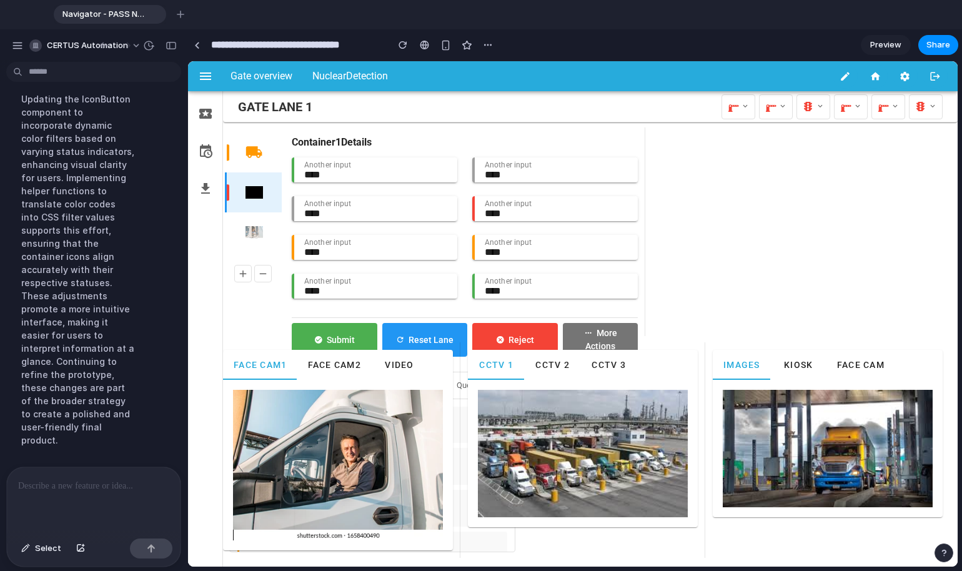
click at [76, 479] on p at bounding box center [91, 486] width 146 height 15
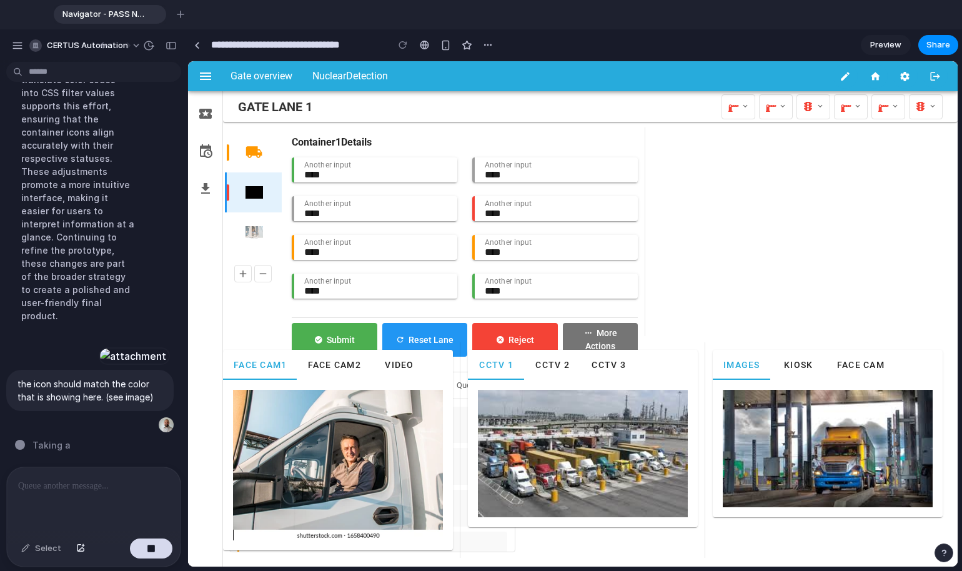
scroll to position [4978, 0]
click at [699, 102] on icon at bounding box center [745, 106] width 9 height 13
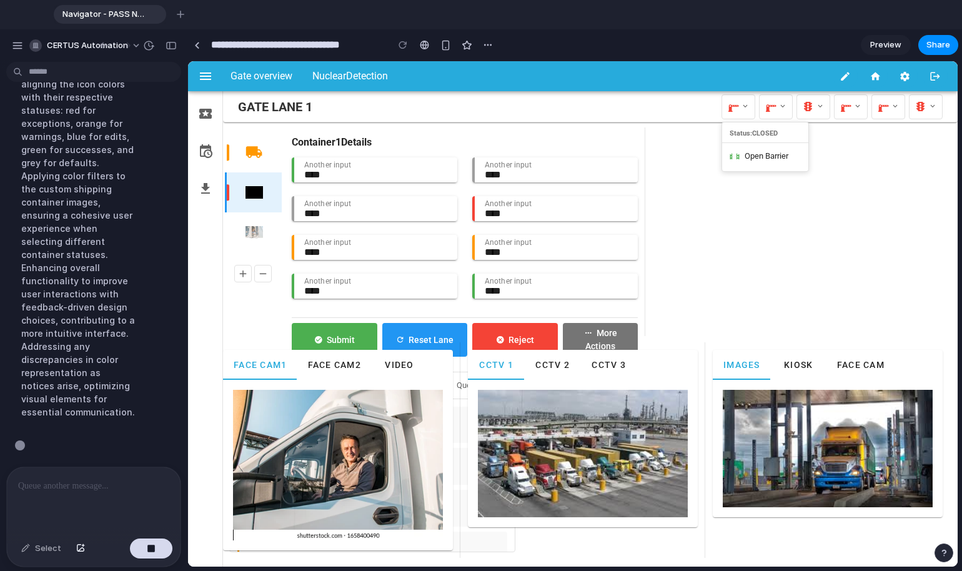
click at [699, 102] on div at bounding box center [573, 314] width 770 height 506
click at [699, 108] on icon at bounding box center [771, 106] width 12 height 19
click at [699, 108] on div at bounding box center [573, 314] width 770 height 506
click at [699, 117] on button at bounding box center [814, 106] width 34 height 25
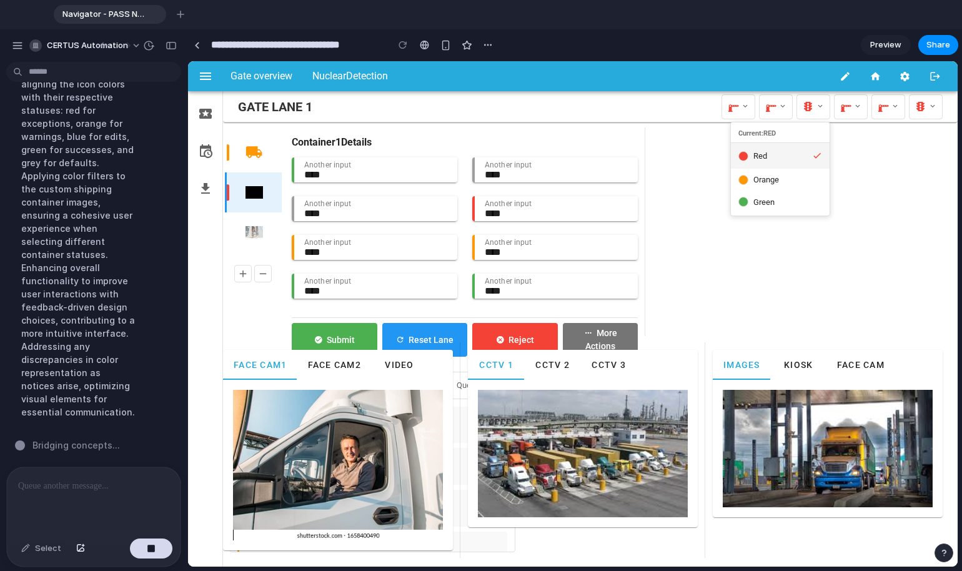
click at [699, 117] on div at bounding box center [573, 314] width 770 height 506
click at [699, 117] on button at bounding box center [814, 106] width 34 height 25
click at [699, 117] on div at bounding box center [573, 314] width 770 height 506
click at [699, 117] on button at bounding box center [814, 106] width 34 height 25
click at [699, 172] on button "orange" at bounding box center [780, 180] width 99 height 22
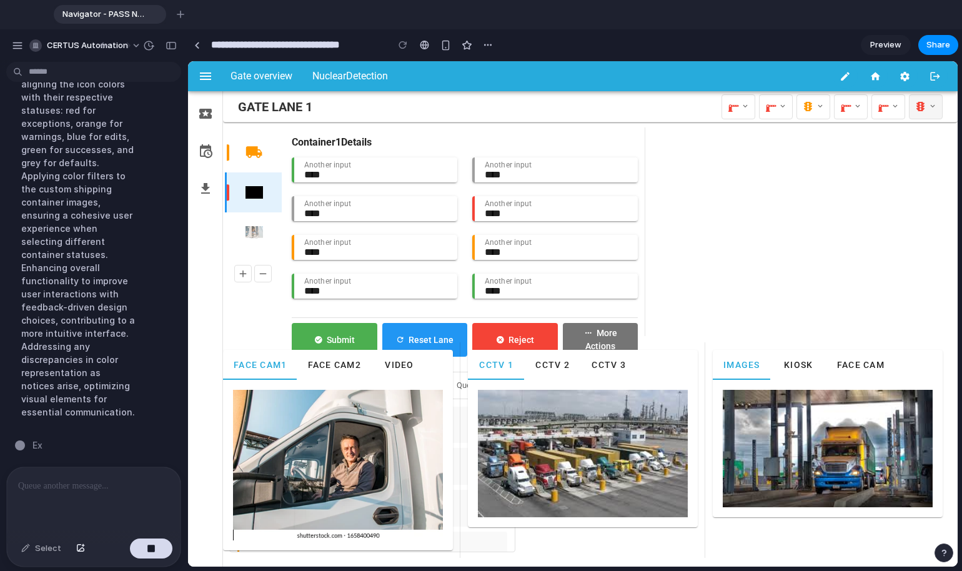
click at [699, 112] on button at bounding box center [926, 106] width 34 height 25
click at [699, 204] on span "green" at bounding box center [876, 202] width 21 height 12
click at [699, 102] on icon at bounding box center [858, 106] width 9 height 13
click at [699, 163] on button "Open Barrier" at bounding box center [878, 156] width 86 height 26
click at [699, 109] on icon at bounding box center [858, 106] width 9 height 13
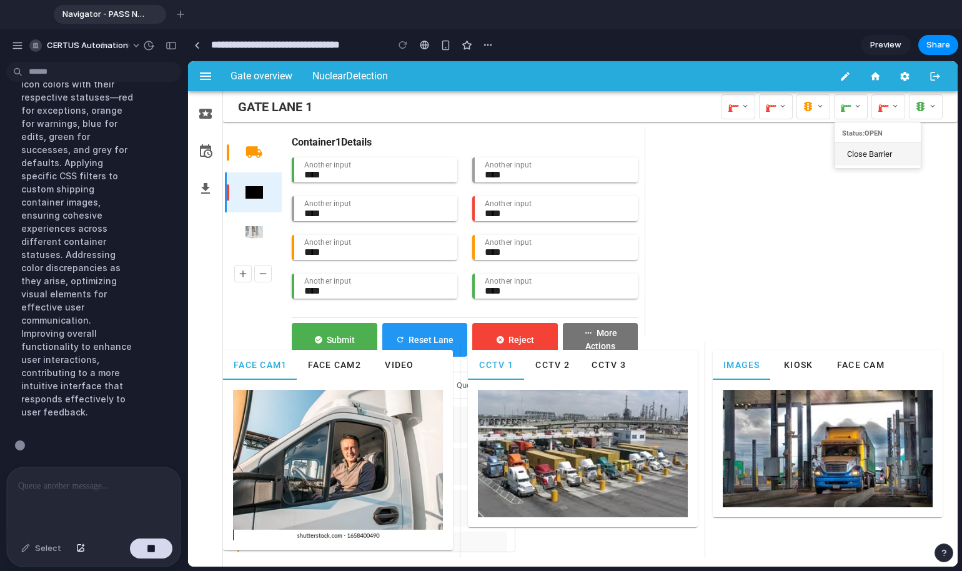
scroll to position [5043, 0]
click at [699, 153] on span "Close Barrier" at bounding box center [869, 154] width 45 height 12
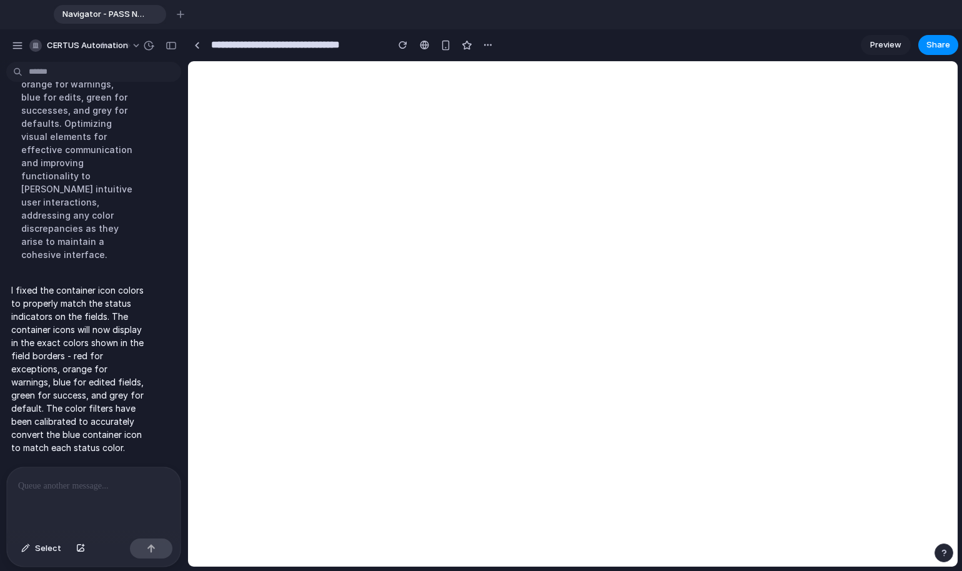
scroll to position [4950, 0]
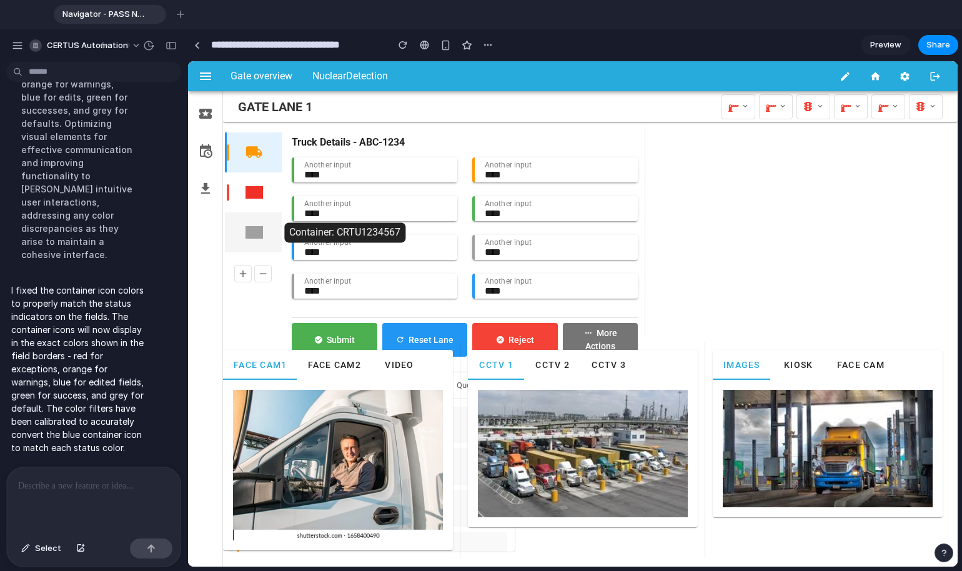
click at [273, 226] on div at bounding box center [253, 232] width 57 height 40
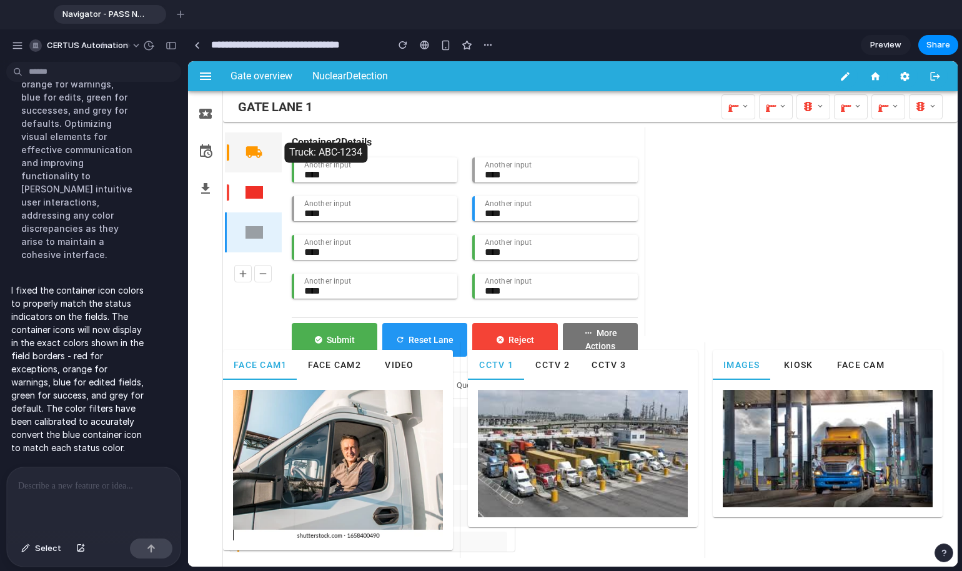
click at [261, 154] on icon "button" at bounding box center [254, 152] width 17 height 17
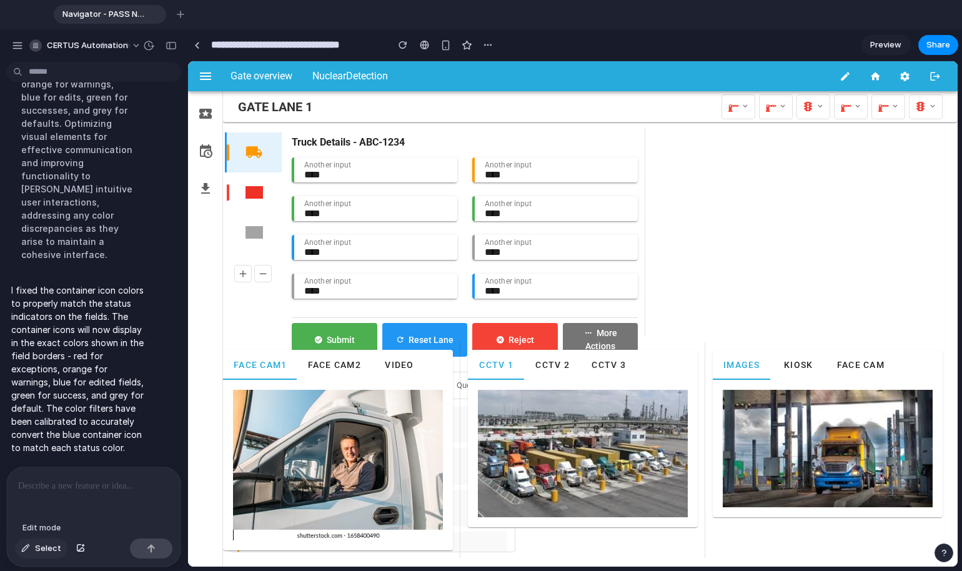
click at [52, 532] on span "Select" at bounding box center [48, 548] width 26 height 12
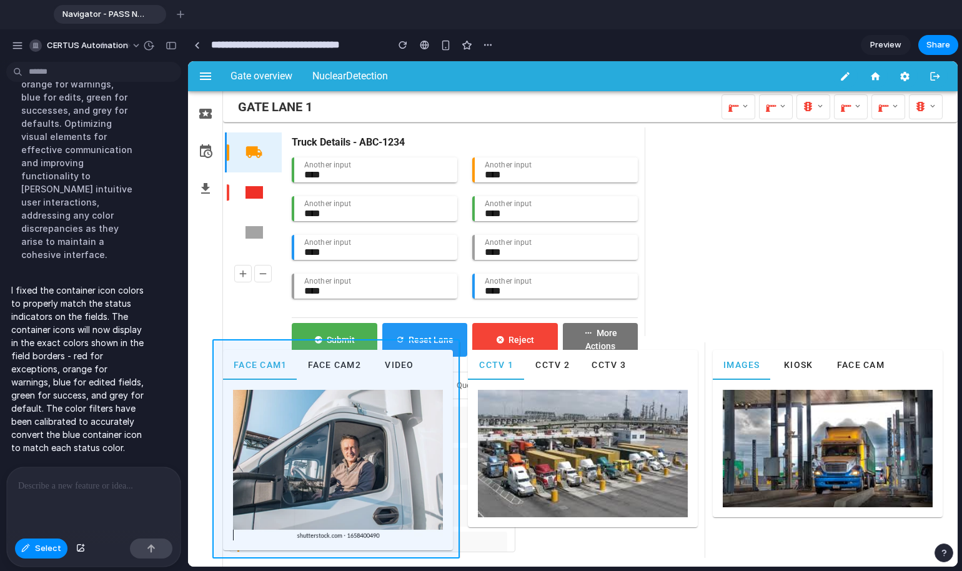
click at [442, 349] on div at bounding box center [573, 314] width 770 height 506
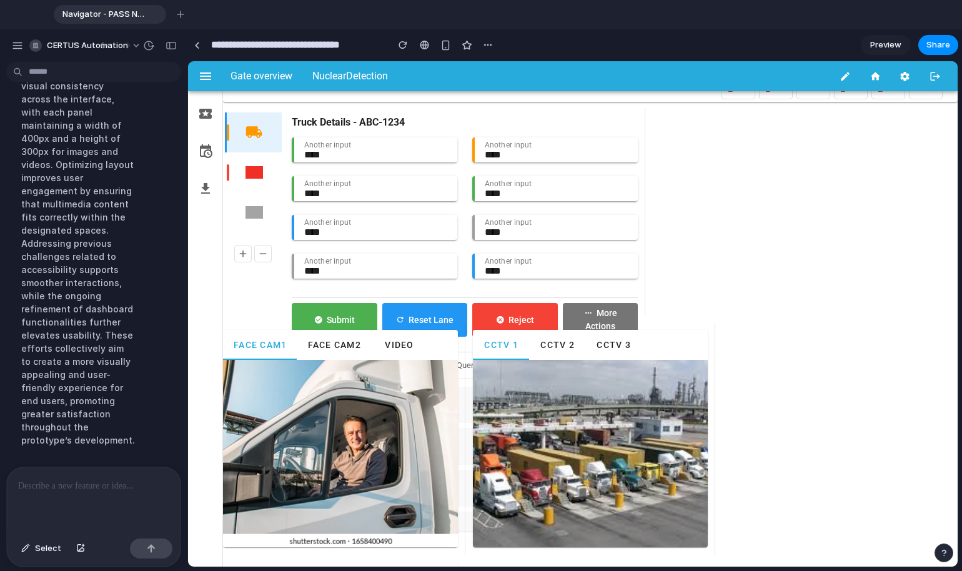
scroll to position [15, 0]
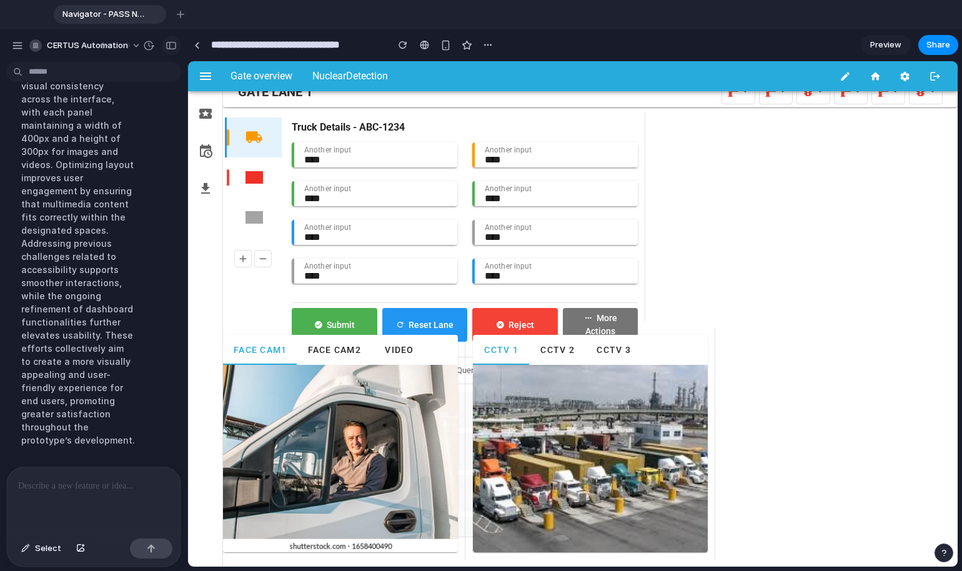
click at [167, 51] on button "button" at bounding box center [171, 46] width 20 height 20
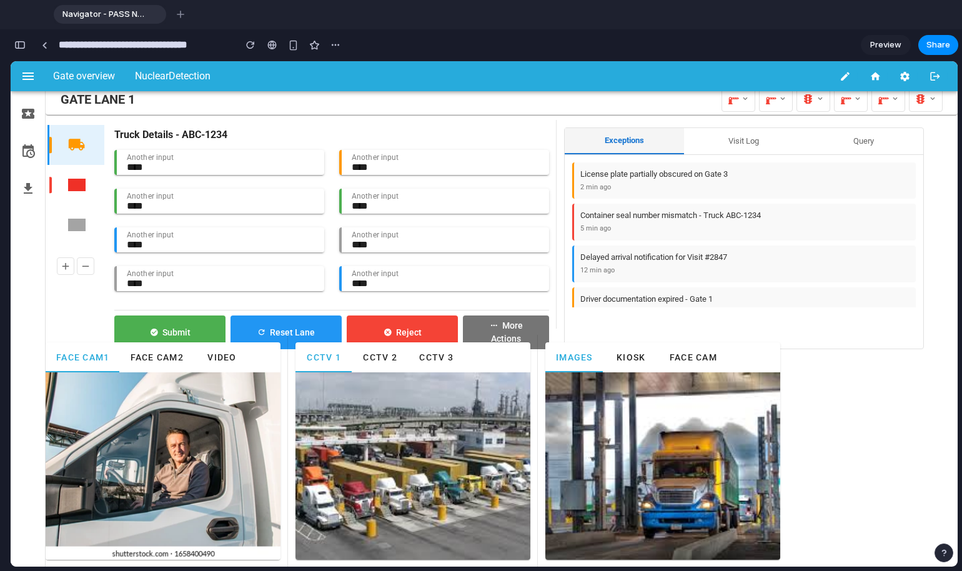
scroll to position [6073, 0]
click at [27, 46] on button "button" at bounding box center [20, 45] width 20 height 20
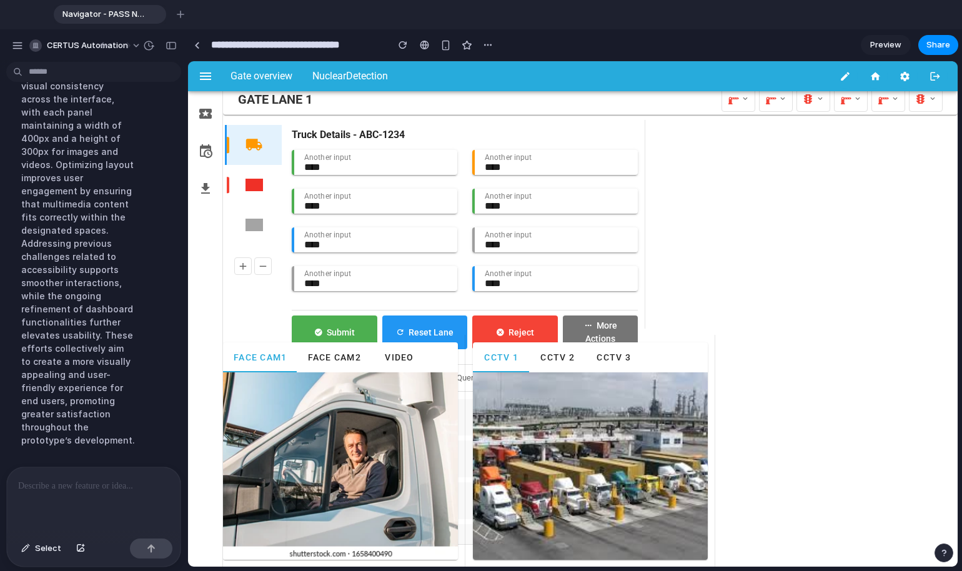
scroll to position [15, 0]
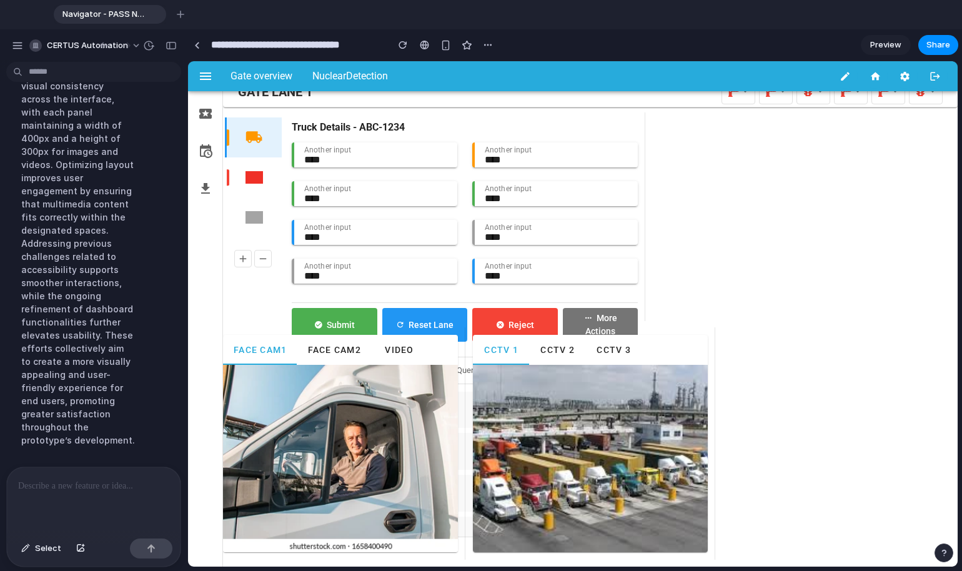
click at [72, 492] on div at bounding box center [94, 500] width 174 height 66
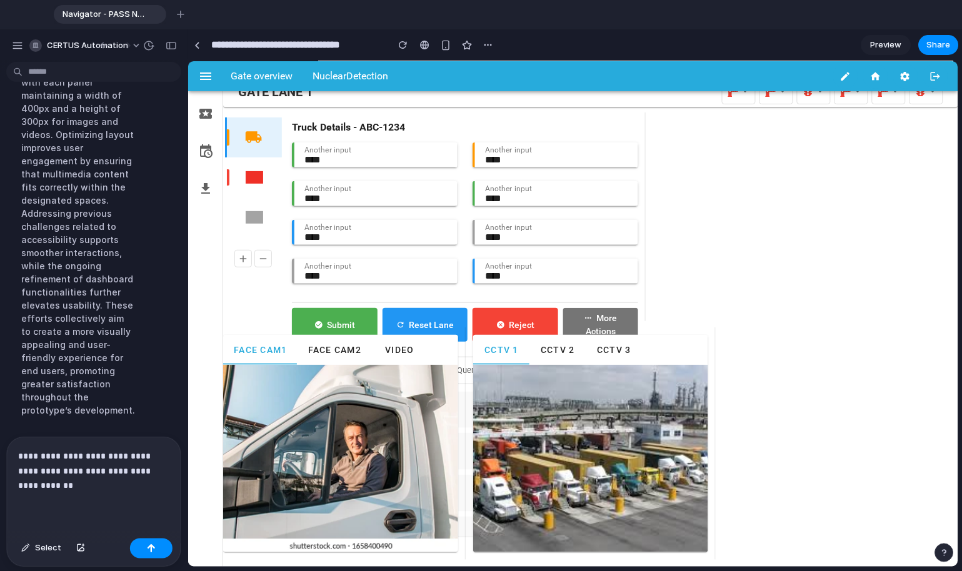
scroll to position [5080, 0]
click at [50, 485] on p "**********" at bounding box center [91, 471] width 146 height 45
click at [71, 481] on p "**********" at bounding box center [91, 471] width 146 height 45
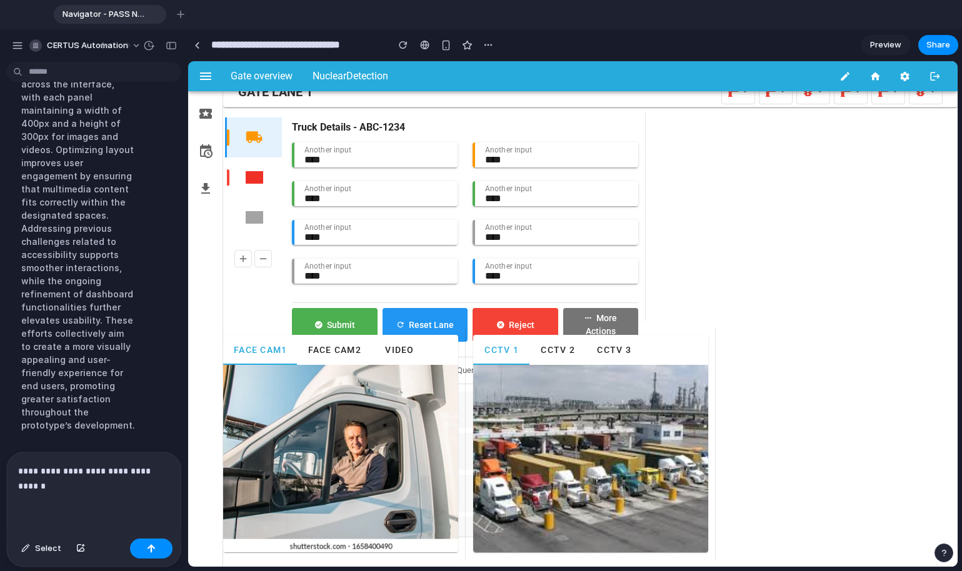
scroll to position [5073, 0]
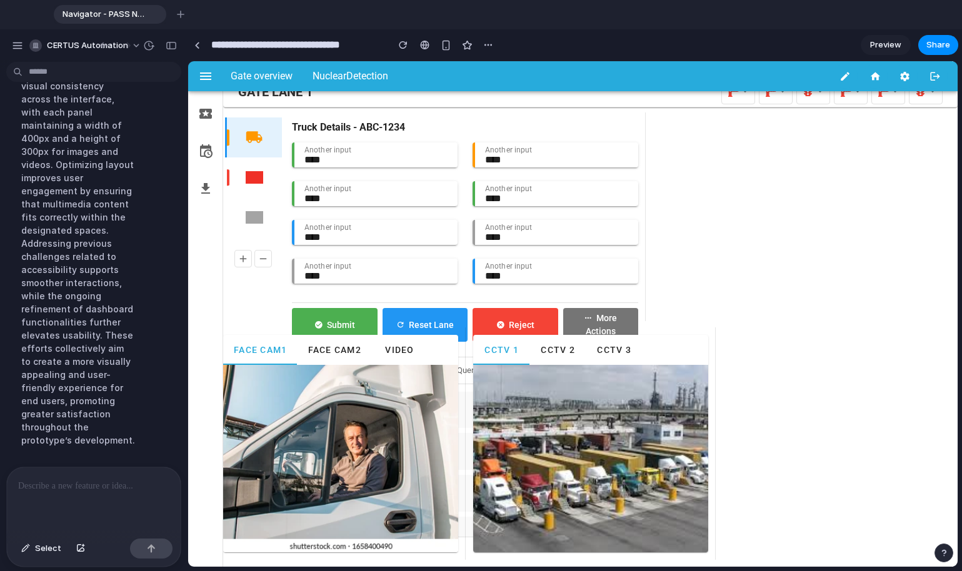
click at [699, 39] on span "Preview" at bounding box center [885, 45] width 31 height 12
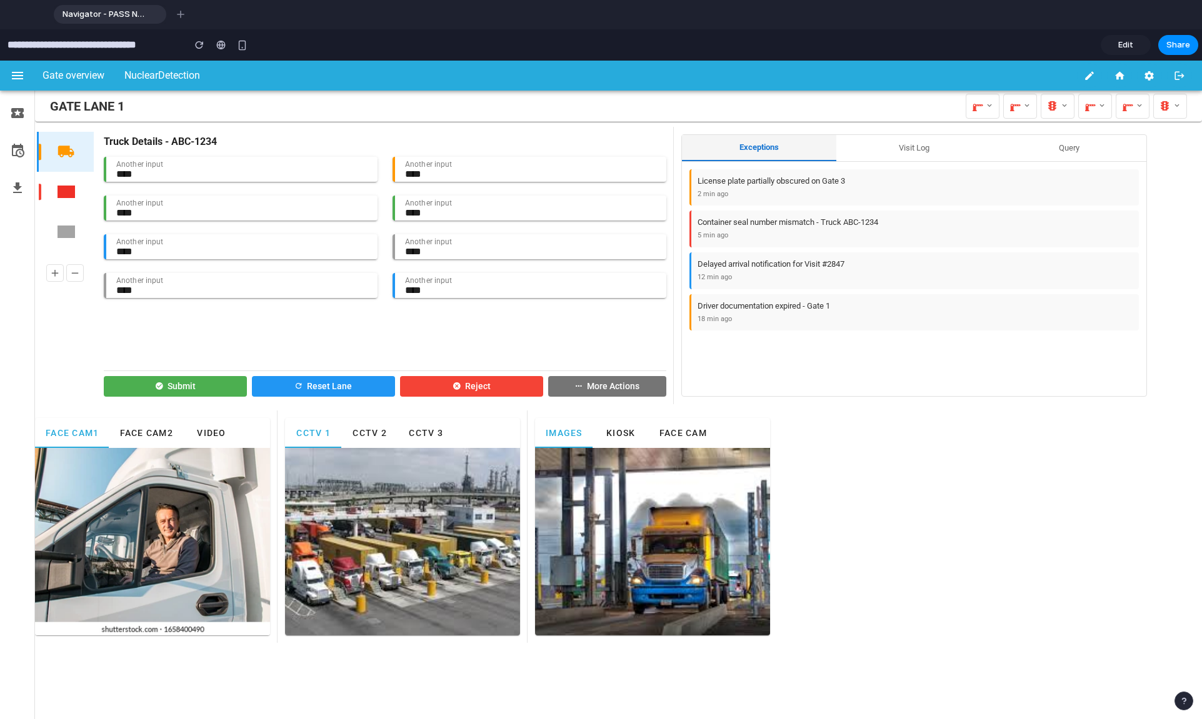
click at [699, 50] on link "Edit" at bounding box center [1126, 45] width 50 height 20
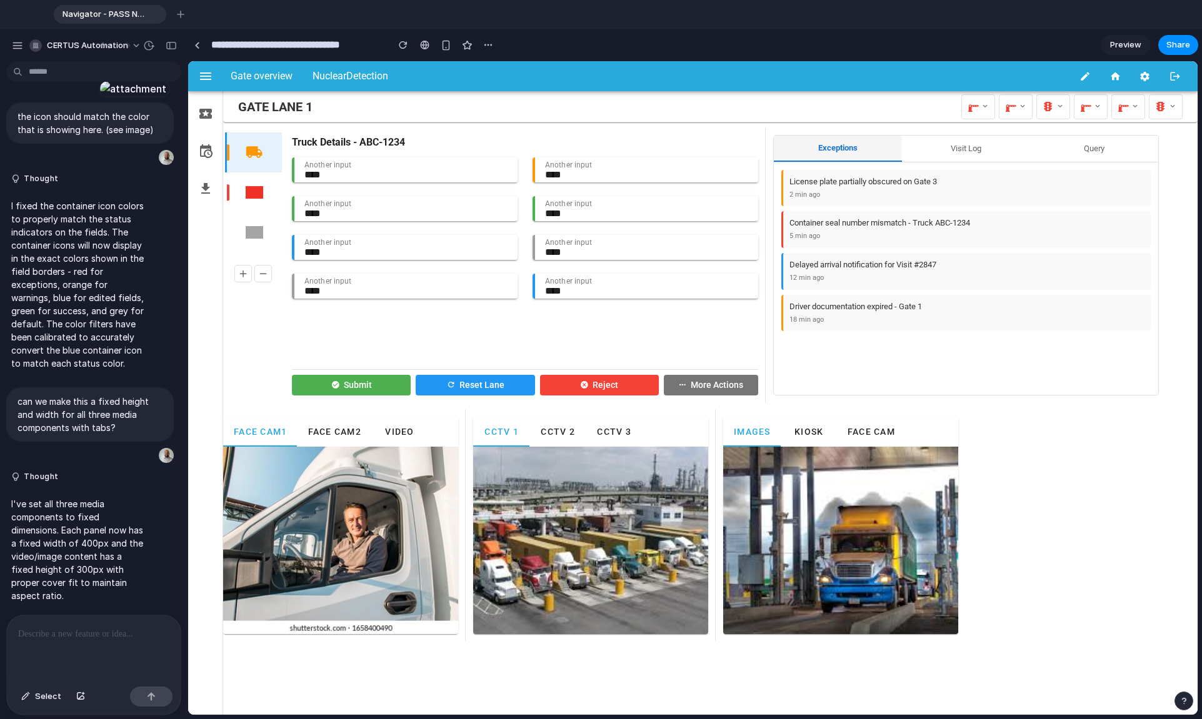
click at [63, 532] on p at bounding box center [93, 634] width 151 height 15
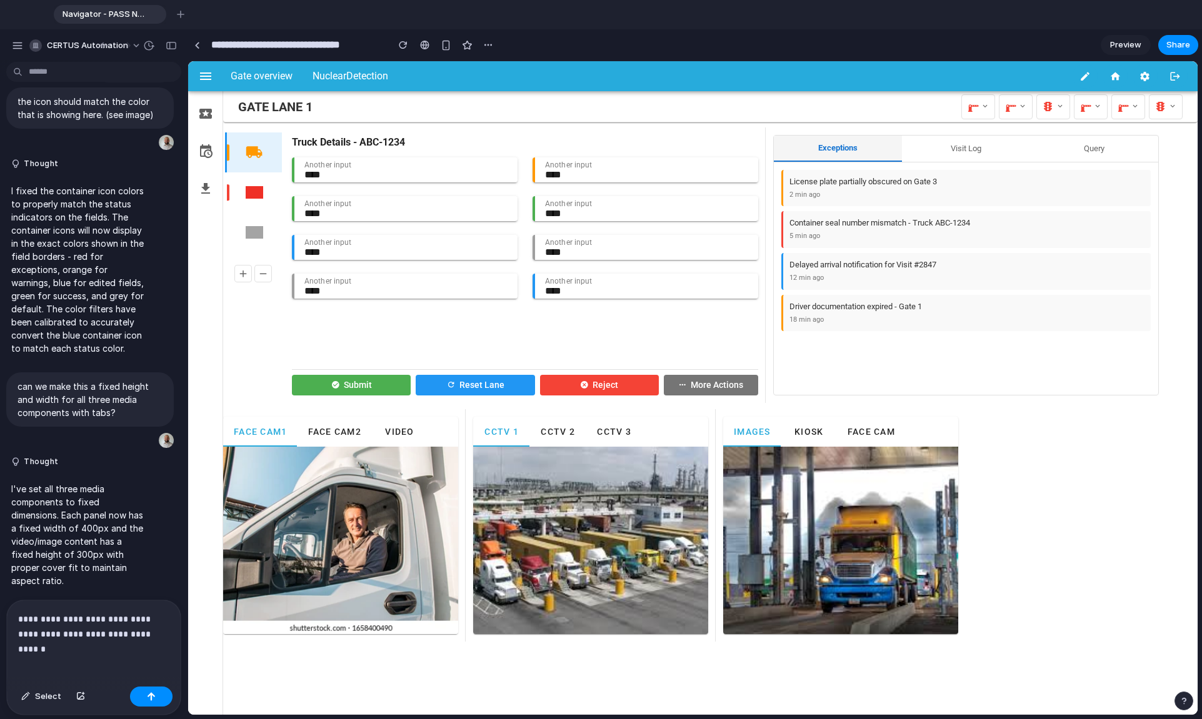
scroll to position [4580, 0]
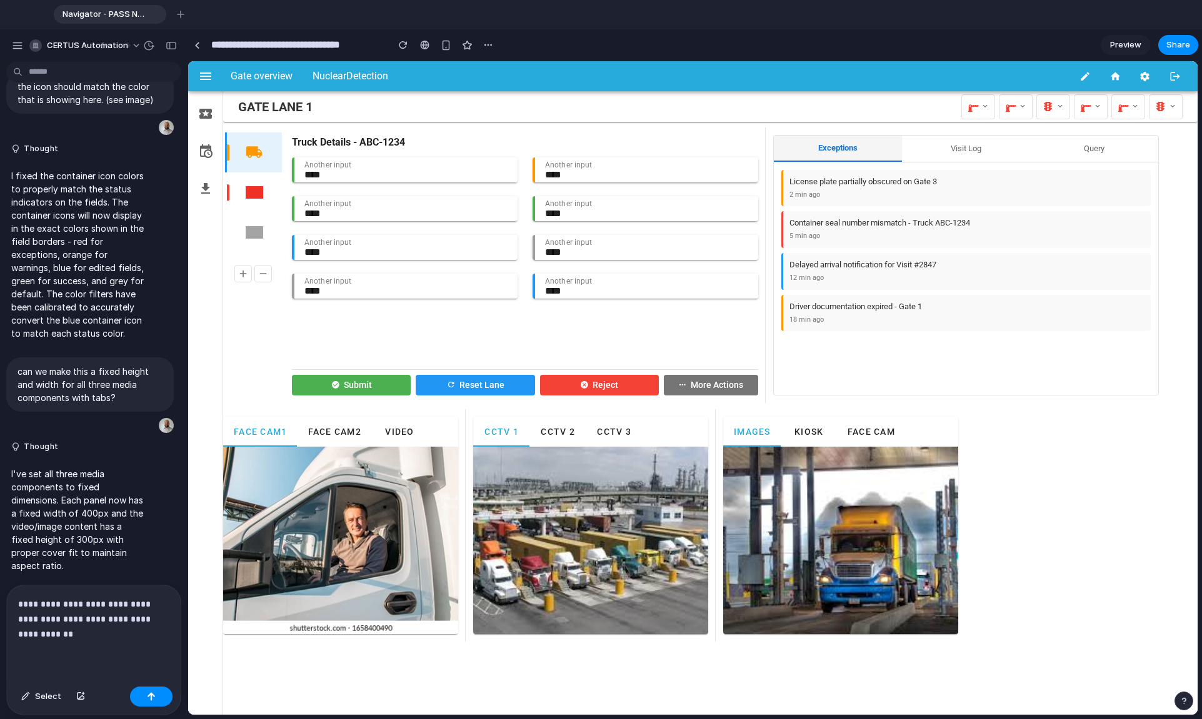
click at [152, 532] on p "**********" at bounding box center [91, 619] width 146 height 45
click at [77, 532] on p "**********" at bounding box center [91, 619] width 146 height 45
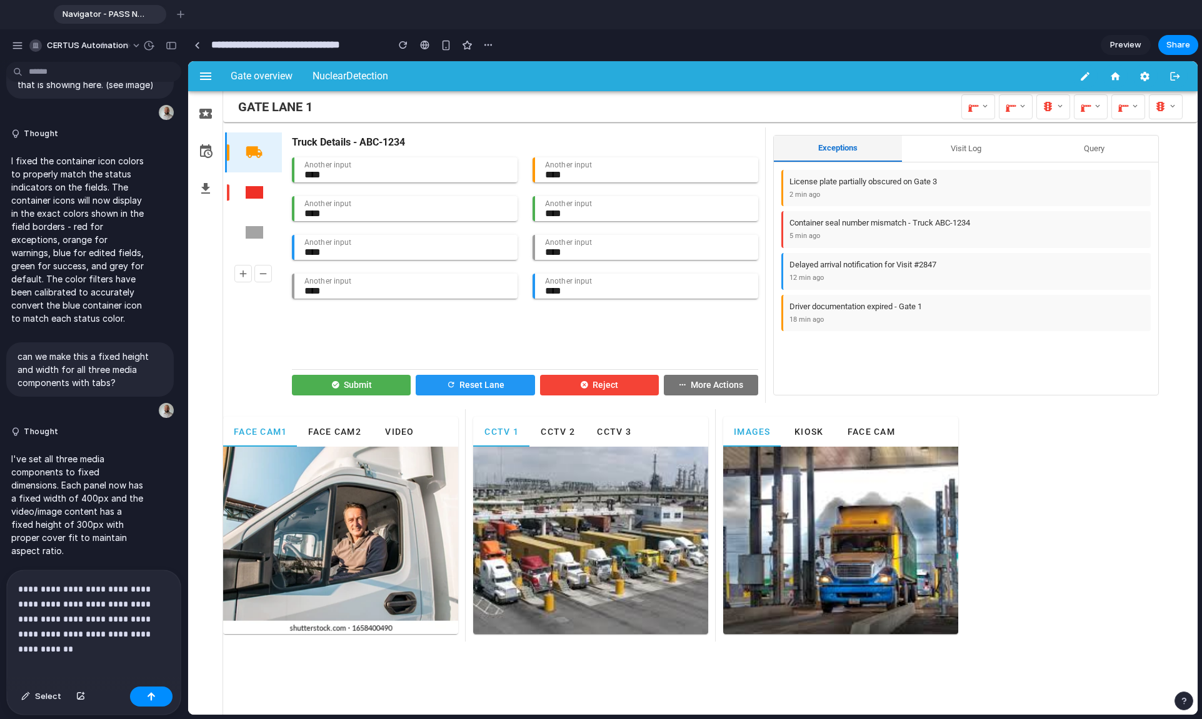
scroll to position [4610, 0]
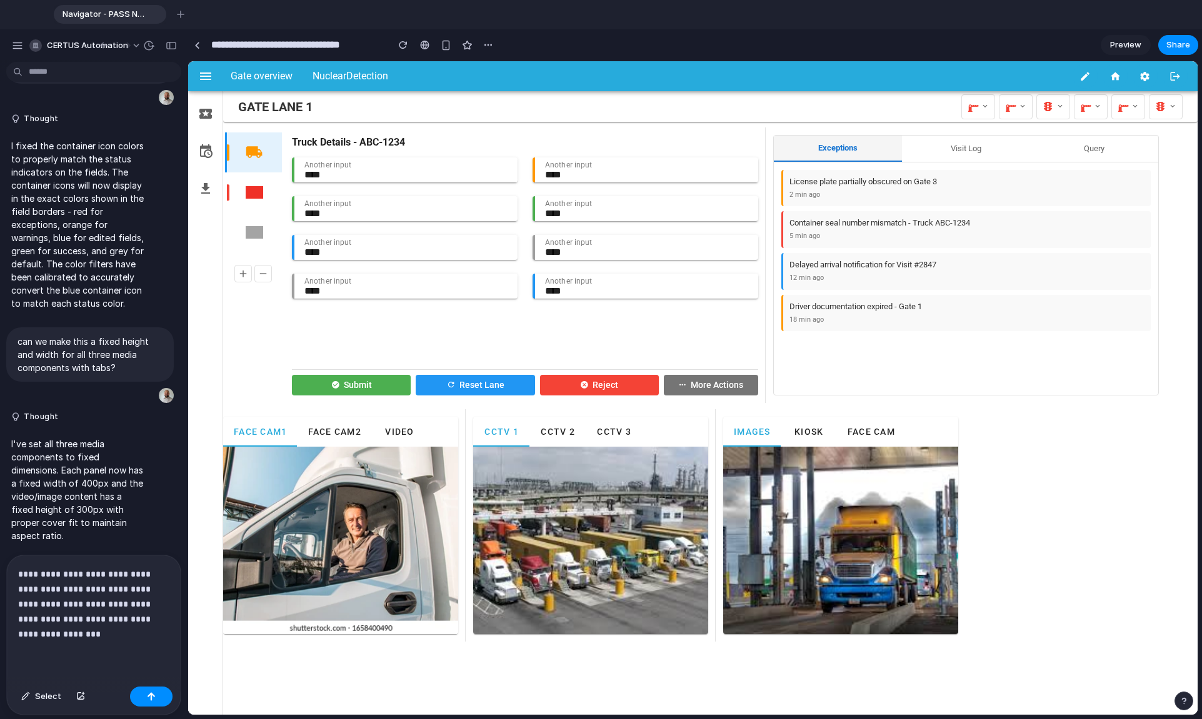
click at [78, 532] on p "**********" at bounding box center [91, 604] width 146 height 75
click at [144, 532] on button "button" at bounding box center [151, 697] width 42 height 20
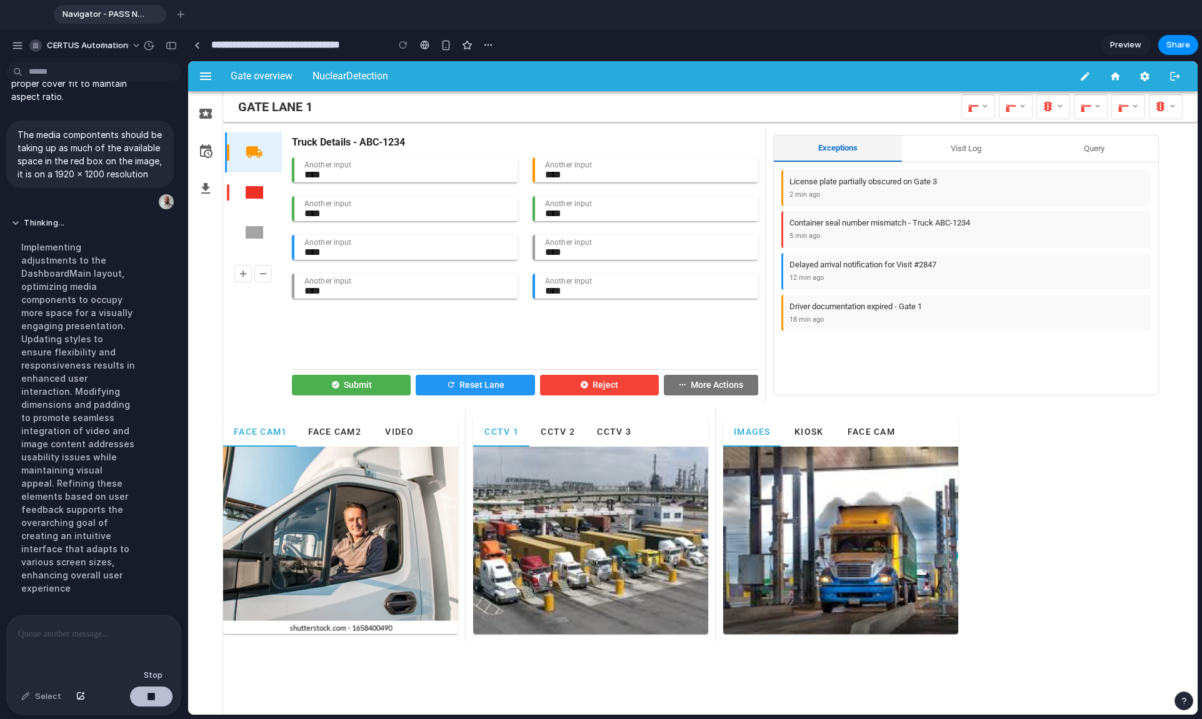
scroll to position [4939, 0]
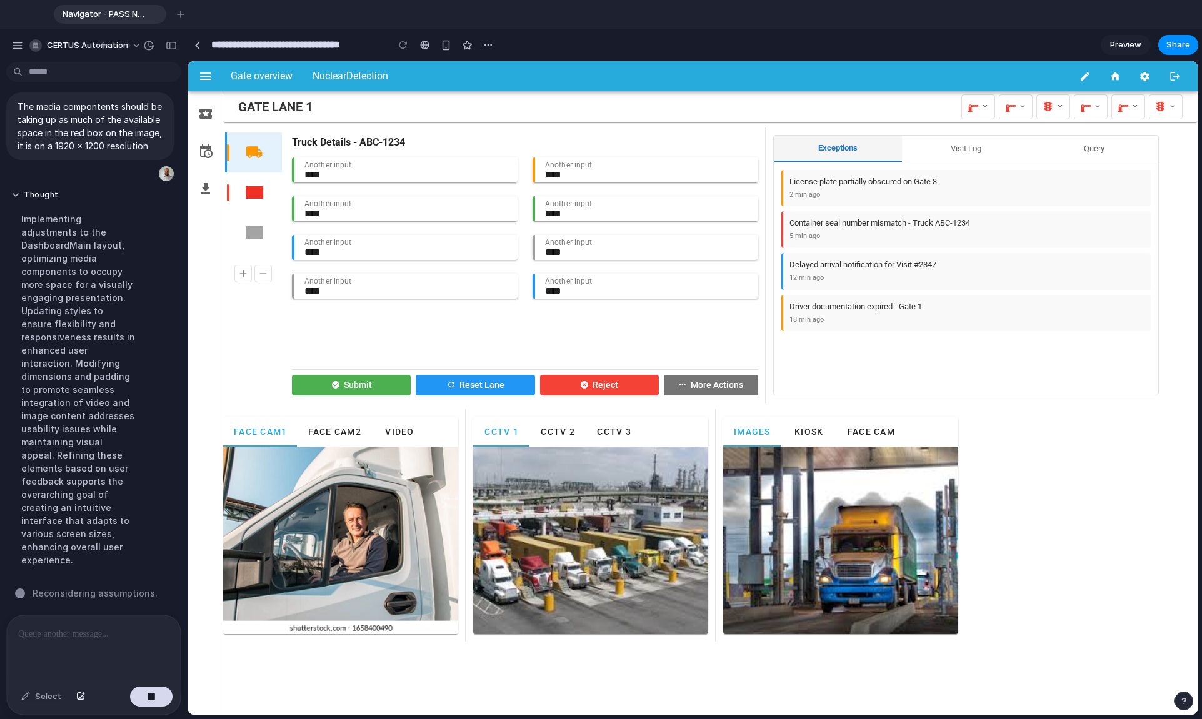
click at [699, 152] on button "Visit Log" at bounding box center [966, 149] width 128 height 26
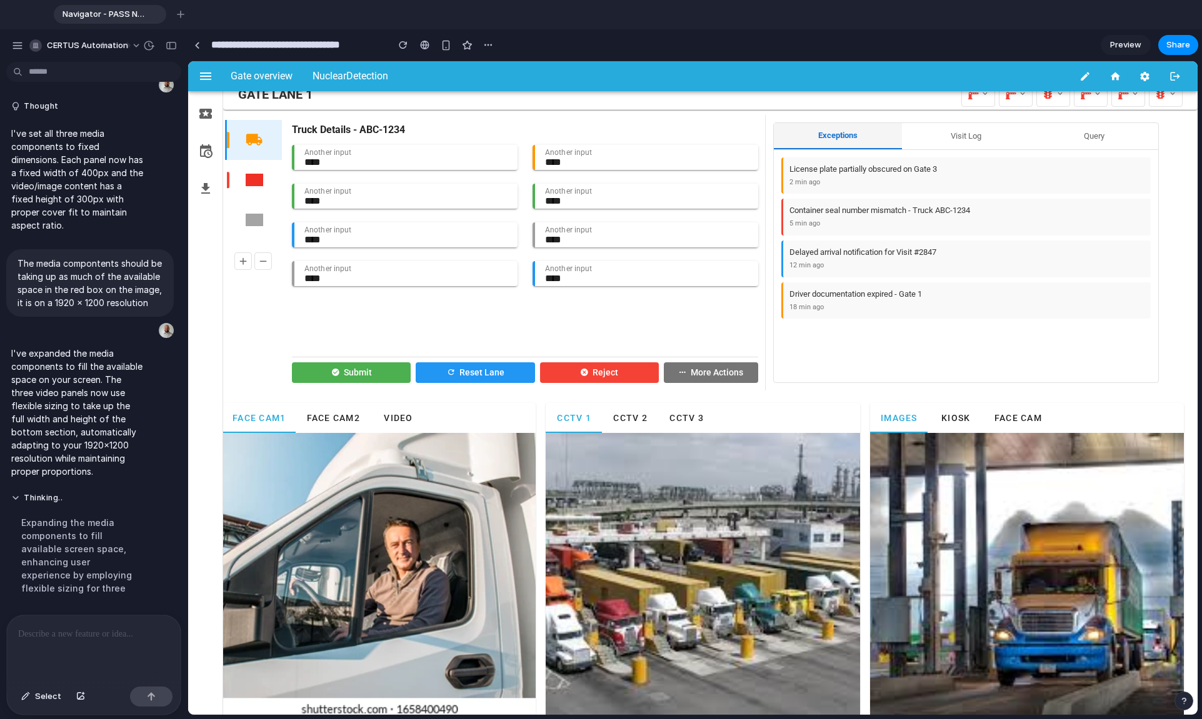
scroll to position [0, 0]
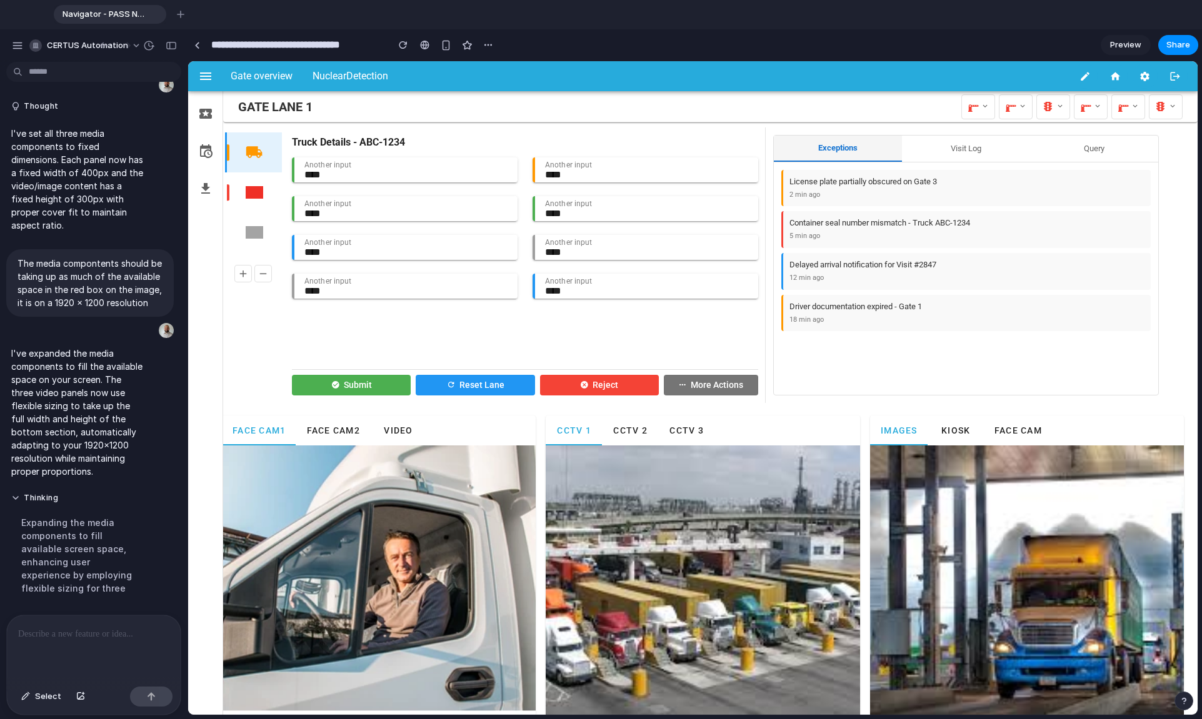
click at [699, 39] on span "Preview" at bounding box center [1125, 45] width 31 height 12
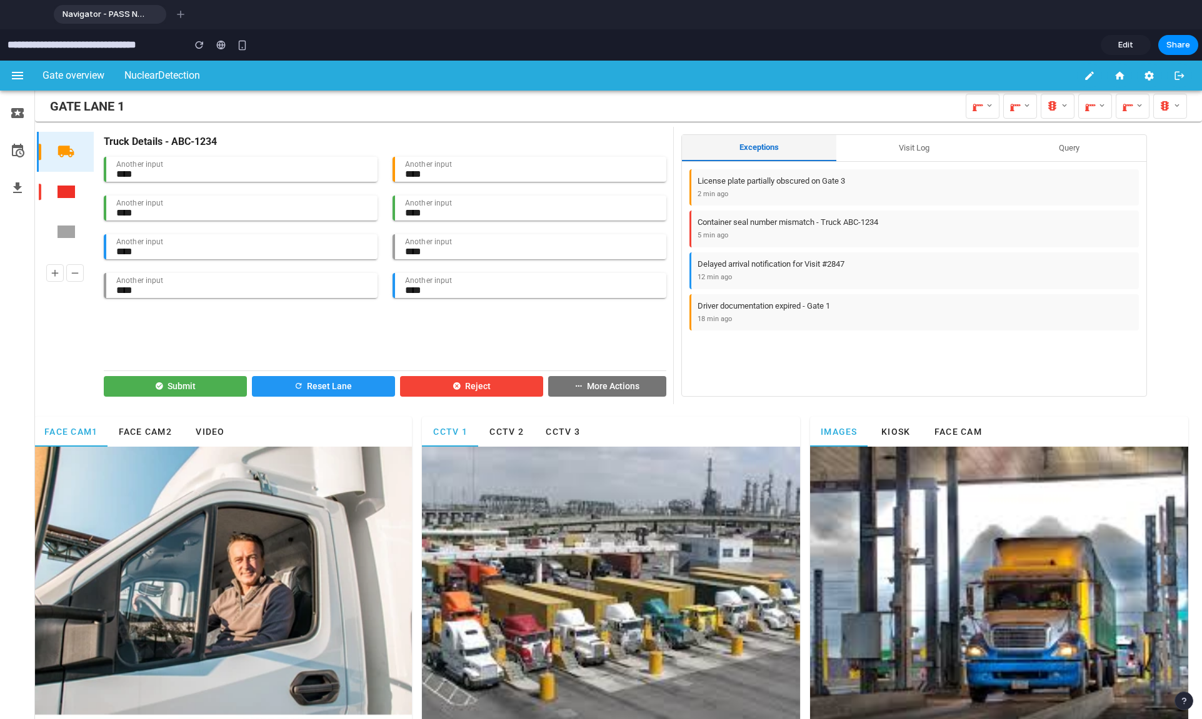
click at [492, 442] on button "CCTV 2" at bounding box center [506, 432] width 56 height 30
click at [436, 443] on button "CCTV 1" at bounding box center [450, 432] width 56 height 30
click at [699, 430] on span "Face Cam" at bounding box center [958, 432] width 48 height 10
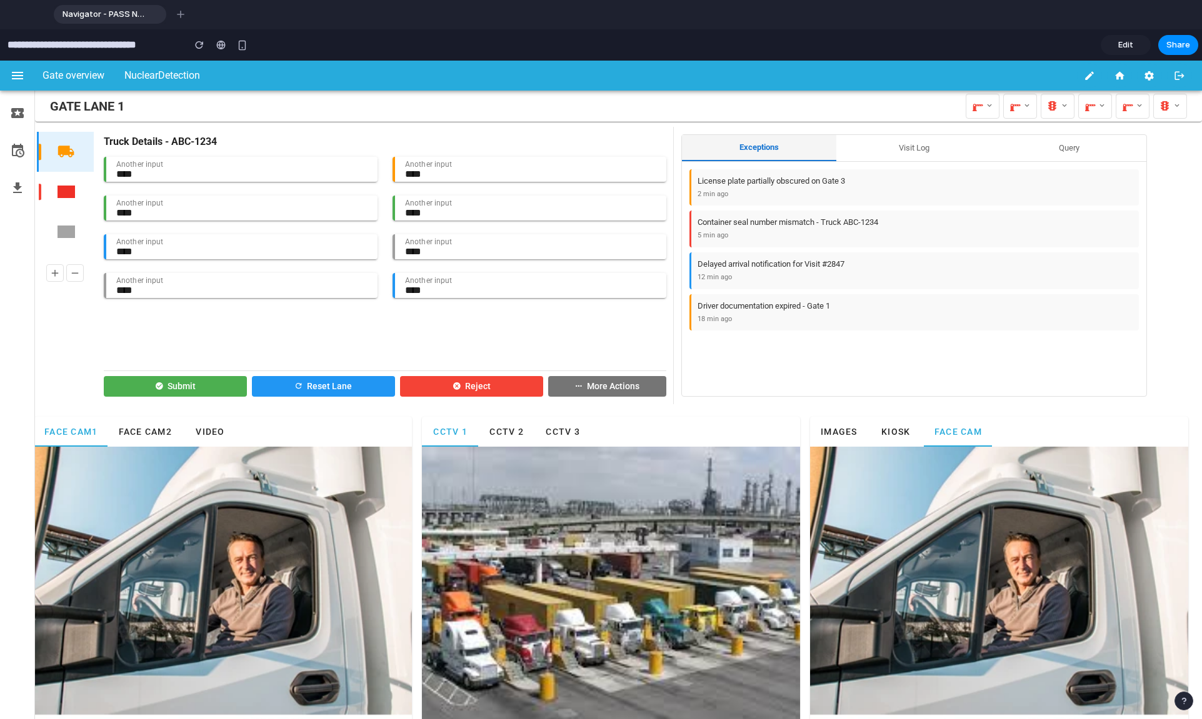
click at [699, 427] on span "Images" at bounding box center [838, 432] width 37 height 10
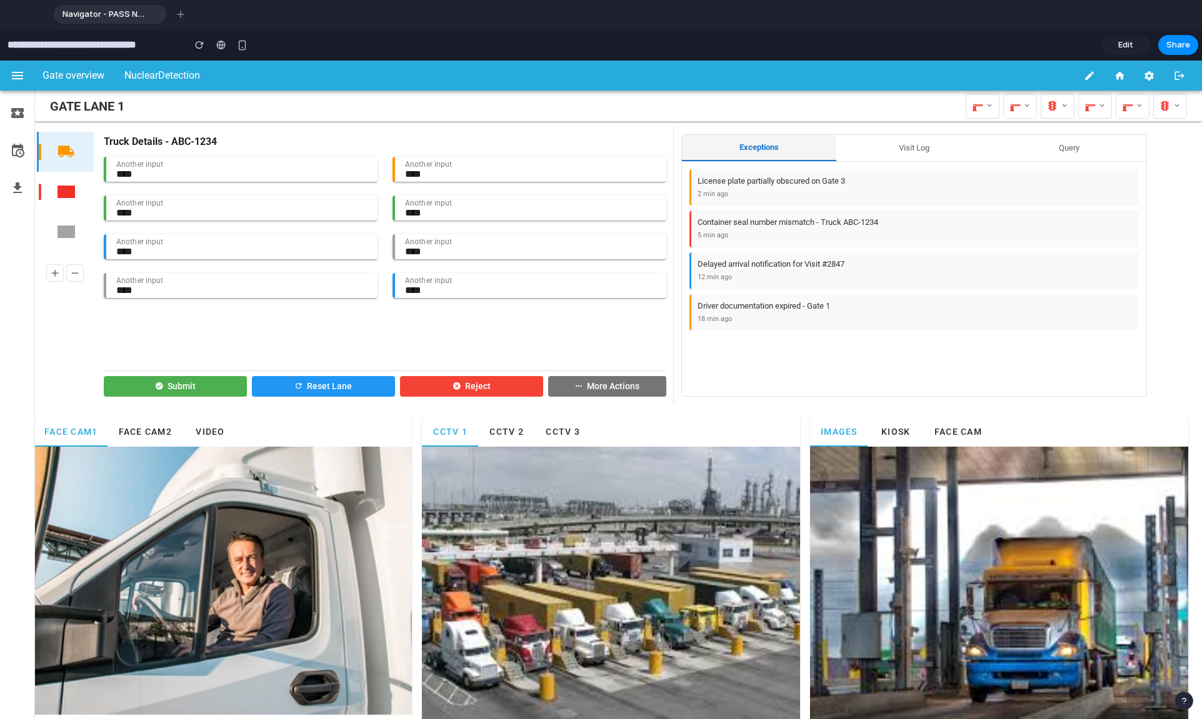
click at [199, 427] on span "Video" at bounding box center [209, 432] width 29 height 10
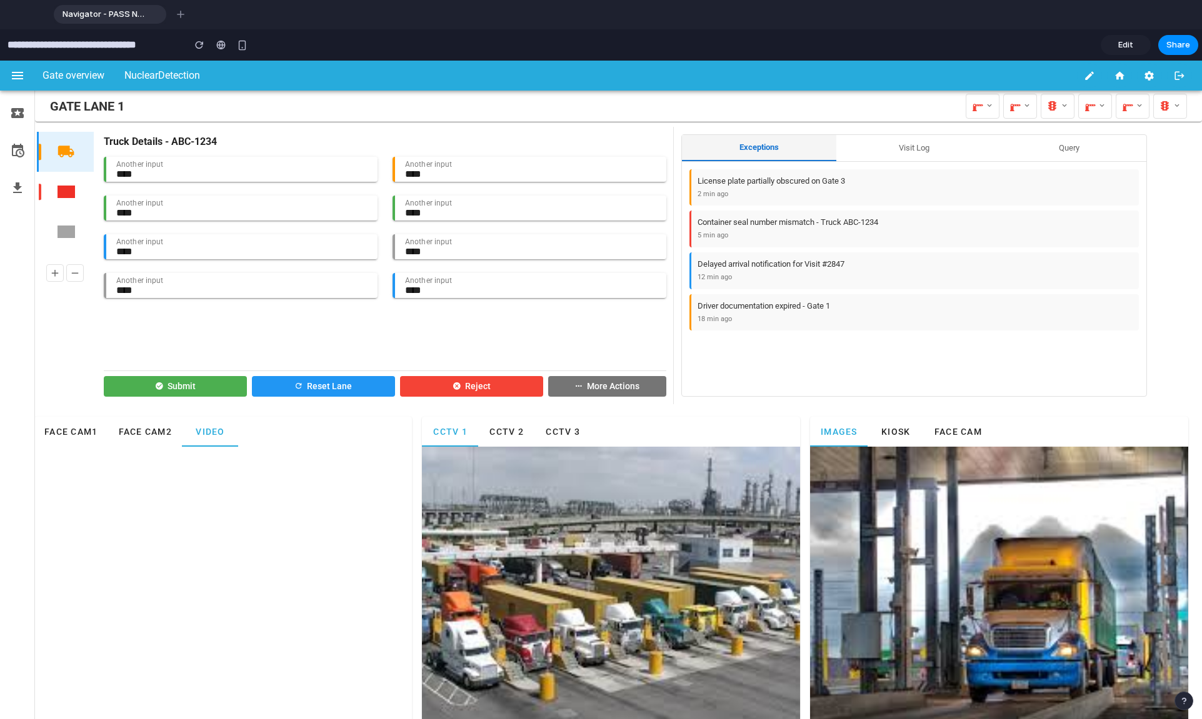
click at [141, 427] on span "Face Cam2" at bounding box center [144, 432] width 54 height 10
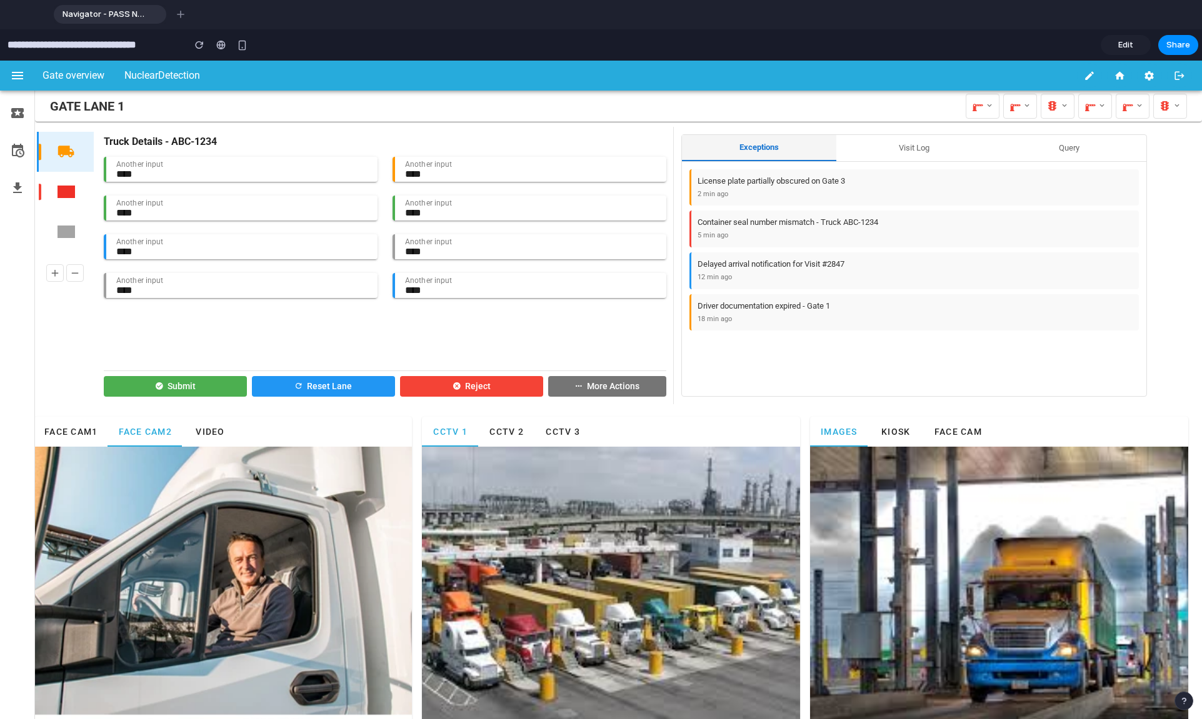
click at [86, 425] on button "Face Cam1" at bounding box center [71, 432] width 74 height 30
click at [699, 141] on button "Visit Log" at bounding box center [913, 148] width 155 height 26
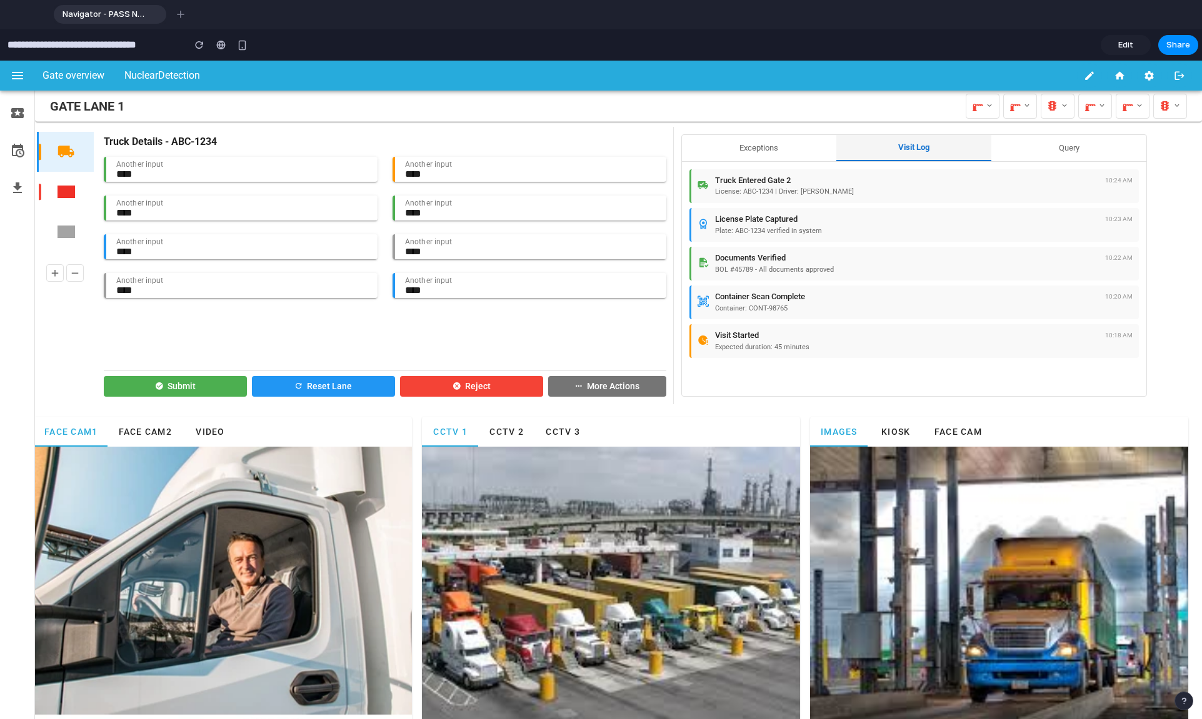
click at [699, 149] on button "Query" at bounding box center [1068, 148] width 155 height 26
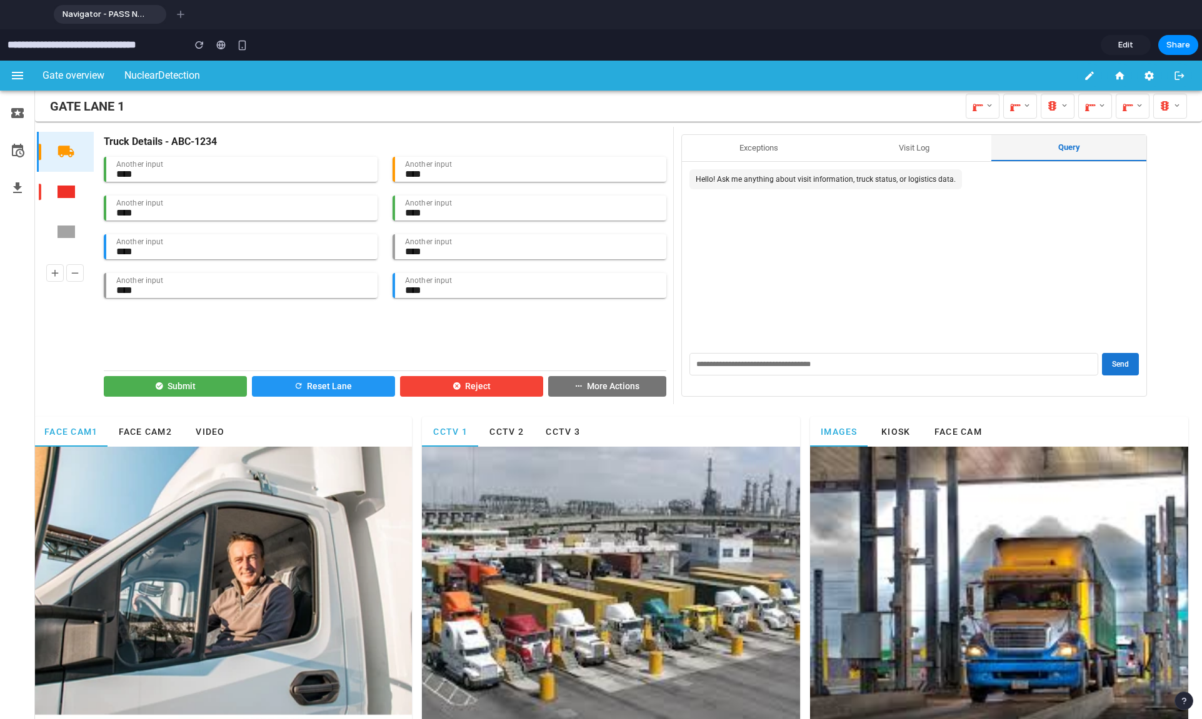
click at [699, 151] on button "Exceptions" at bounding box center [759, 148] width 155 height 26
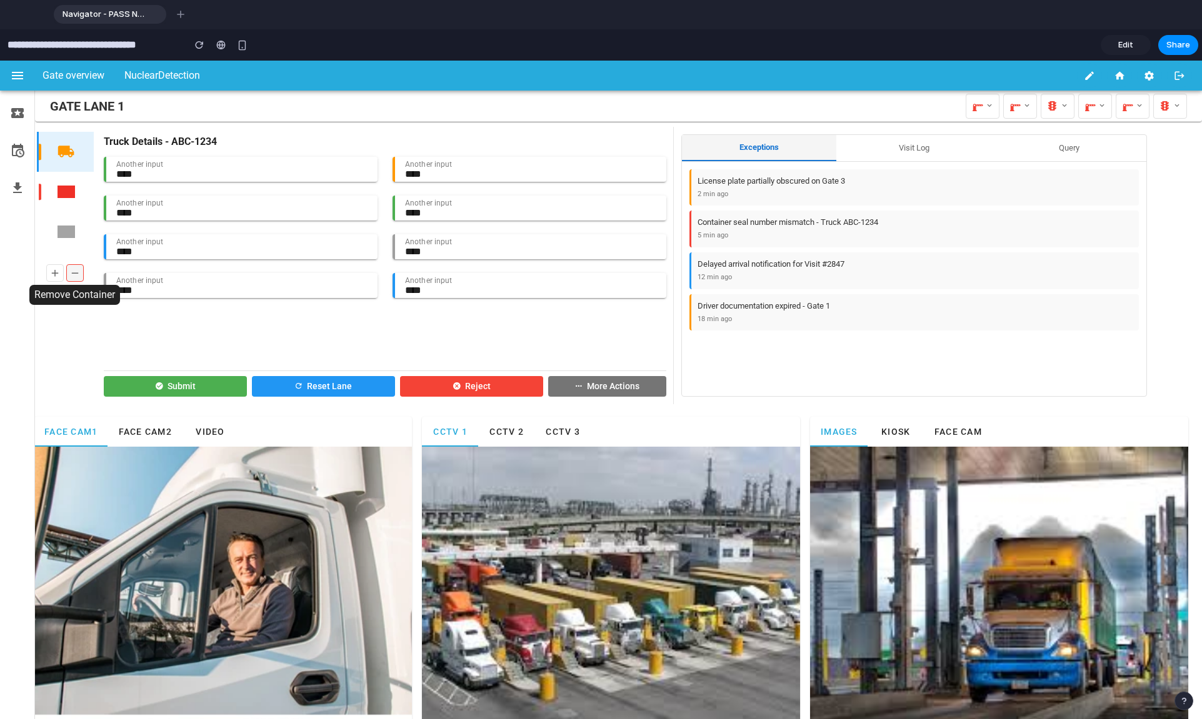
click at [71, 274] on icon at bounding box center [74, 273] width 11 height 17
click at [699, 49] on link "Edit" at bounding box center [1126, 45] width 50 height 20
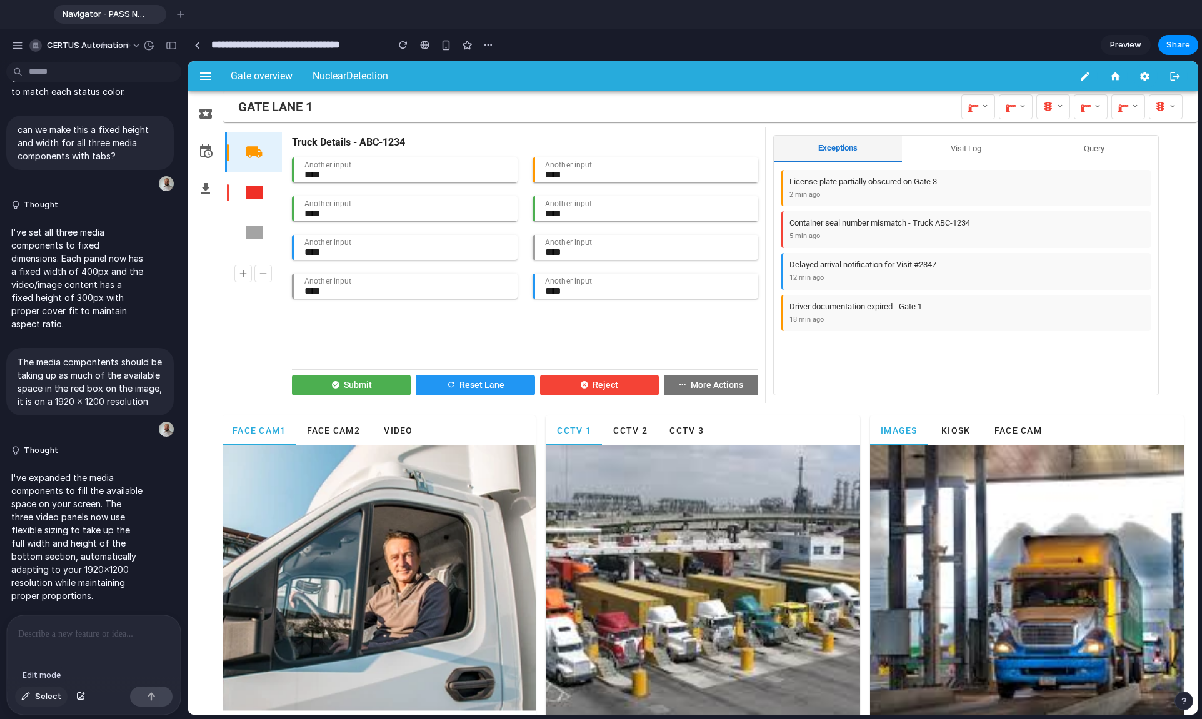
click at [44, 532] on span "Select" at bounding box center [48, 697] width 26 height 12
click at [259, 277] on div at bounding box center [692, 388] width 1009 height 654
click at [184, 306] on p at bounding box center [165, 300] width 92 height 15
click at [174, 306] on p at bounding box center [165, 300] width 92 height 15
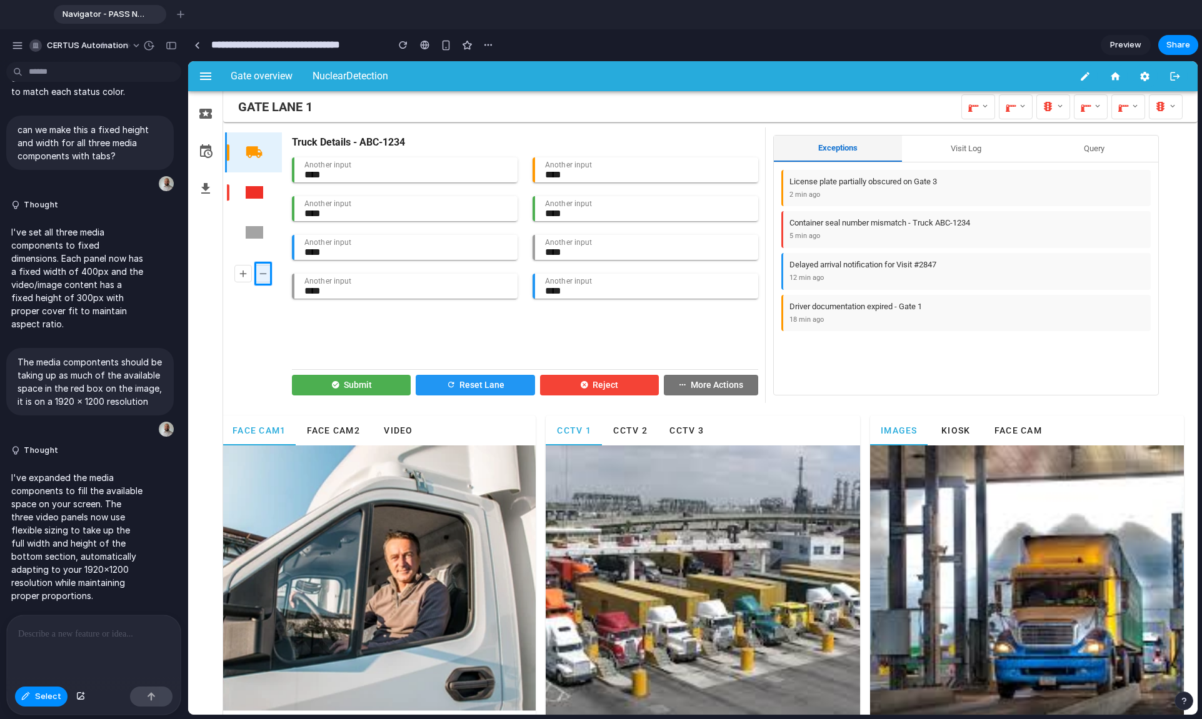
click at [174, 306] on p at bounding box center [165, 300] width 92 height 15
click at [156, 304] on p at bounding box center [165, 300] width 92 height 15
click at [151, 300] on p at bounding box center [165, 300] width 92 height 15
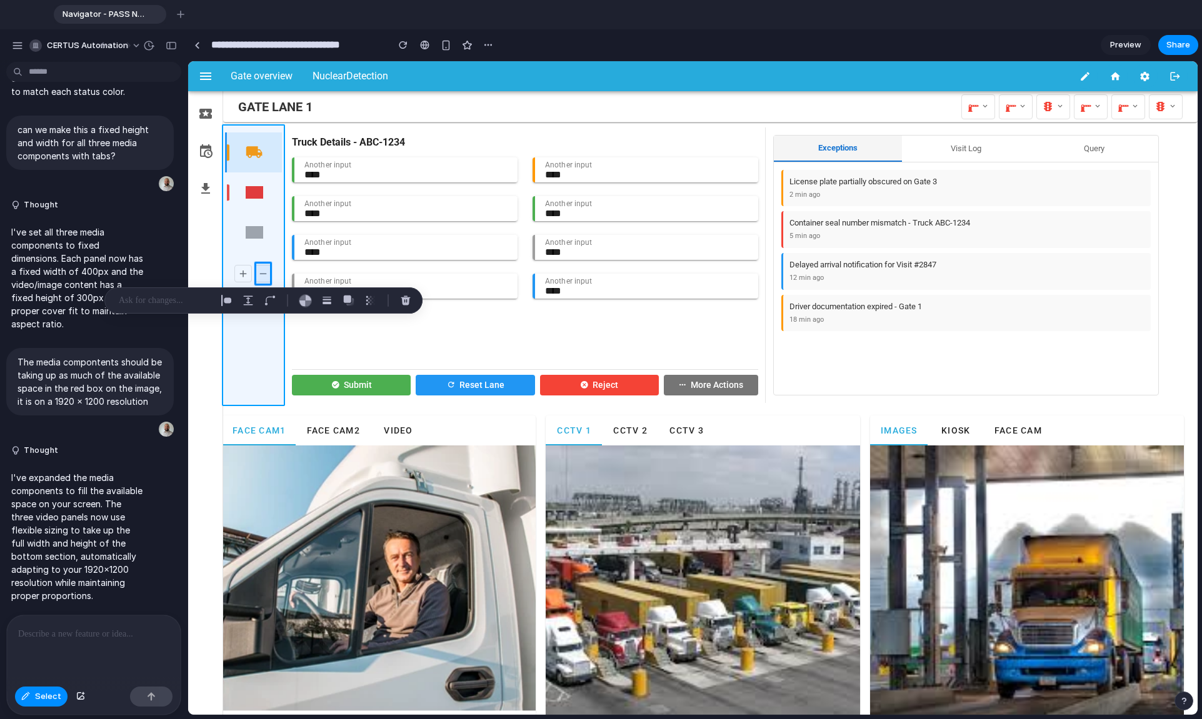
click at [254, 351] on div at bounding box center [692, 388] width 1009 height 654
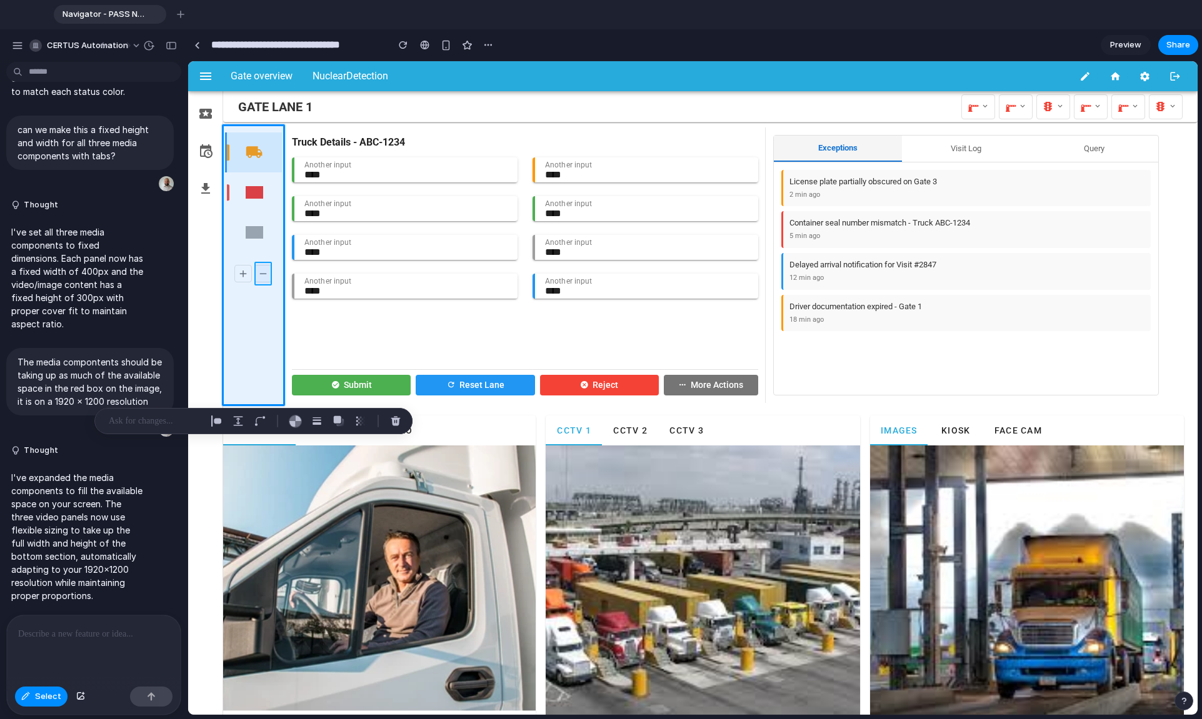
click at [261, 273] on div at bounding box center [692, 388] width 1009 height 654
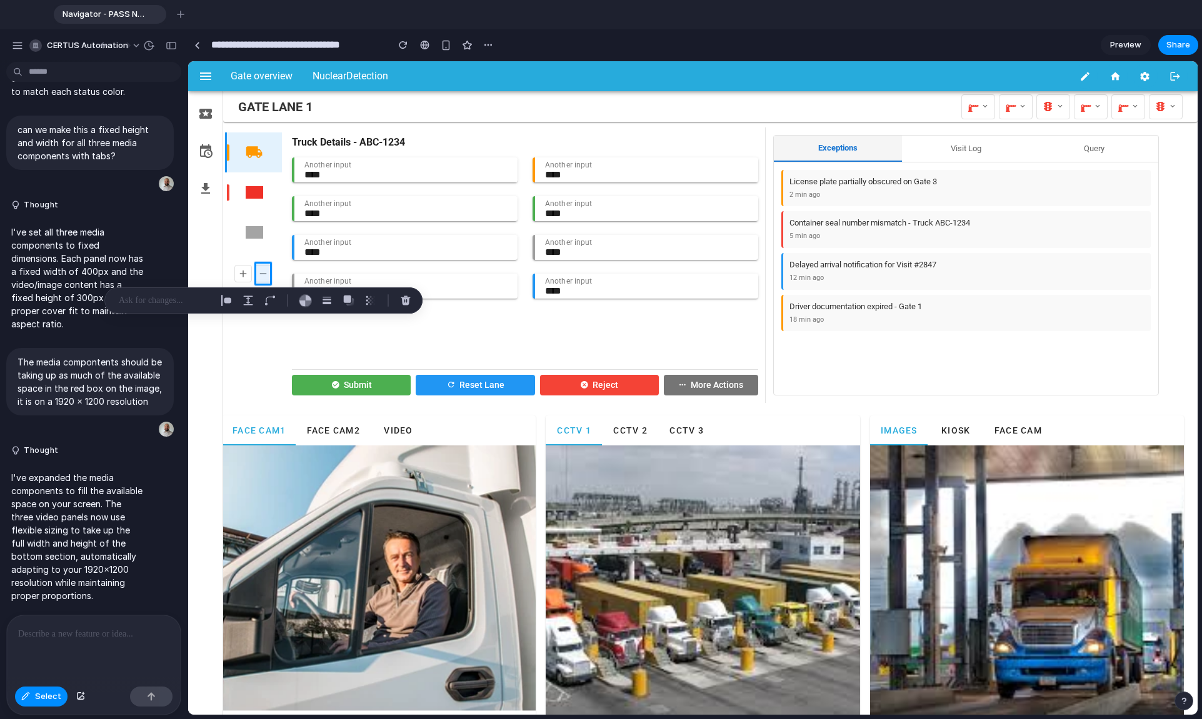
click at [177, 299] on p at bounding box center [165, 300] width 92 height 15
click at [105, 299] on div at bounding box center [263, 300] width 318 height 26
click at [111, 299] on div at bounding box center [263, 300] width 318 height 26
click at [114, 299] on div at bounding box center [161, 300] width 100 height 15
click at [118, 299] on div at bounding box center [161, 300] width 100 height 15
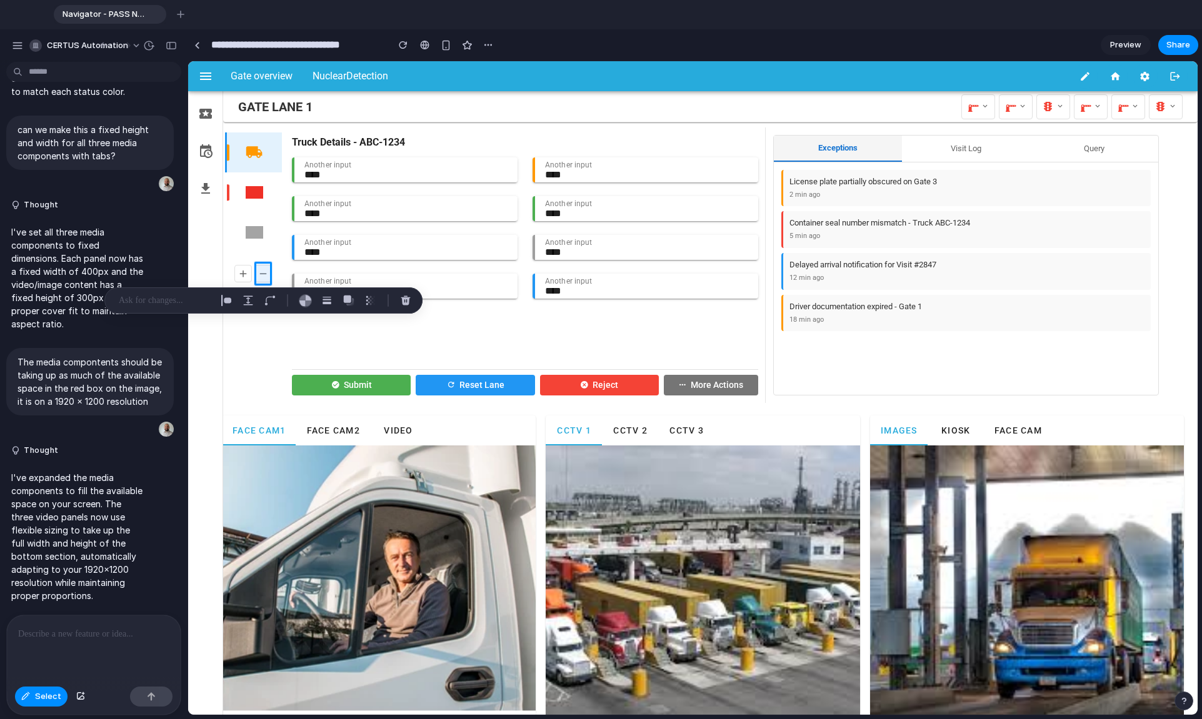
click at [127, 299] on p at bounding box center [165, 300] width 92 height 15
click at [97, 532] on p at bounding box center [93, 634] width 151 height 15
click at [159, 301] on p at bounding box center [165, 300] width 92 height 15
click at [268, 268] on div at bounding box center [692, 388] width 1009 height 654
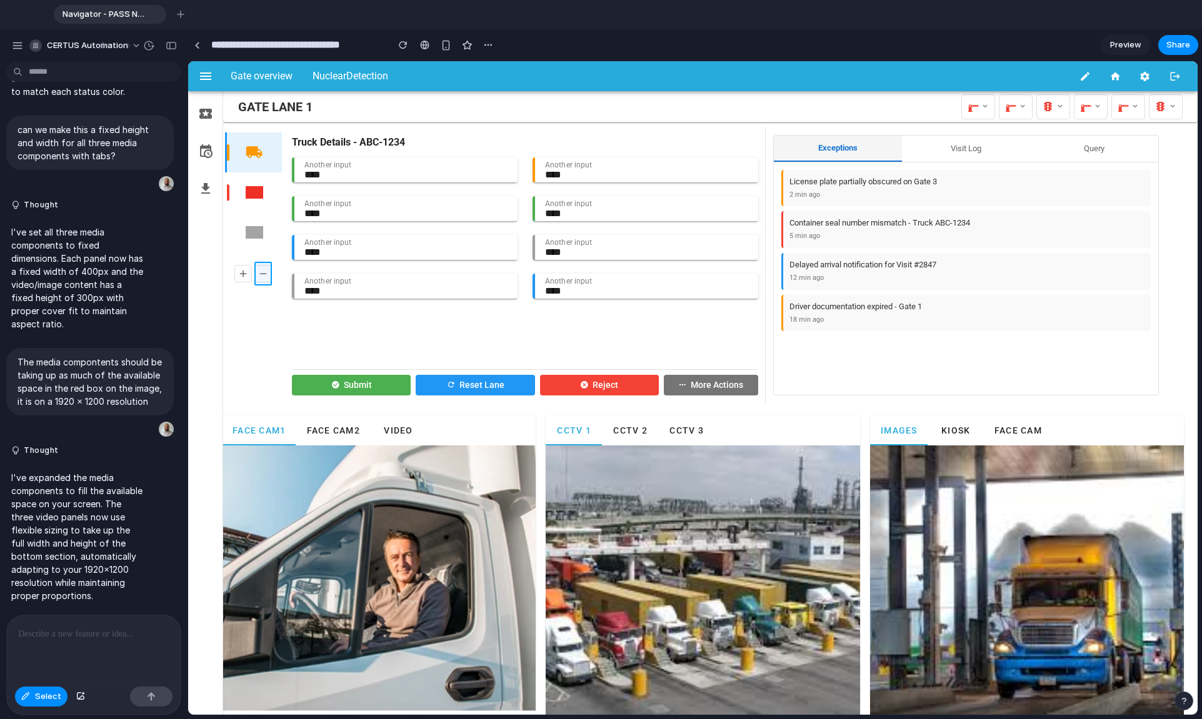
click at [268, 267] on div at bounding box center [692, 388] width 1009 height 654
click at [139, 301] on p at bounding box center [165, 300] width 92 height 15
click at [50, 532] on div at bounding box center [94, 649] width 174 height 66
click at [76, 532] on p at bounding box center [93, 634] width 151 height 15
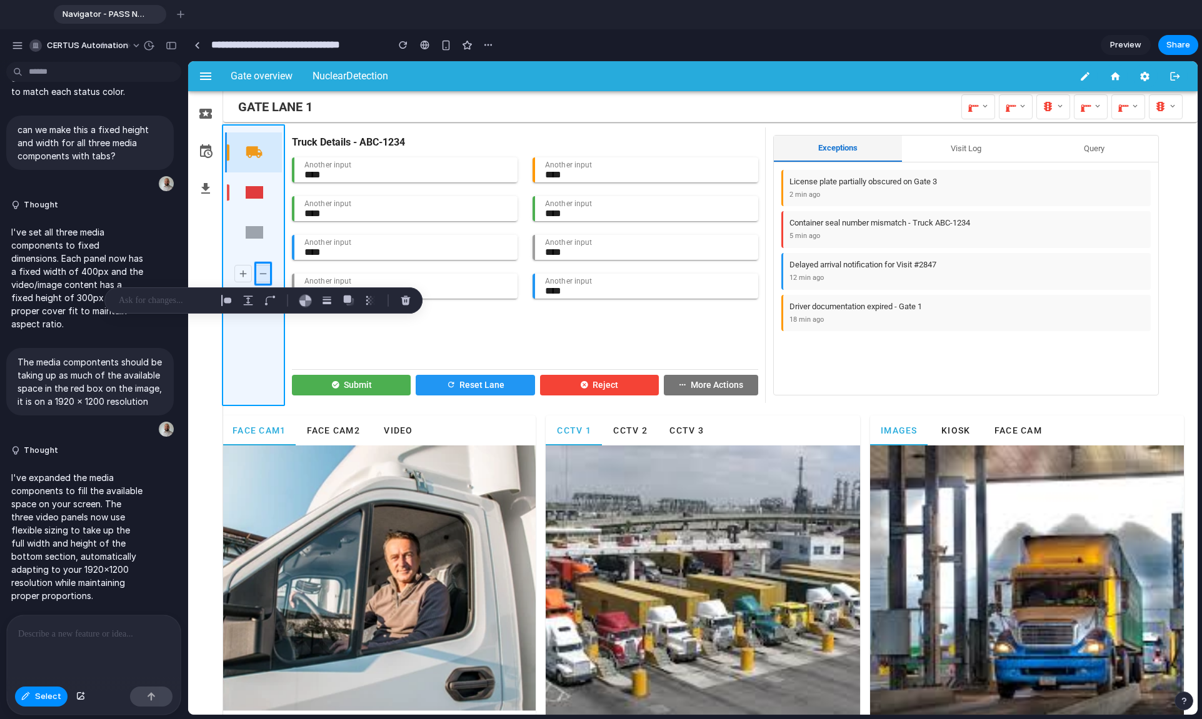
click at [263, 339] on div at bounding box center [692, 388] width 1009 height 654
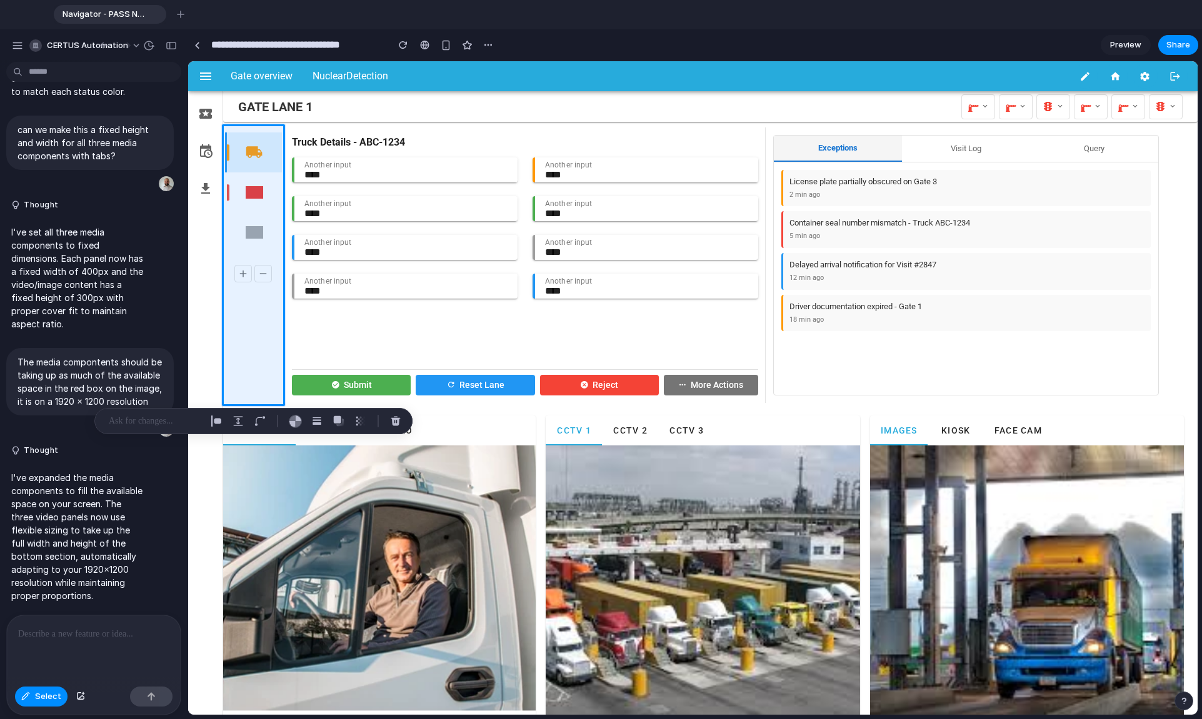
click at [94, 532] on div at bounding box center [94, 649] width 174 height 66
click at [90, 532] on p at bounding box center [93, 634] width 151 height 15
click at [101, 532] on div at bounding box center [94, 649] width 174 height 66
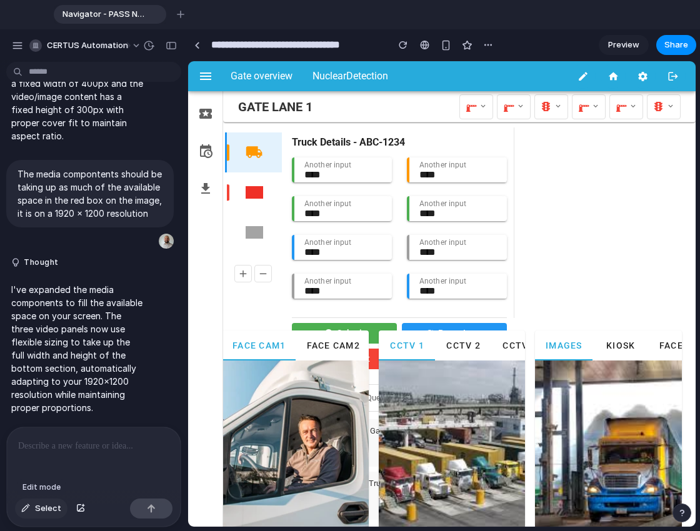
click at [44, 511] on span "Select" at bounding box center [48, 508] width 26 height 12
click at [264, 271] on div at bounding box center [441, 294] width 507 height 466
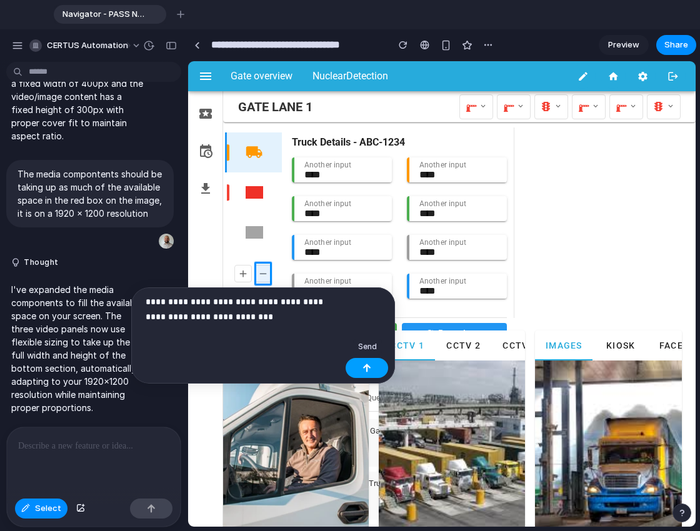
click at [377, 365] on button "button" at bounding box center [367, 368] width 42 height 20
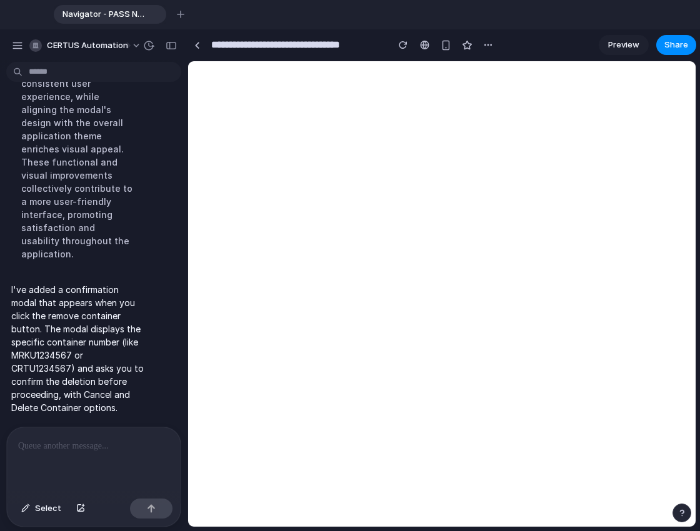
scroll to position [5100, 0]
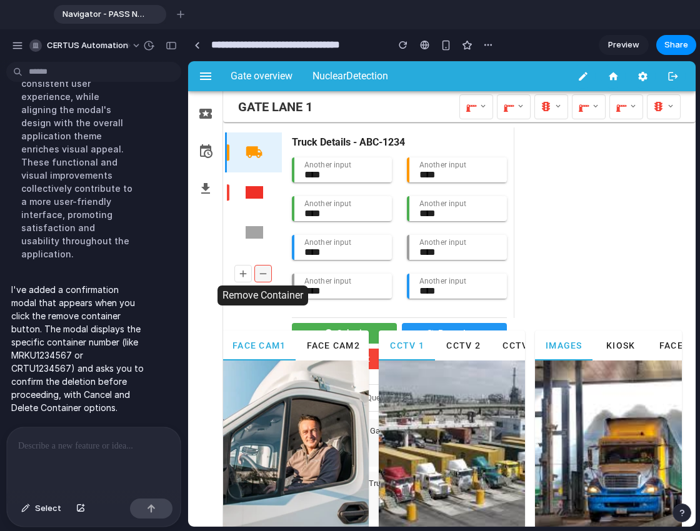
click at [262, 269] on icon at bounding box center [262, 274] width 11 height 17
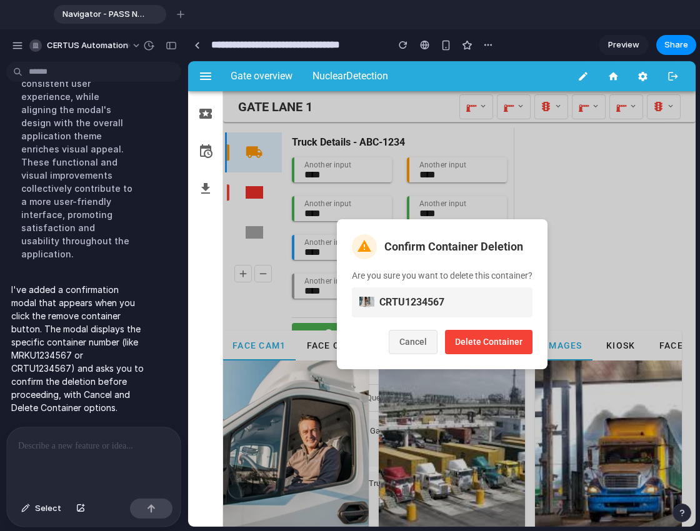
click at [421, 342] on button "Cancel" at bounding box center [413, 342] width 49 height 24
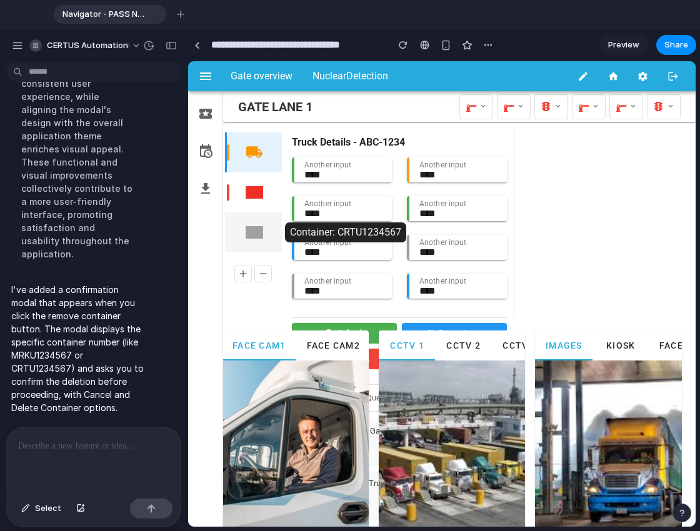
click at [265, 231] on button "button" at bounding box center [254, 232] width 35 height 35
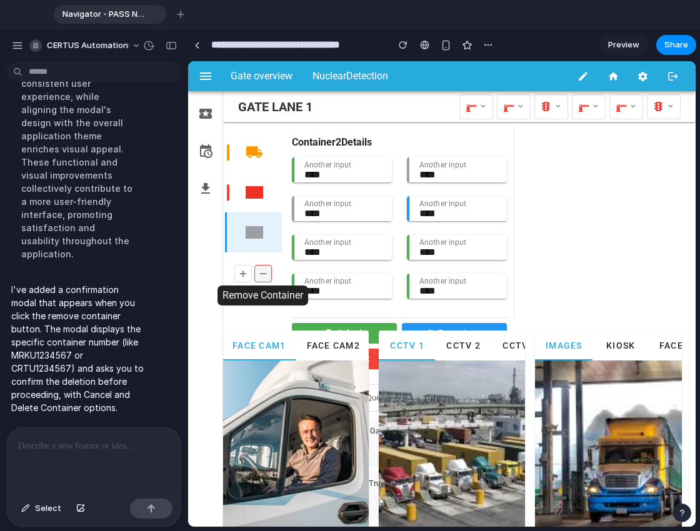
click at [265, 266] on icon at bounding box center [262, 274] width 11 height 17
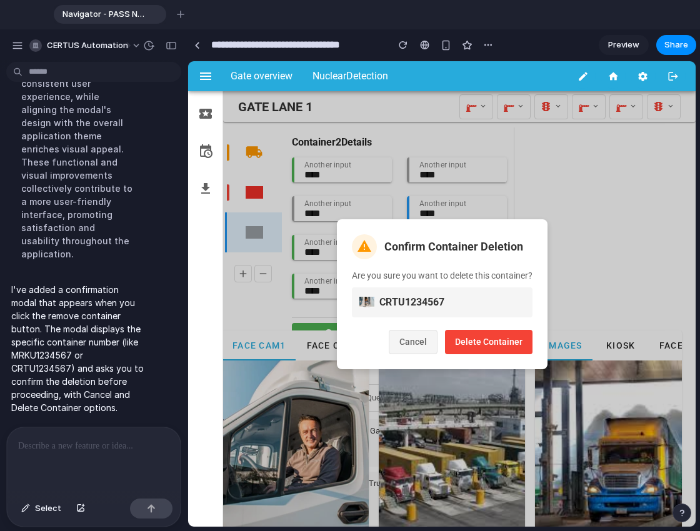
click at [417, 344] on button "Cancel" at bounding box center [413, 342] width 49 height 24
